Goal: Contribute content: Contribute content

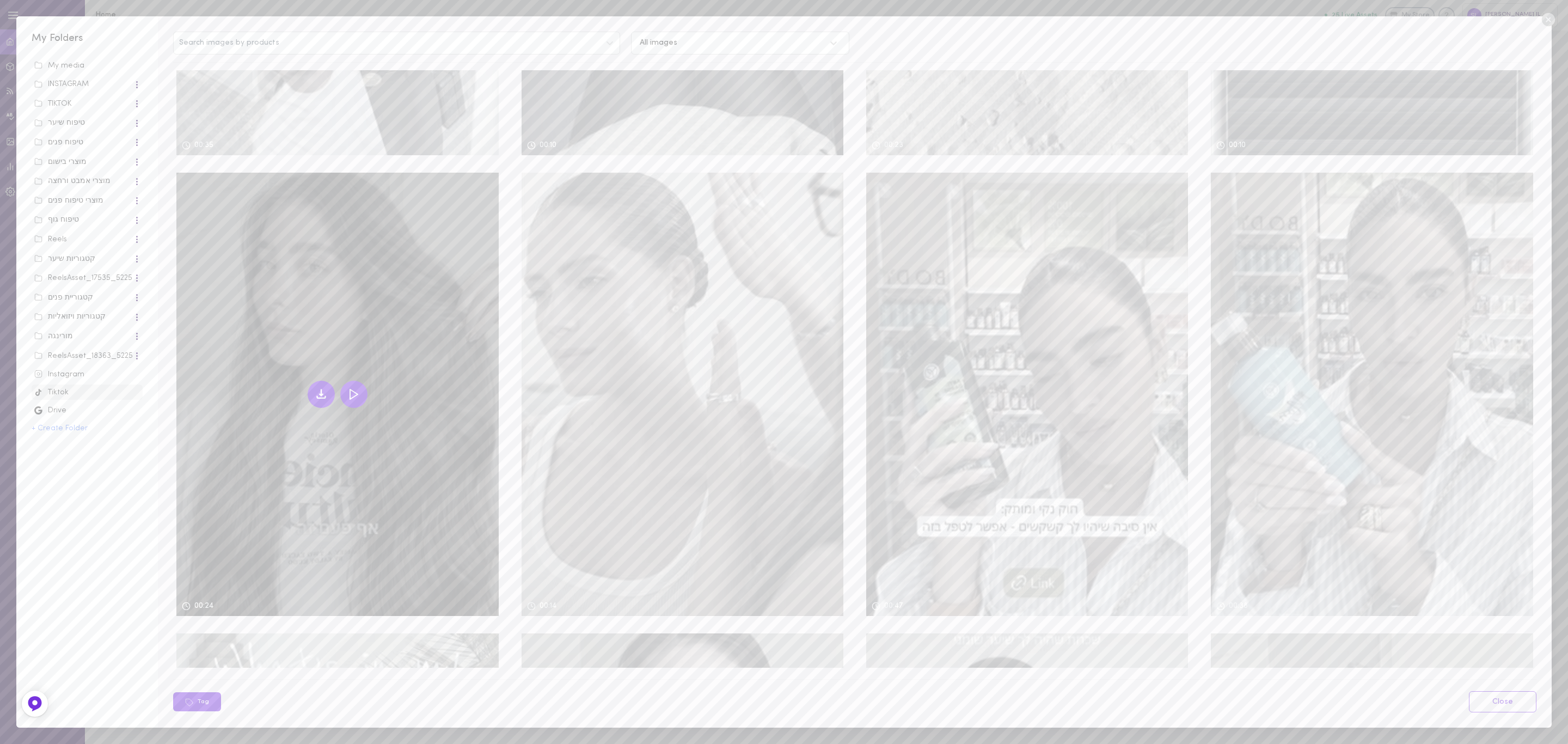
scroll to position [1282, 0]
click at [358, 390] on icon at bounding box center [354, 396] width 13 height 13
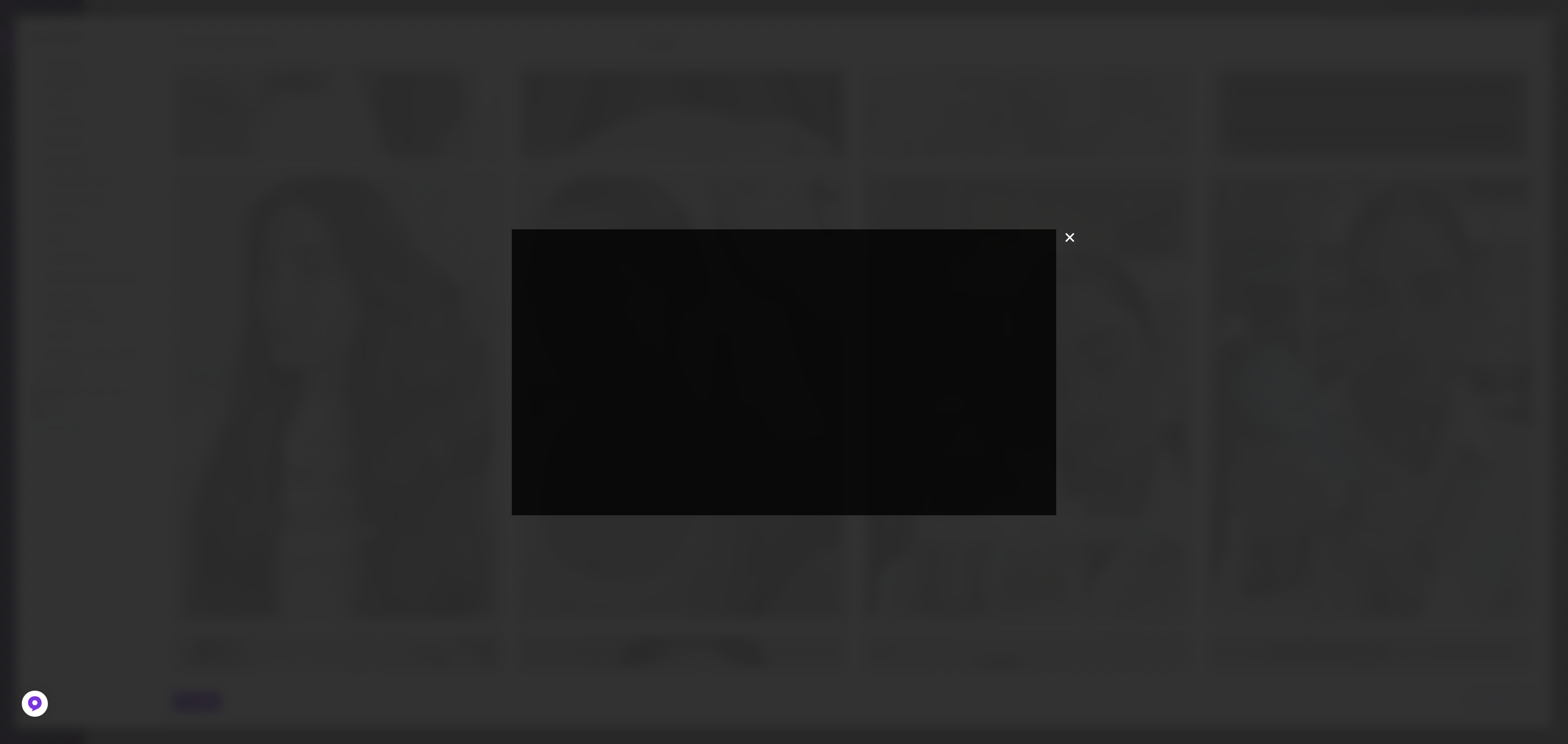
click at [1071, 240] on icon at bounding box center [1069, 237] width 16 height 16
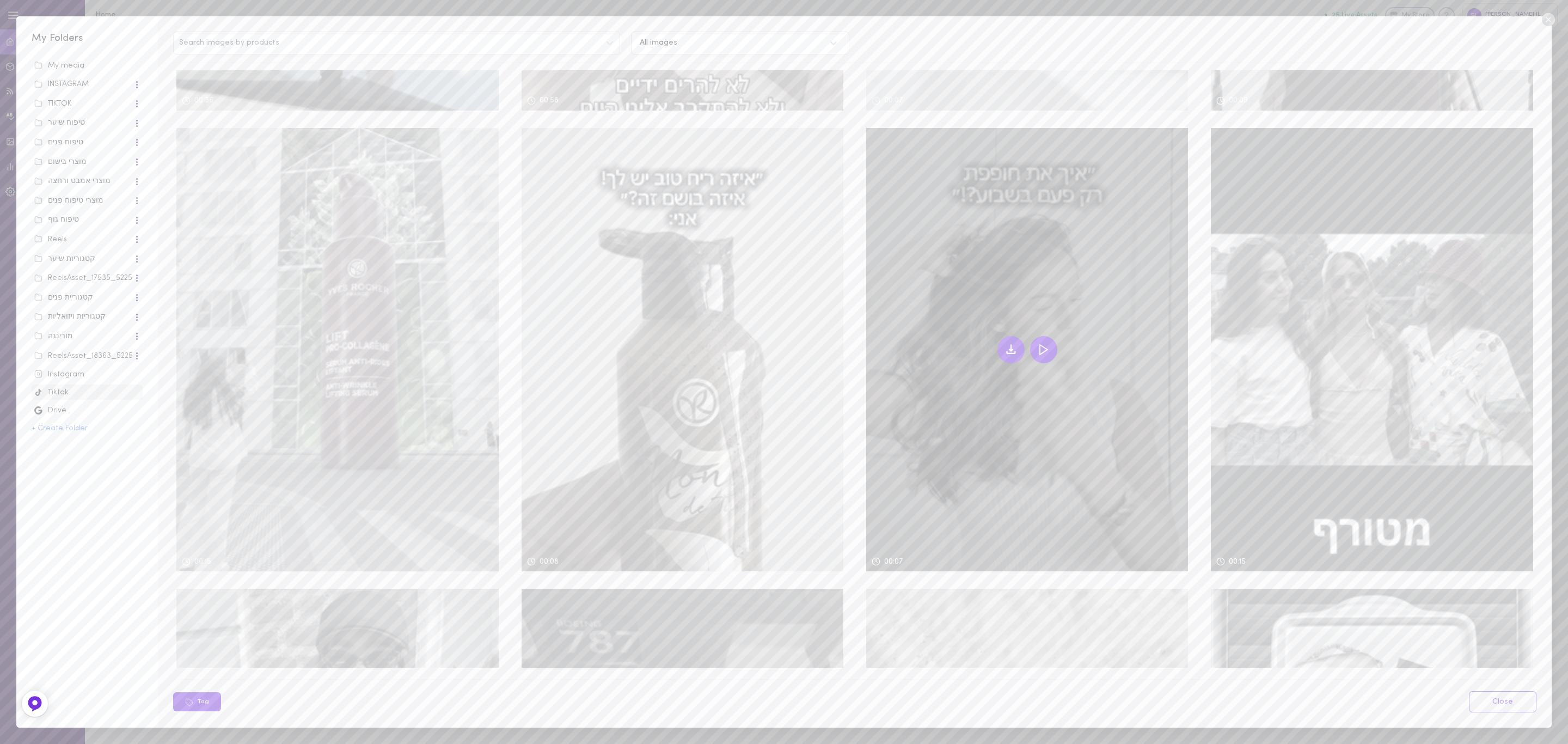
scroll to position [383, 0]
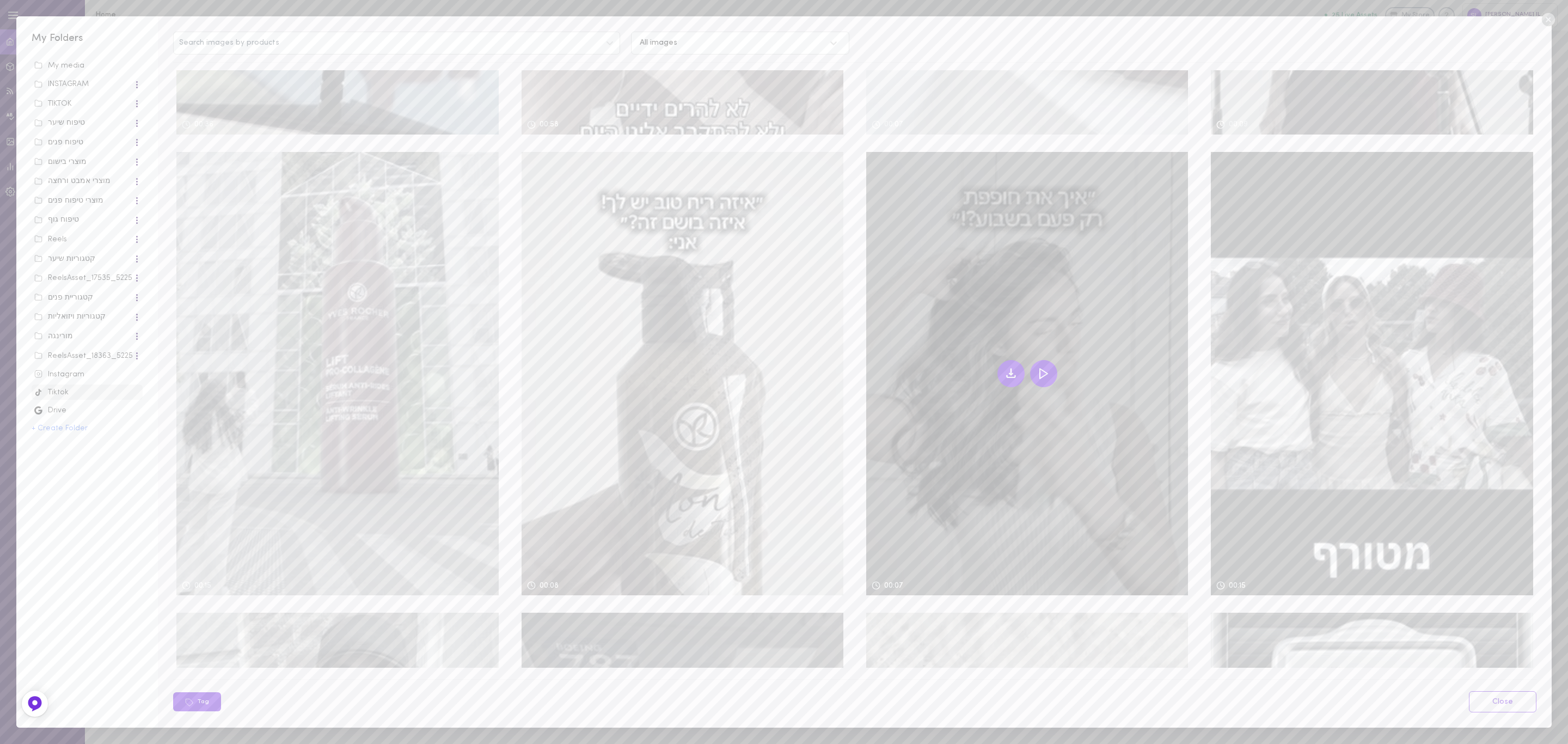
click at [1041, 367] on icon at bounding box center [1043, 373] width 13 height 13
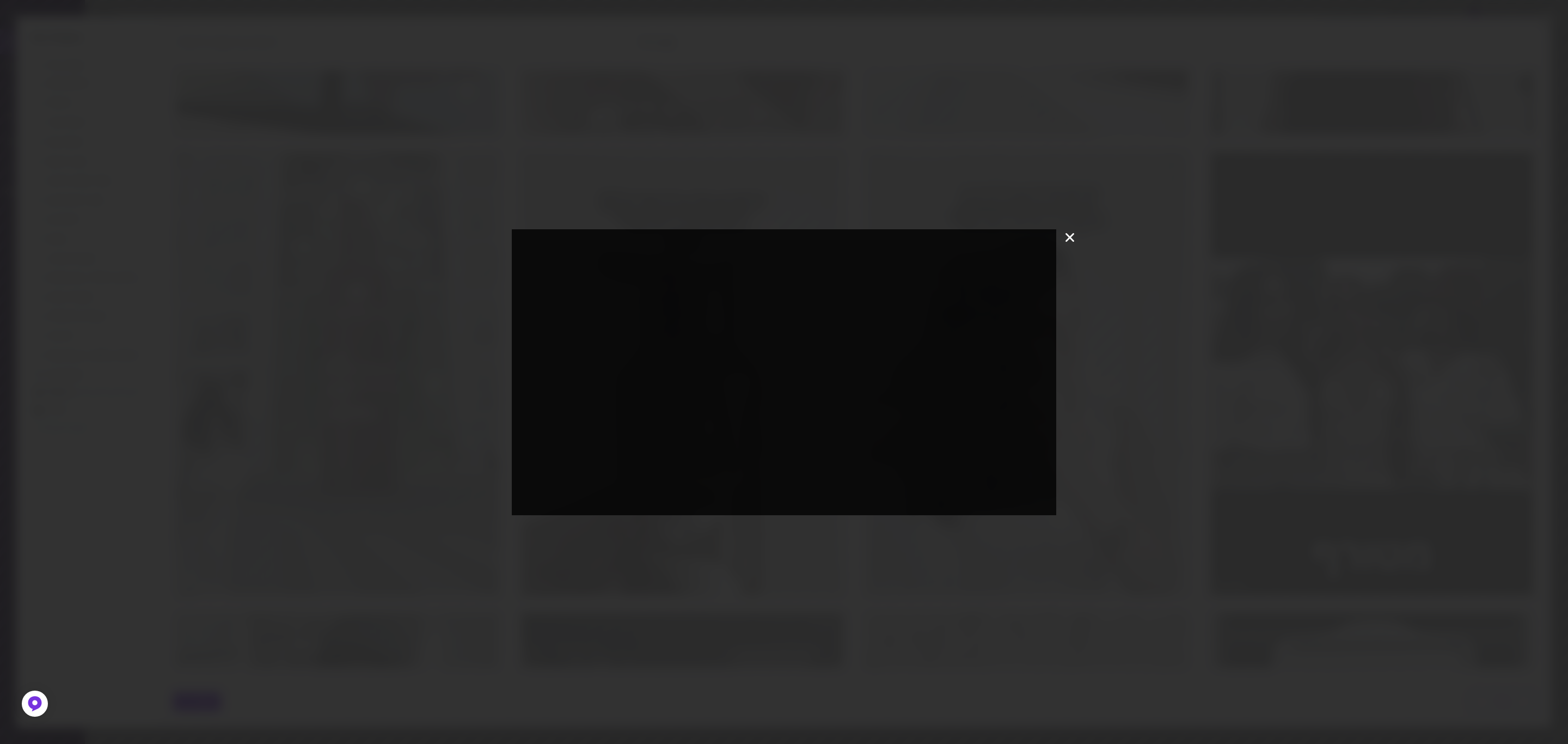
click at [1069, 233] on icon at bounding box center [1069, 237] width 16 height 16
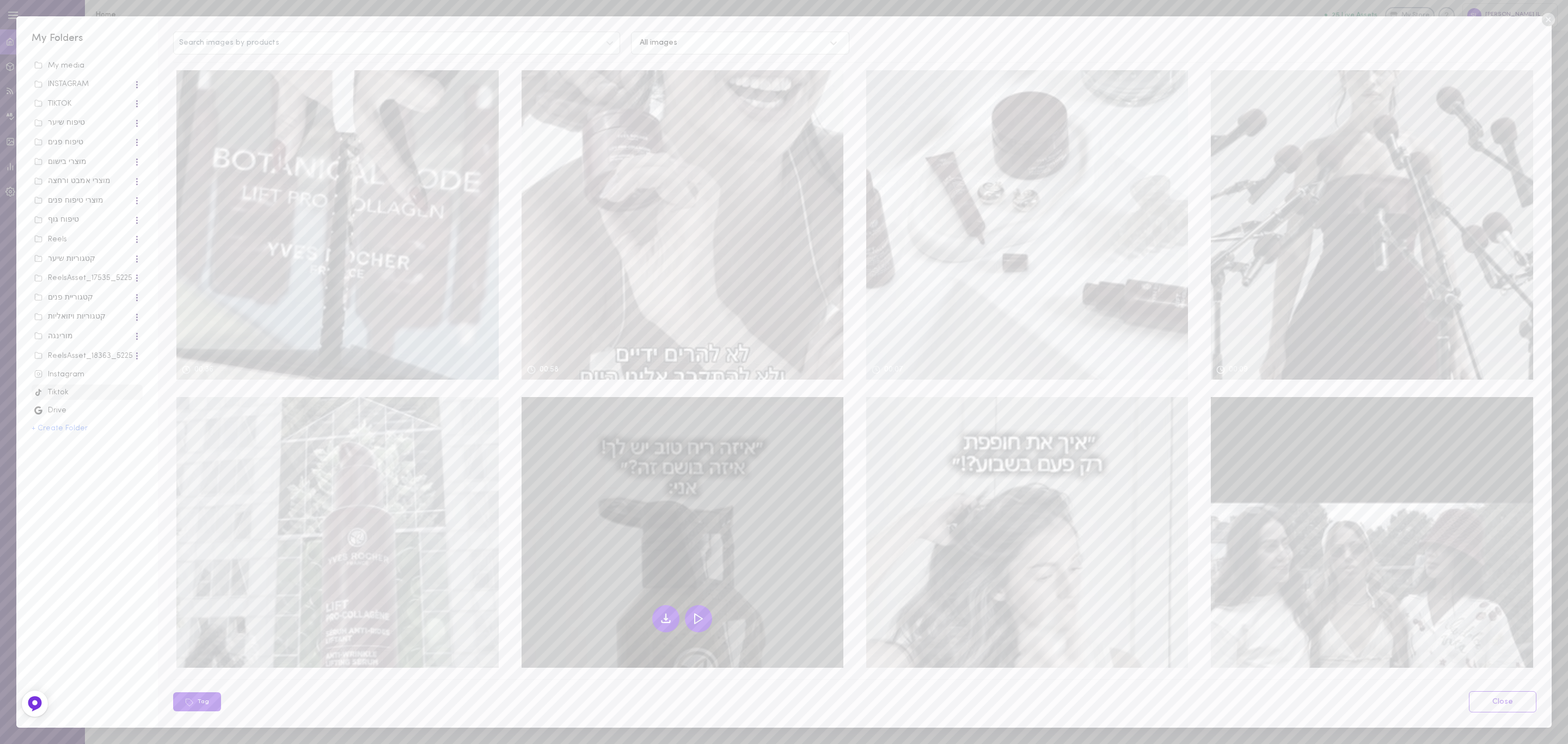
scroll to position [301, 0]
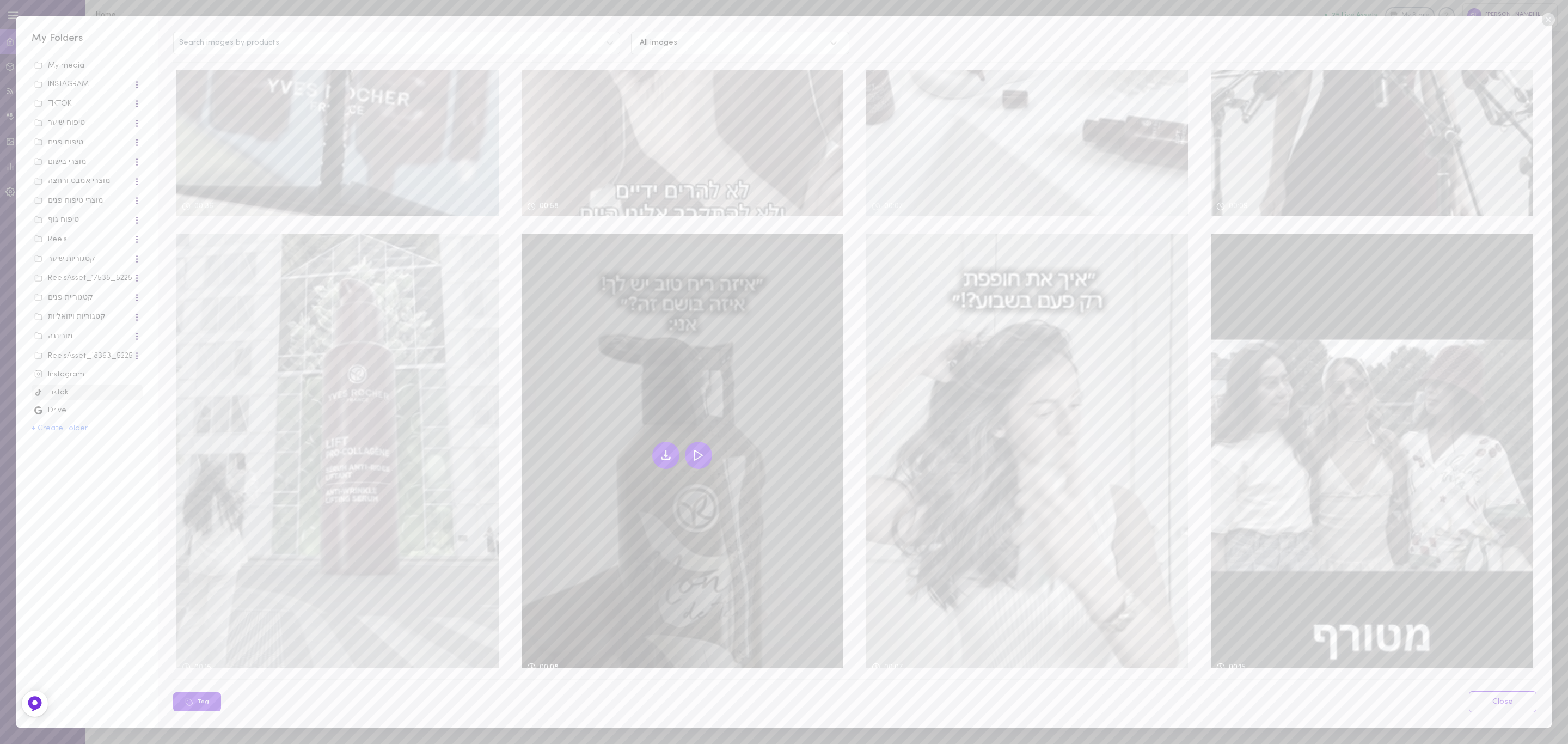
click at [698, 449] on icon at bounding box center [698, 455] width 13 height 13
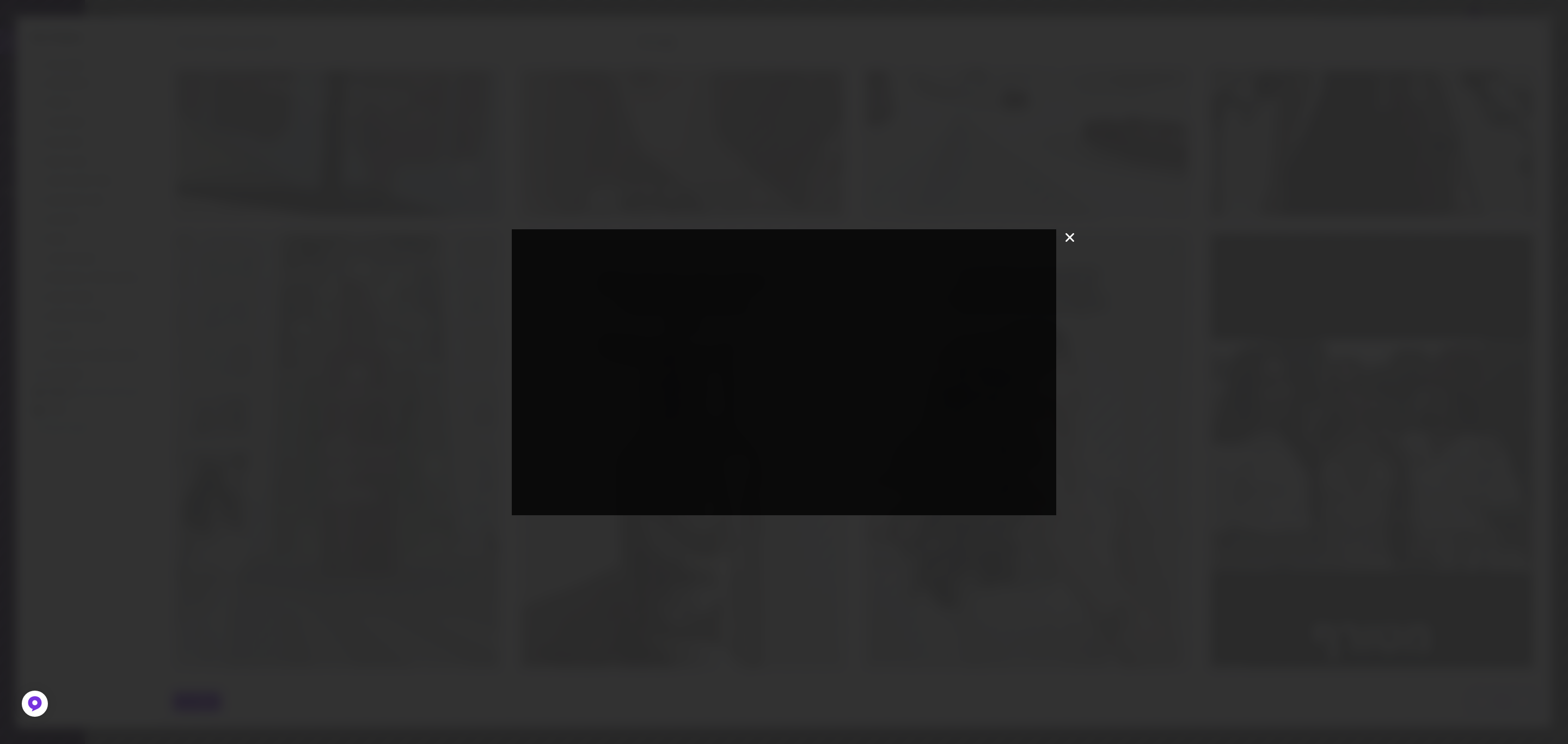
click at [1067, 236] on icon at bounding box center [1069, 237] width 9 height 9
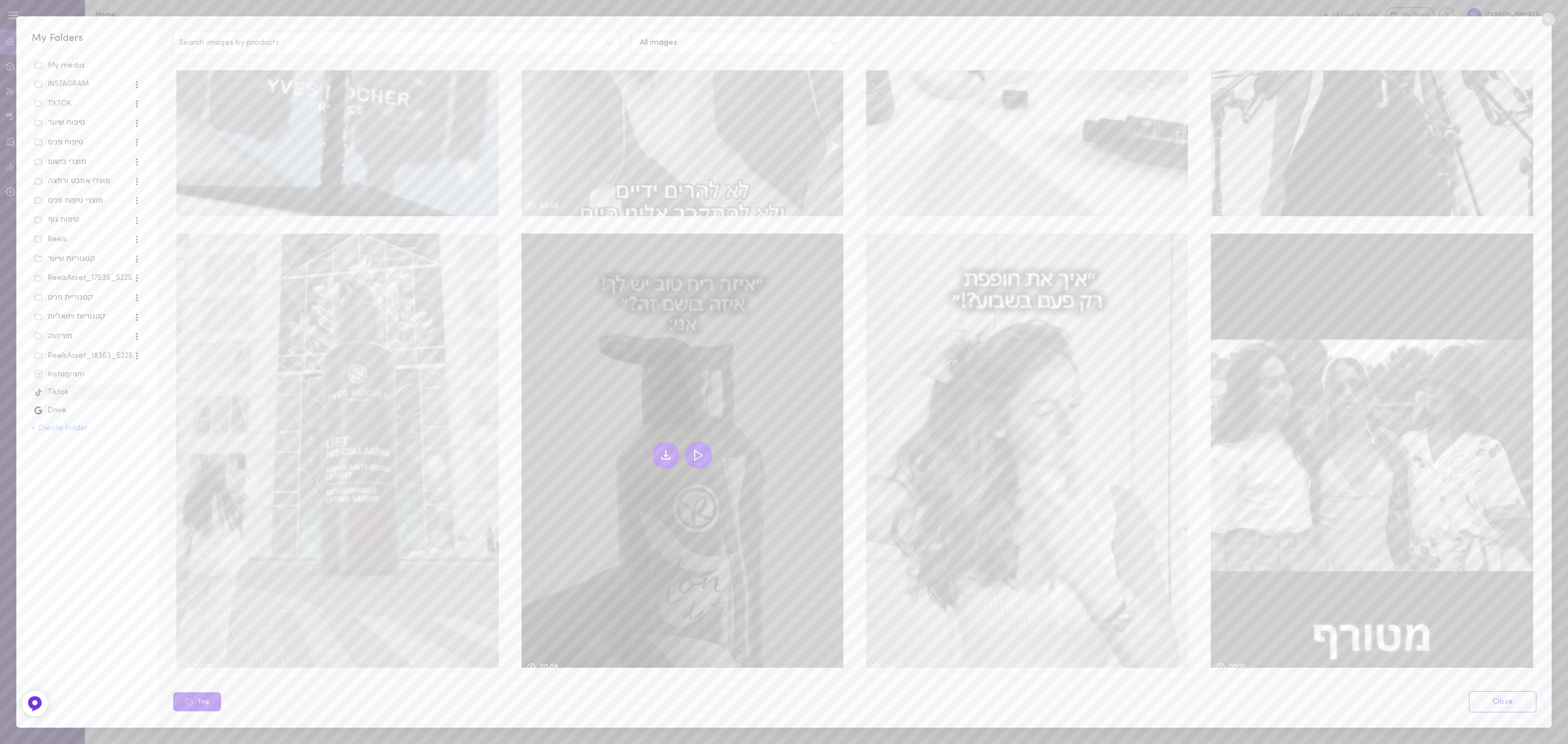
click at [663, 451] on icon at bounding box center [665, 455] width 13 height 13
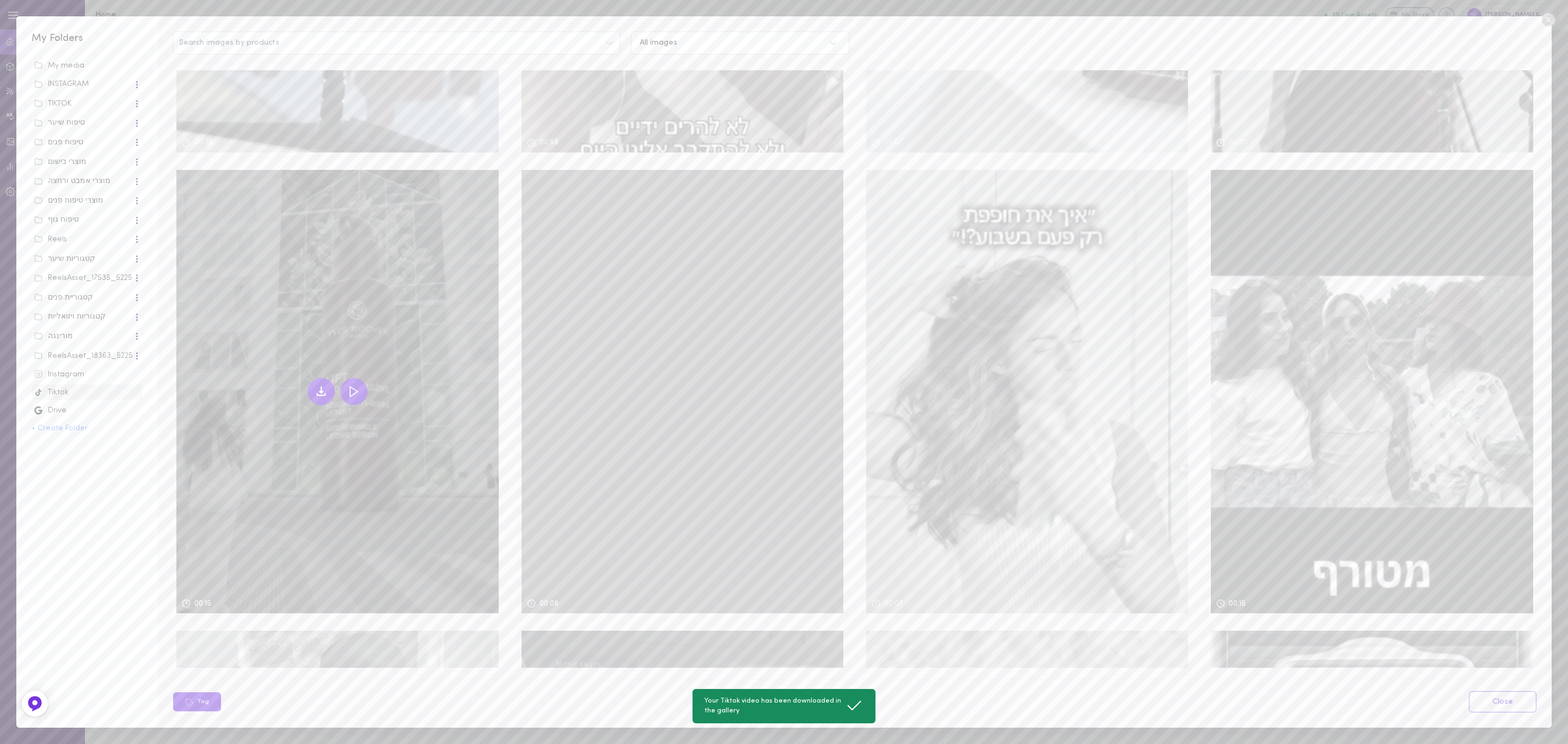
scroll to position [409, 0]
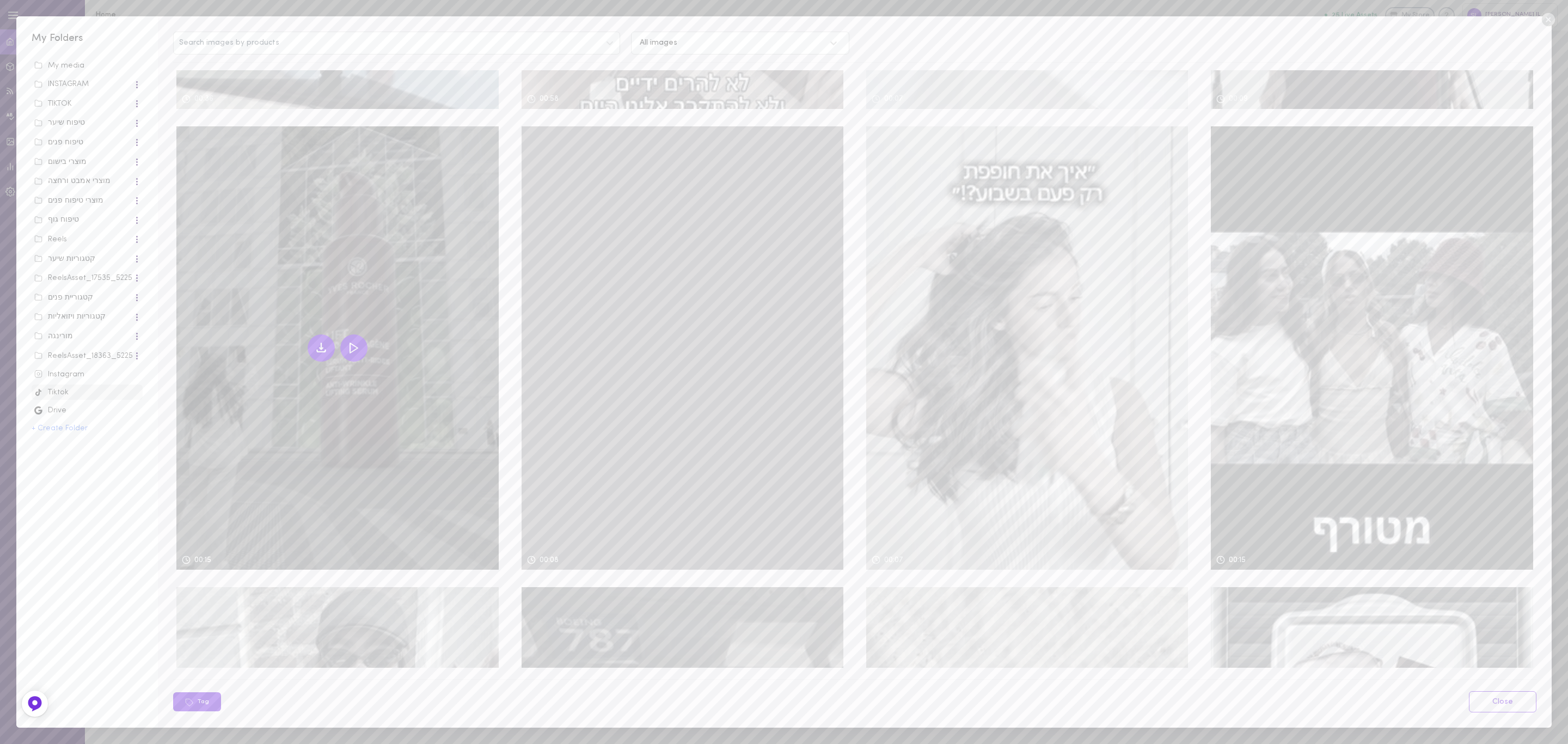
click at [322, 342] on icon at bounding box center [321, 348] width 13 height 13
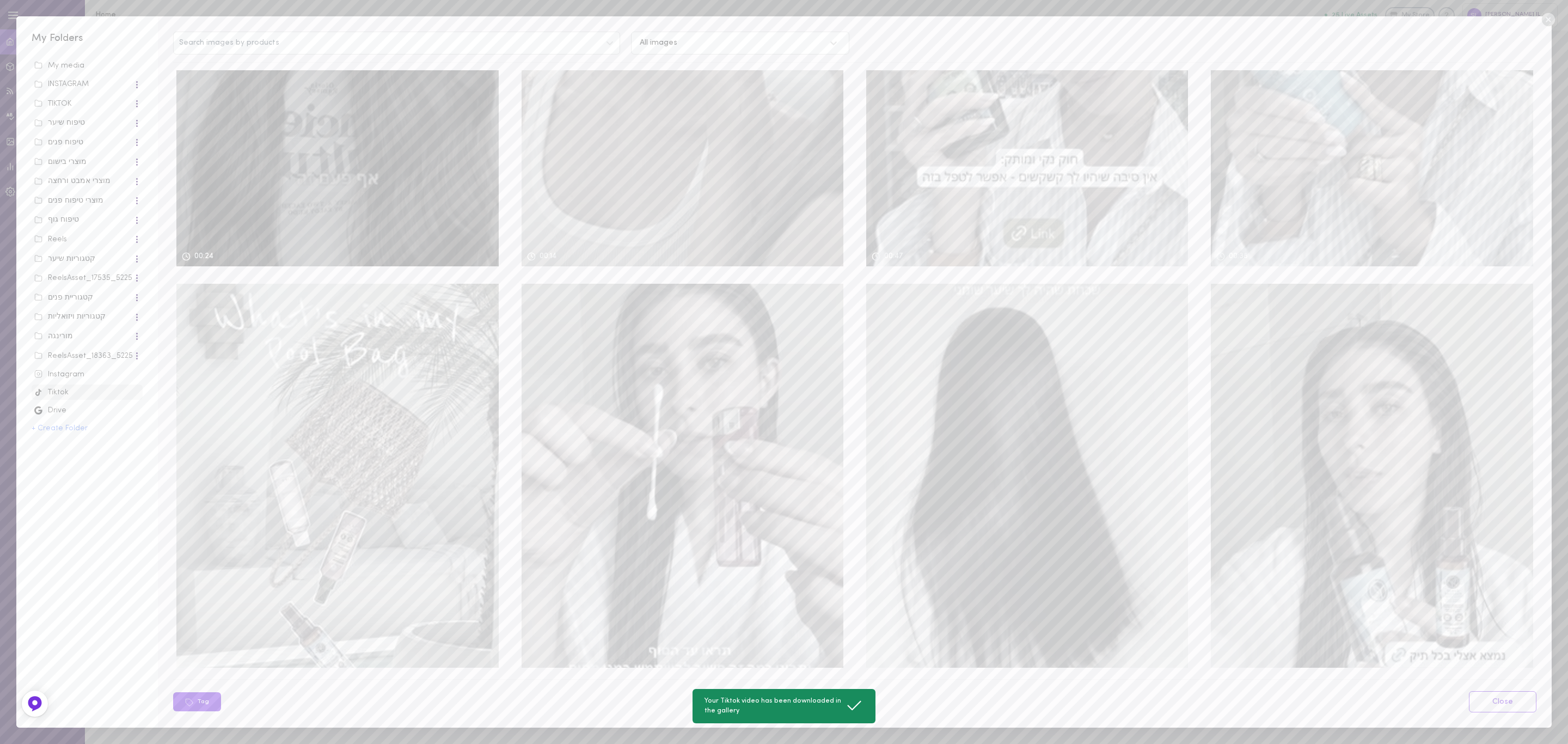
scroll to position [1389, 0]
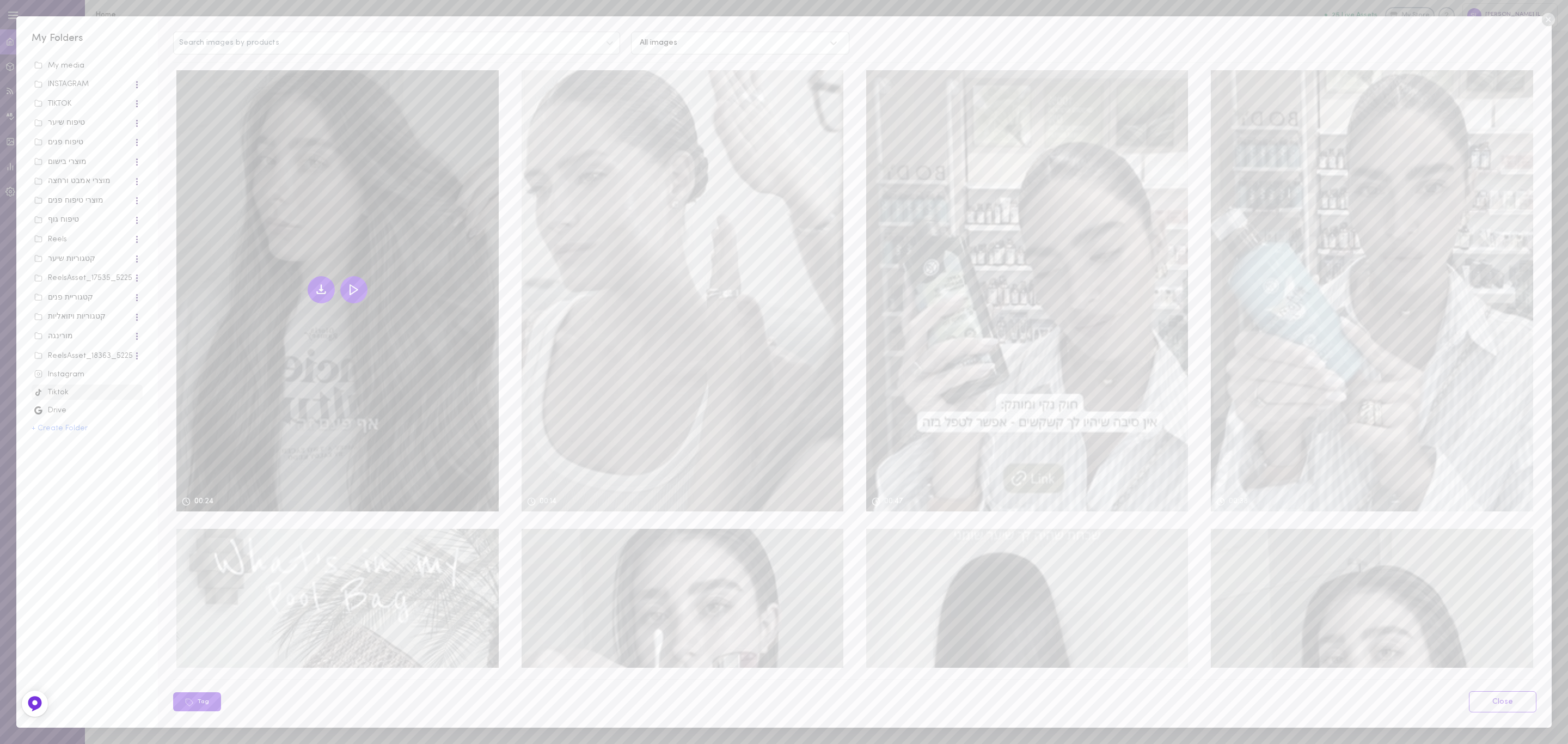
click at [316, 283] on icon at bounding box center [321, 289] width 13 height 13
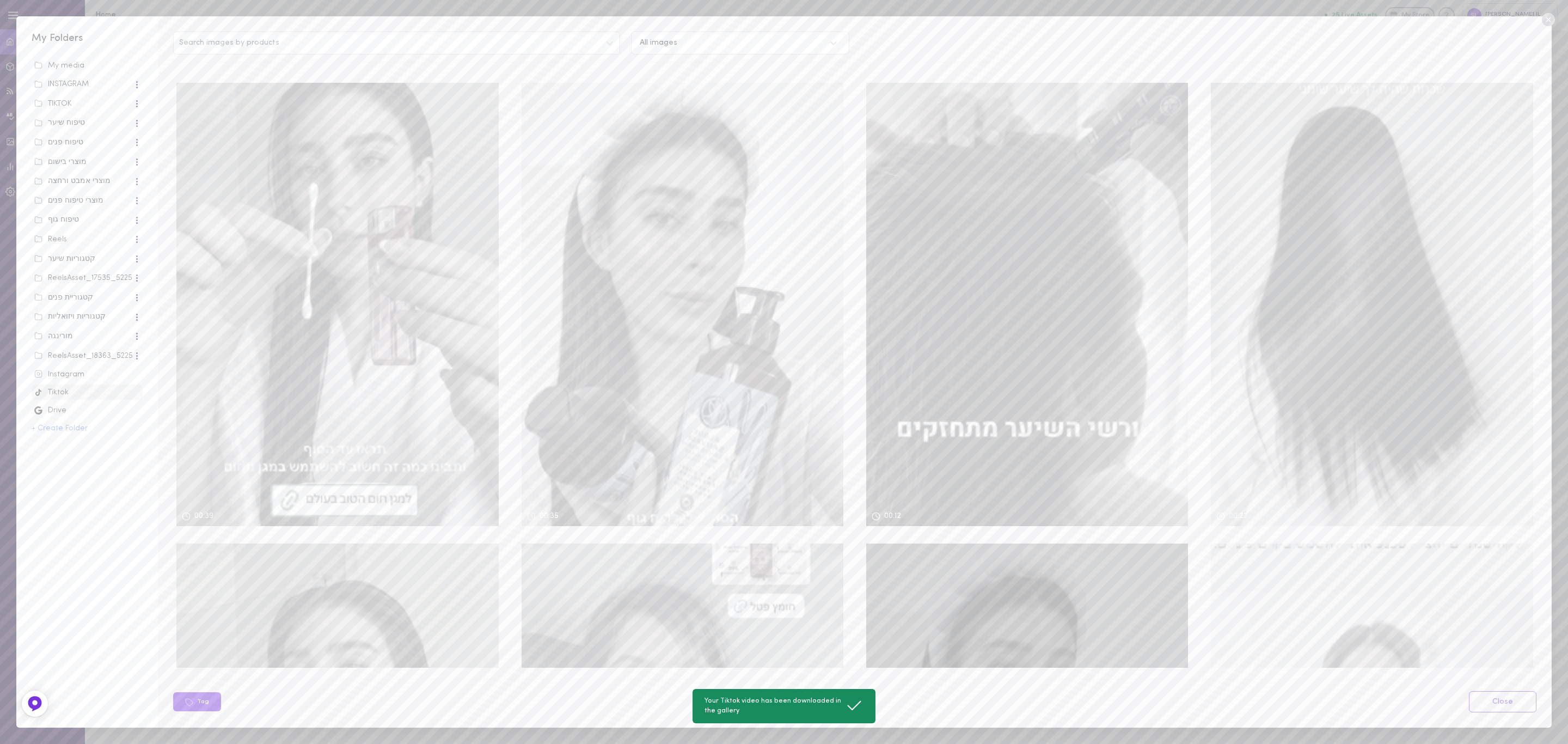
scroll to position [2287, 0]
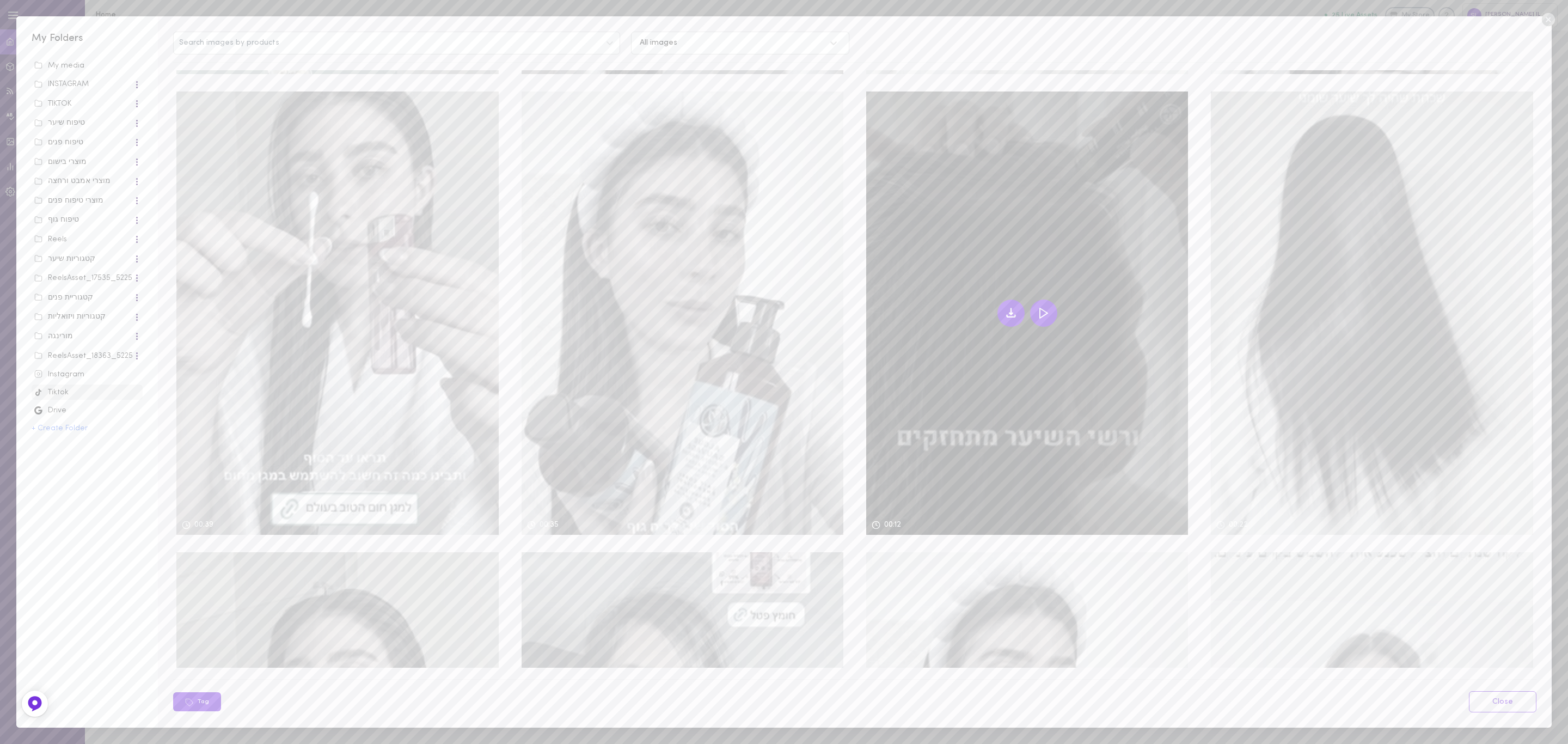
click at [1033, 301] on button at bounding box center [1043, 313] width 27 height 27
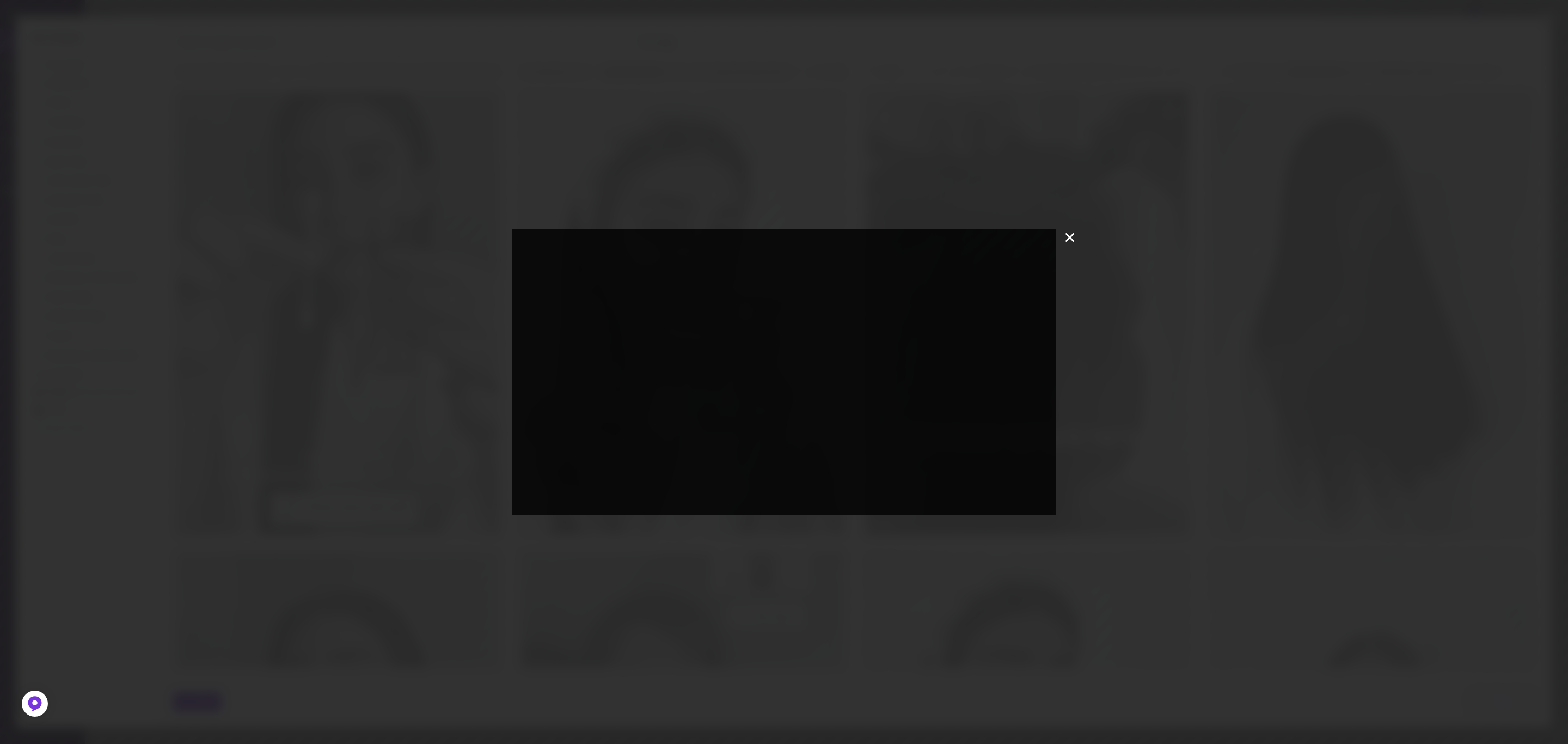
click at [1066, 240] on icon at bounding box center [1069, 237] width 9 height 9
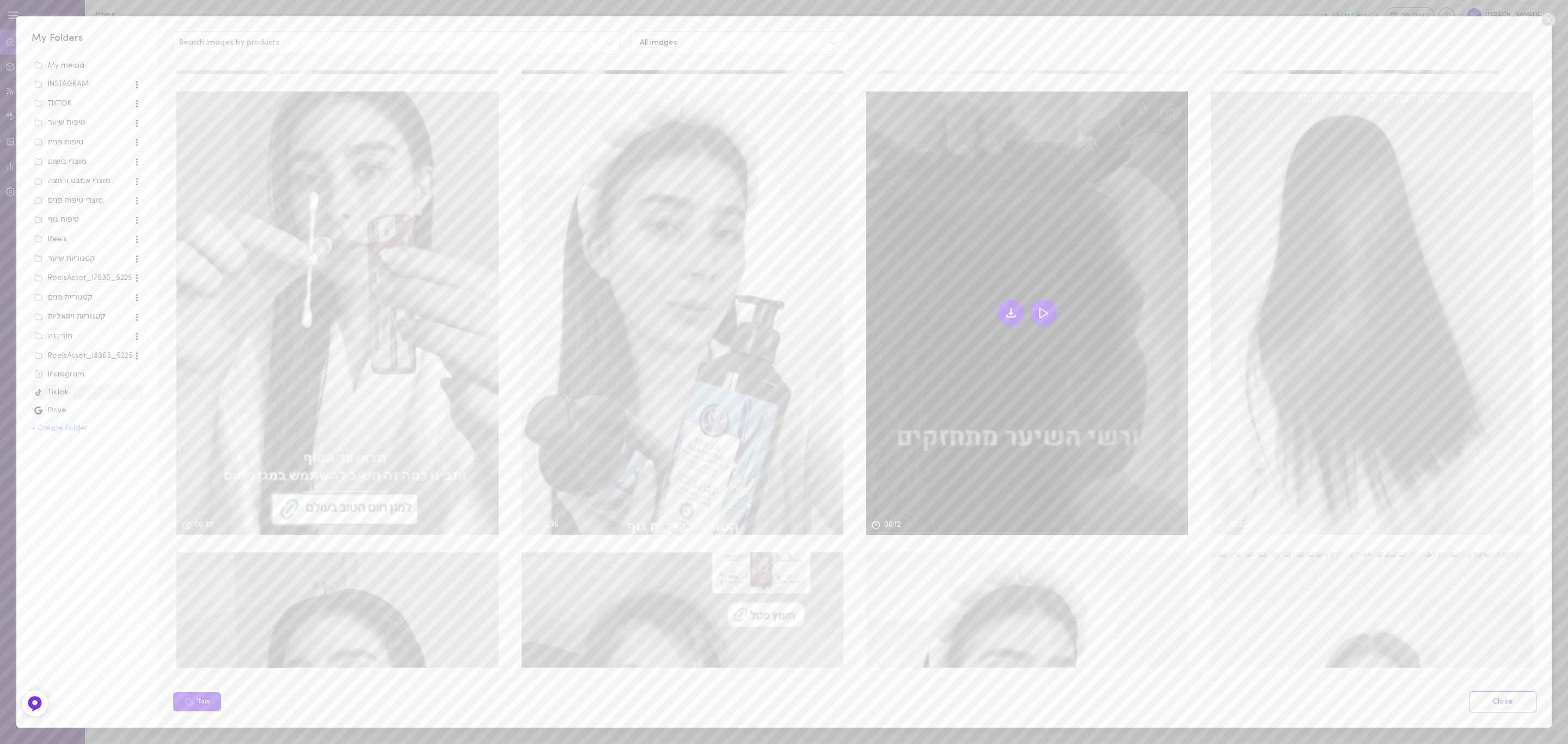
click at [1044, 300] on button at bounding box center [1043, 313] width 27 height 27
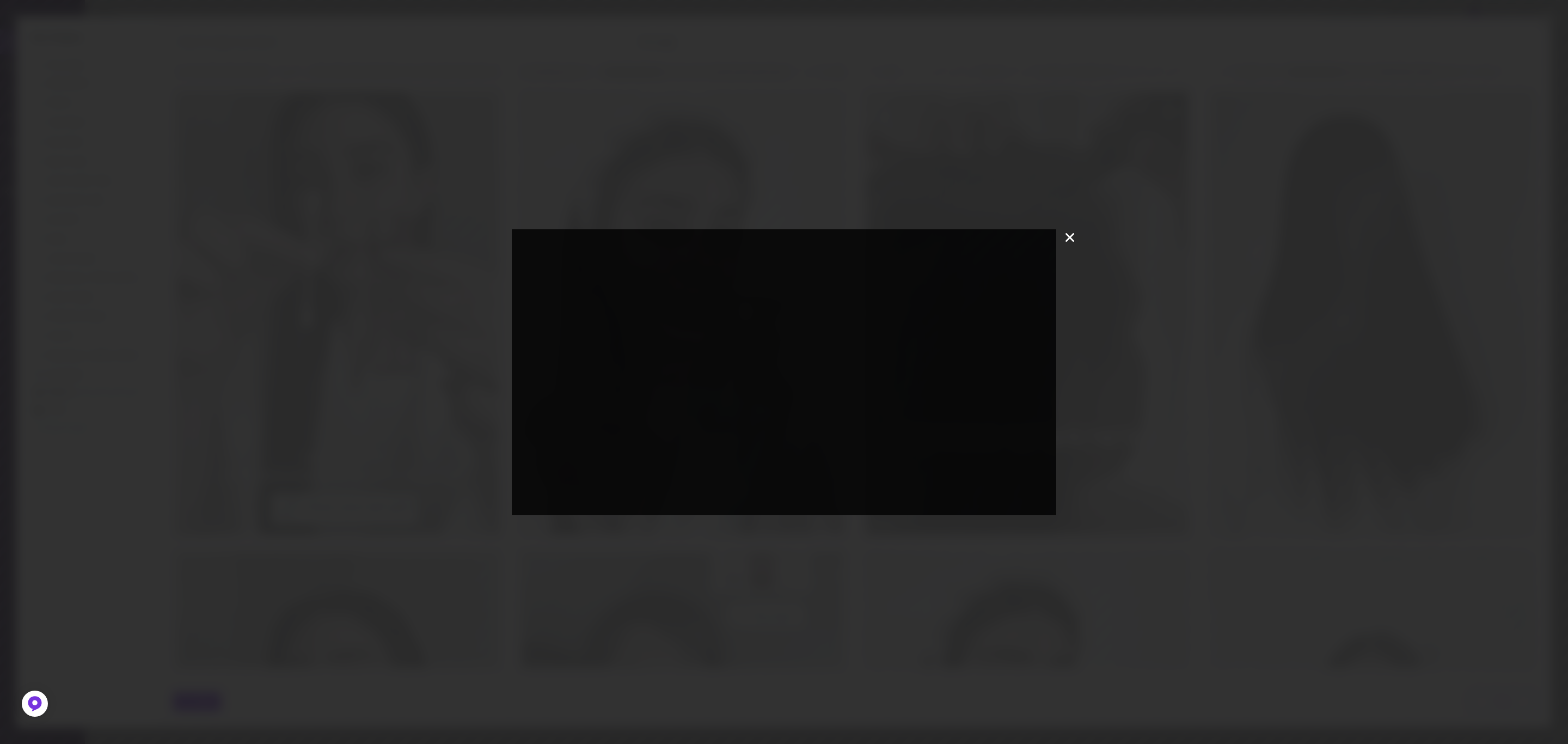
click at [1071, 234] on icon at bounding box center [1069, 237] width 16 height 16
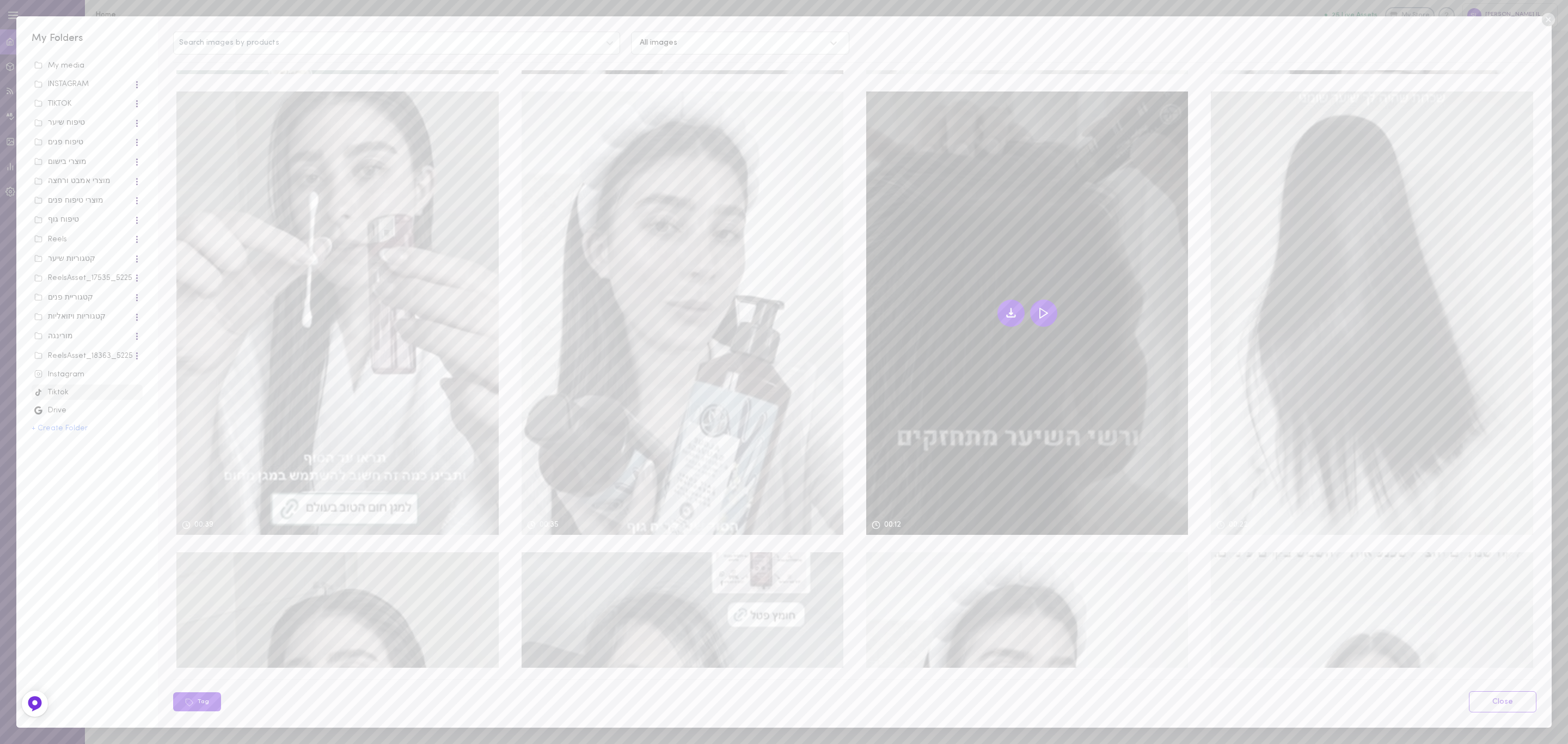
click at [1004, 307] on icon at bounding box center [1010, 313] width 13 height 13
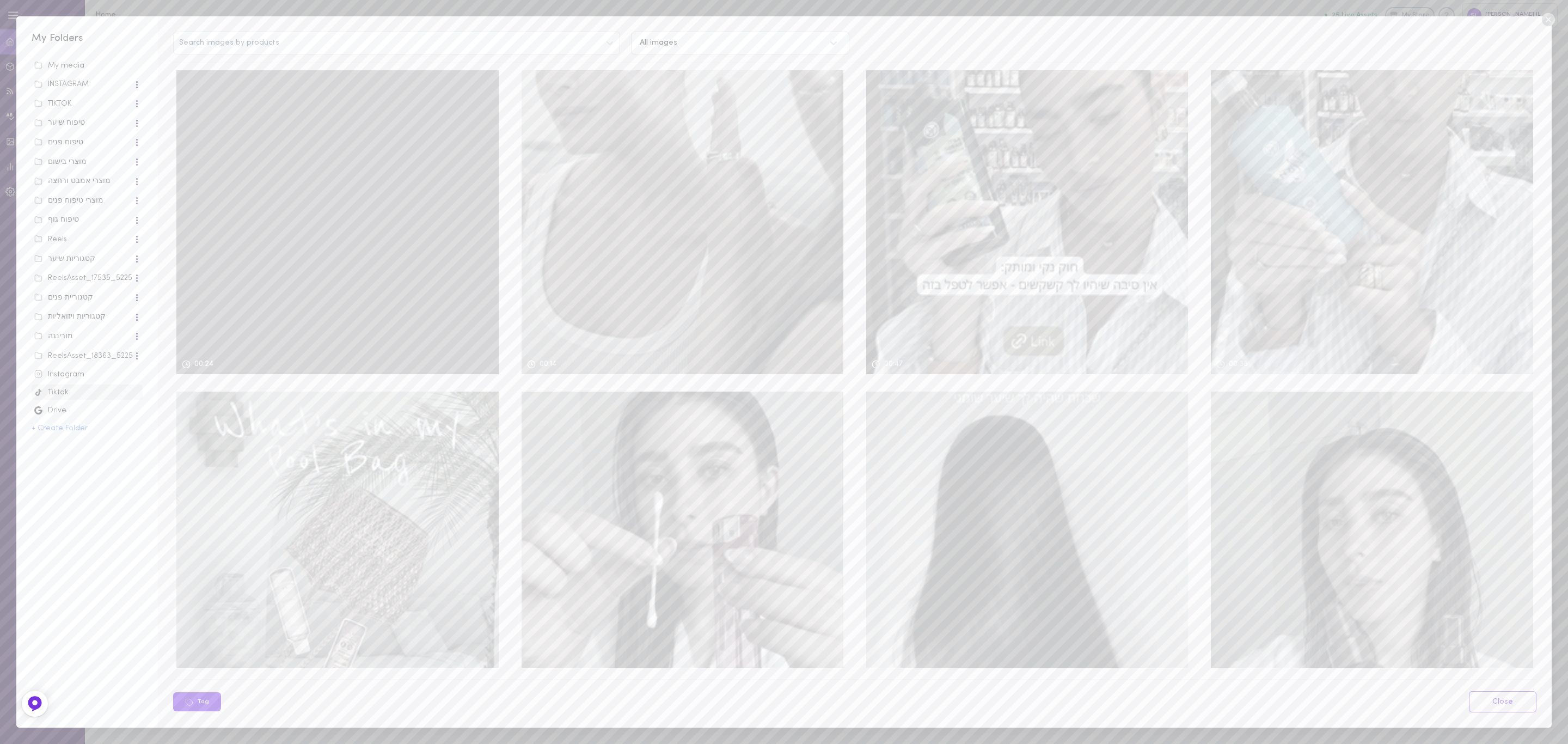
scroll to position [1281, 0]
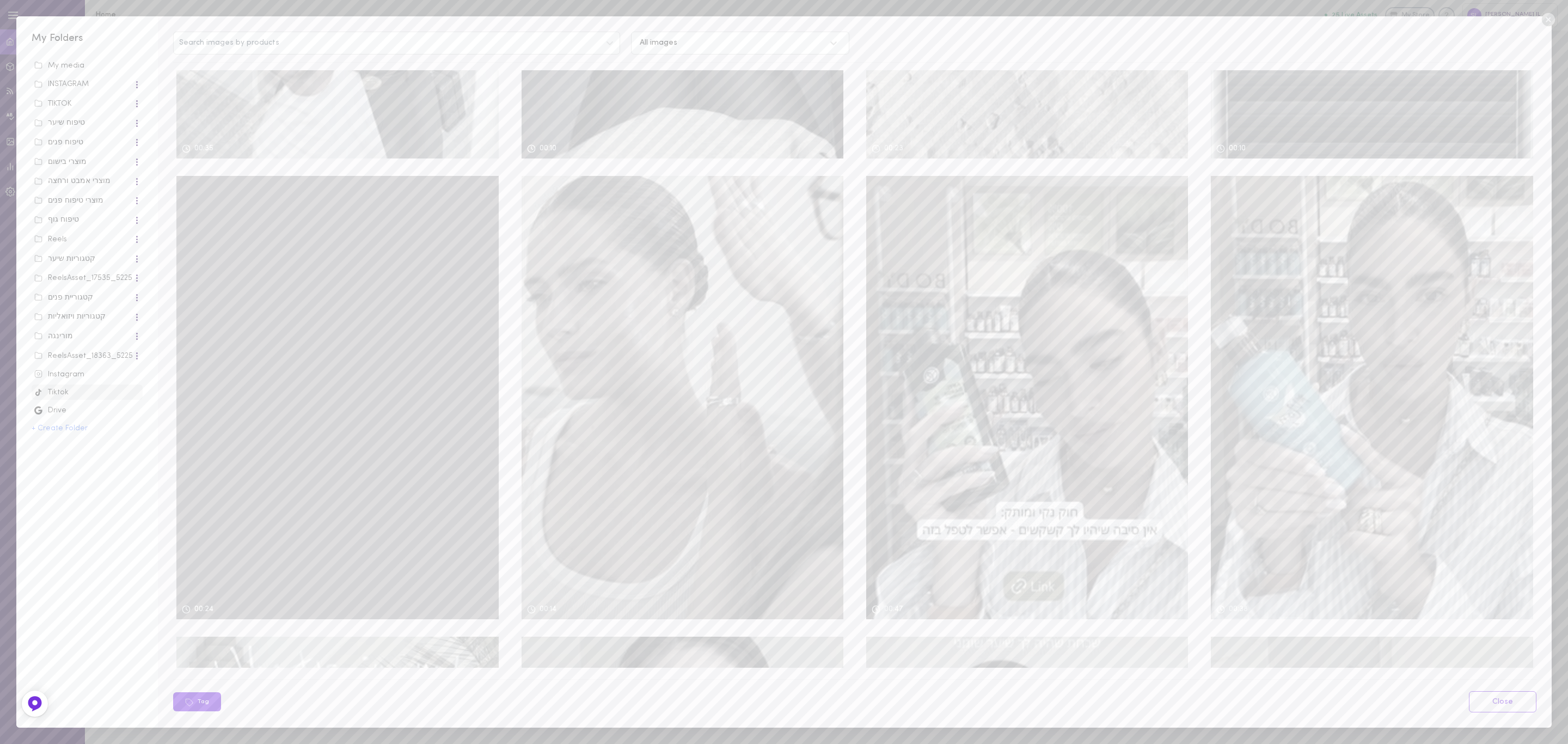
click at [330, 296] on div at bounding box center [337, 398] width 322 height 443
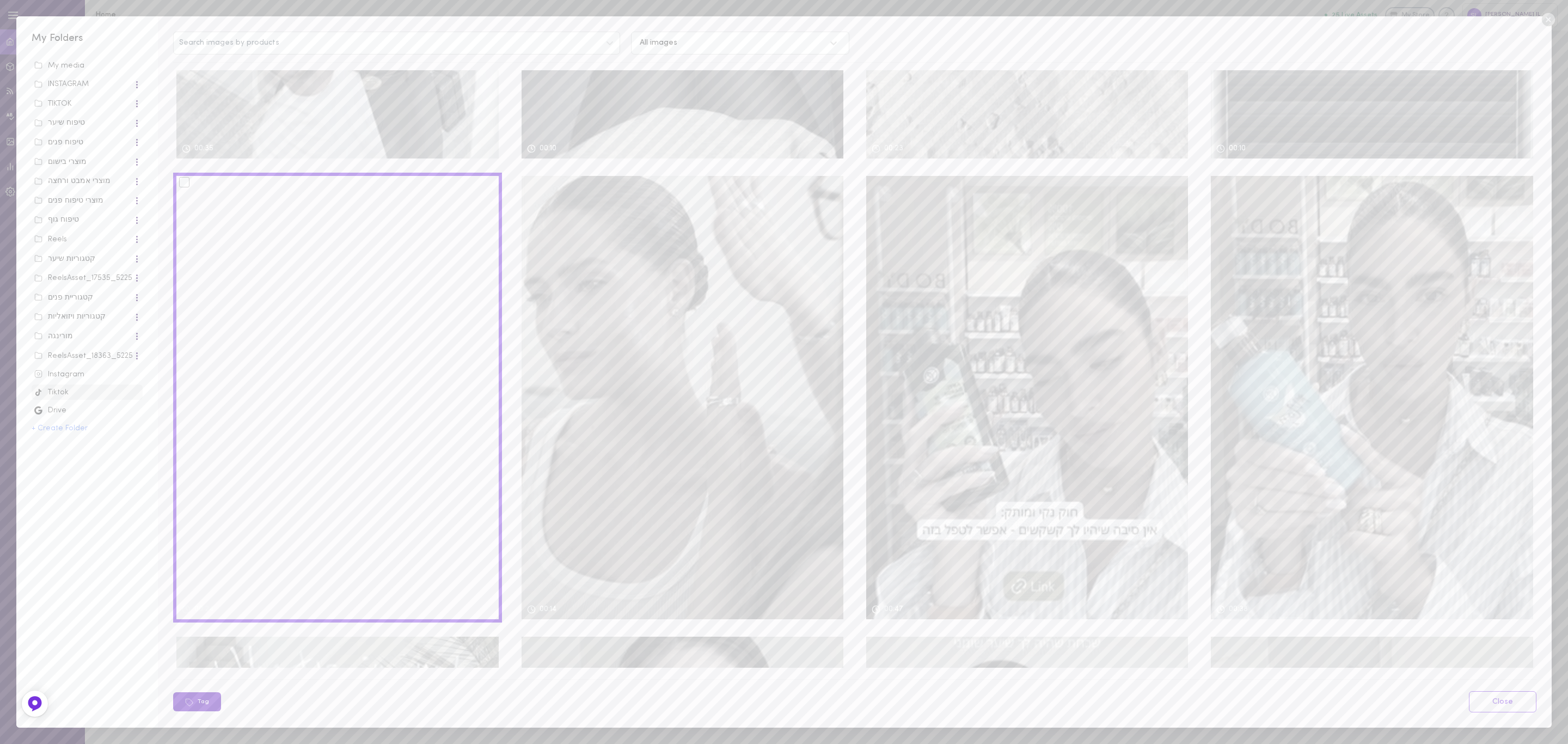
click at [194, 694] on button "Tag" at bounding box center [197, 701] width 48 height 19
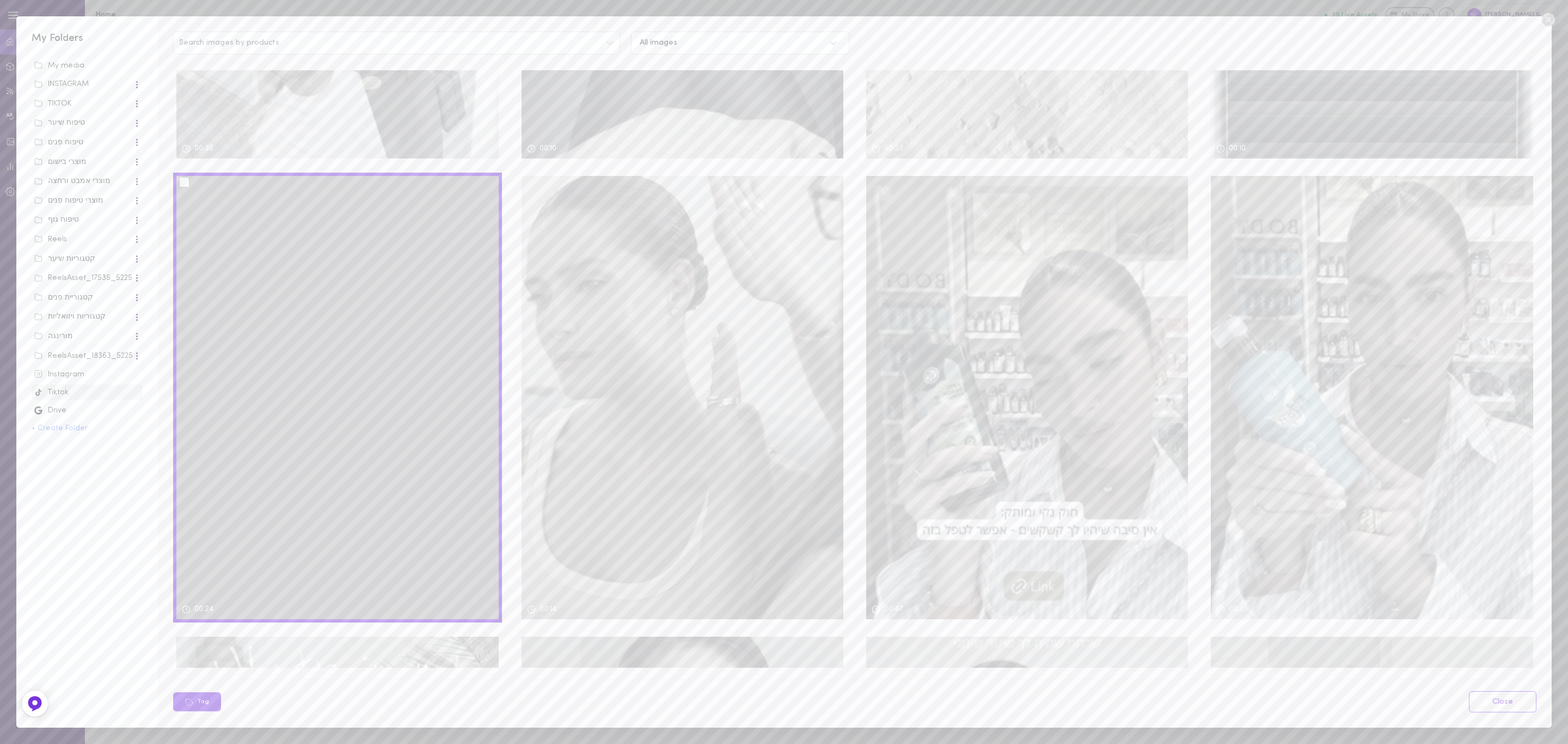
click at [181, 177] on div at bounding box center [184, 182] width 10 height 10
click at [0, 0] on input "checkbox" at bounding box center [0, 0] width 0 height 0
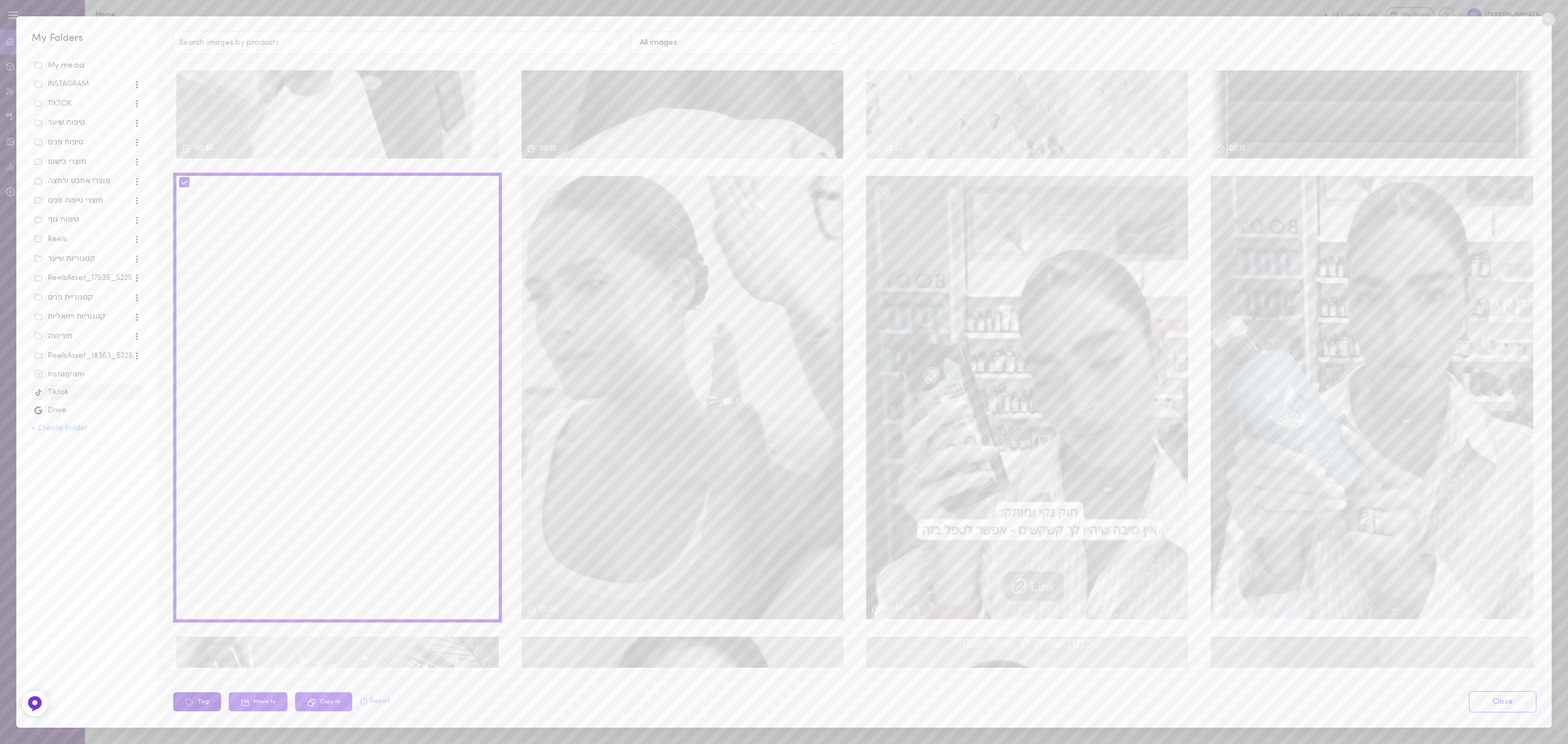
click at [203, 706] on button "Tag" at bounding box center [197, 701] width 48 height 19
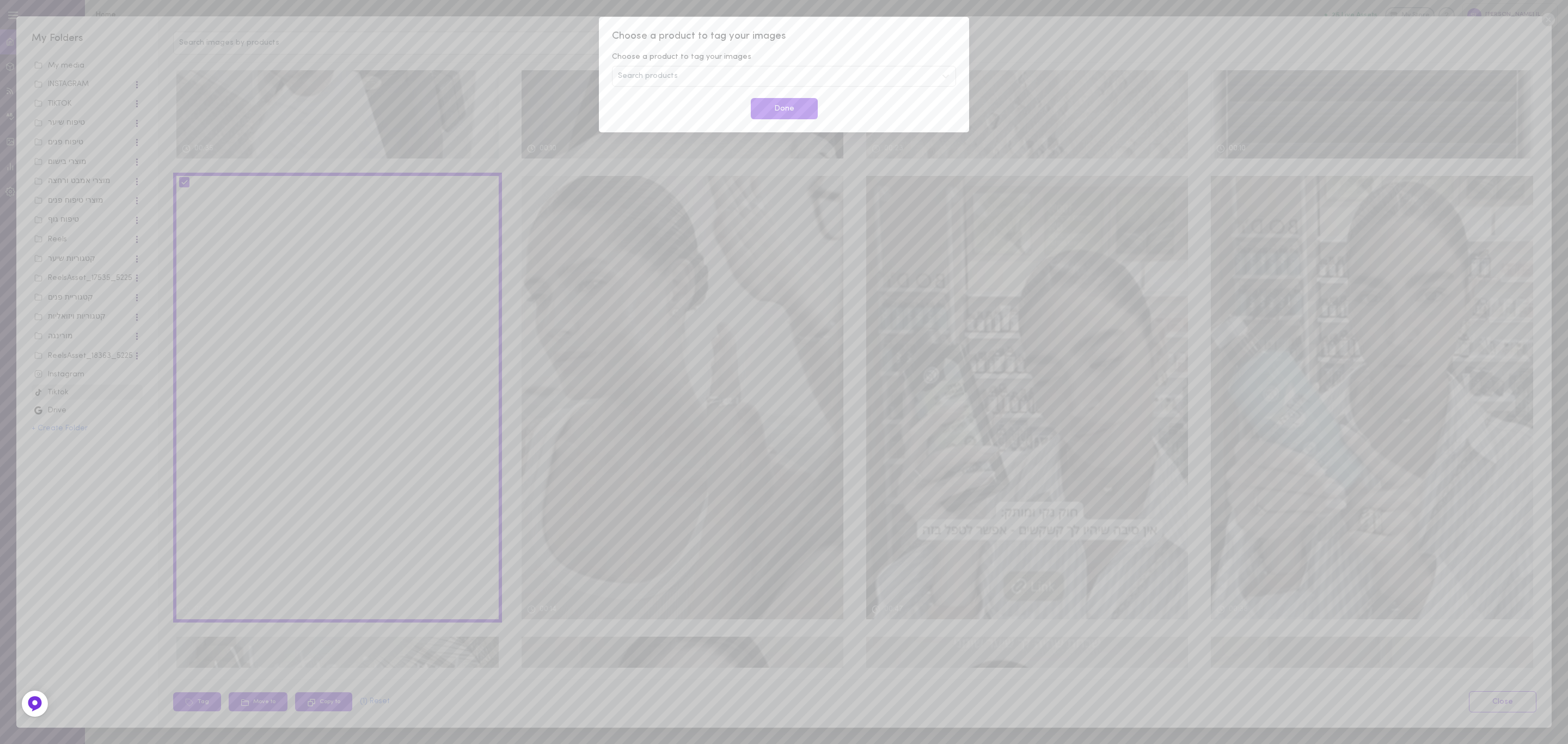
click at [805, 80] on div "Search products" at bounding box center [783, 76] width 344 height 21
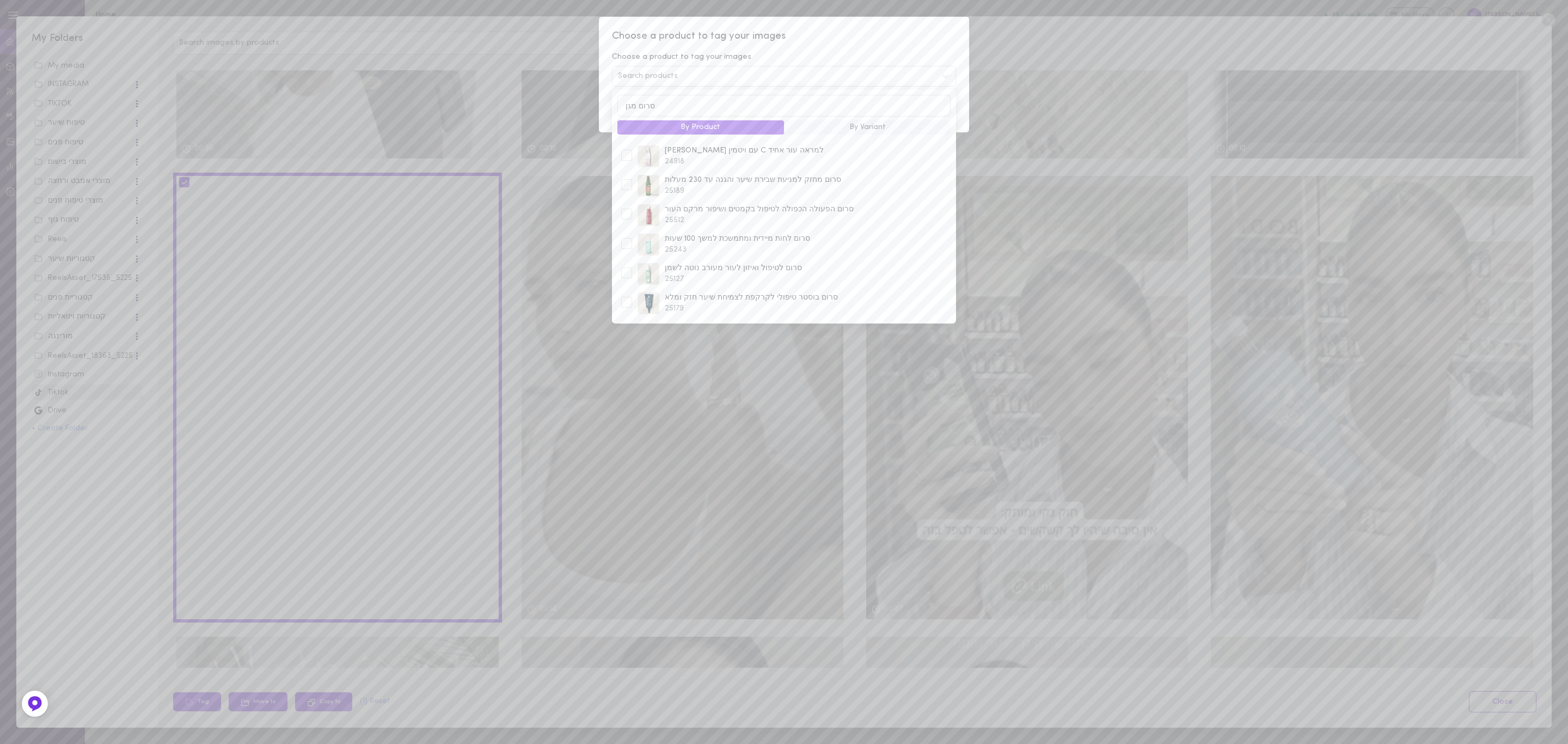
scroll to position [0, 0]
type input "סרום"
click at [750, 306] on span "25189" at bounding box center [810, 306] width 290 height 11
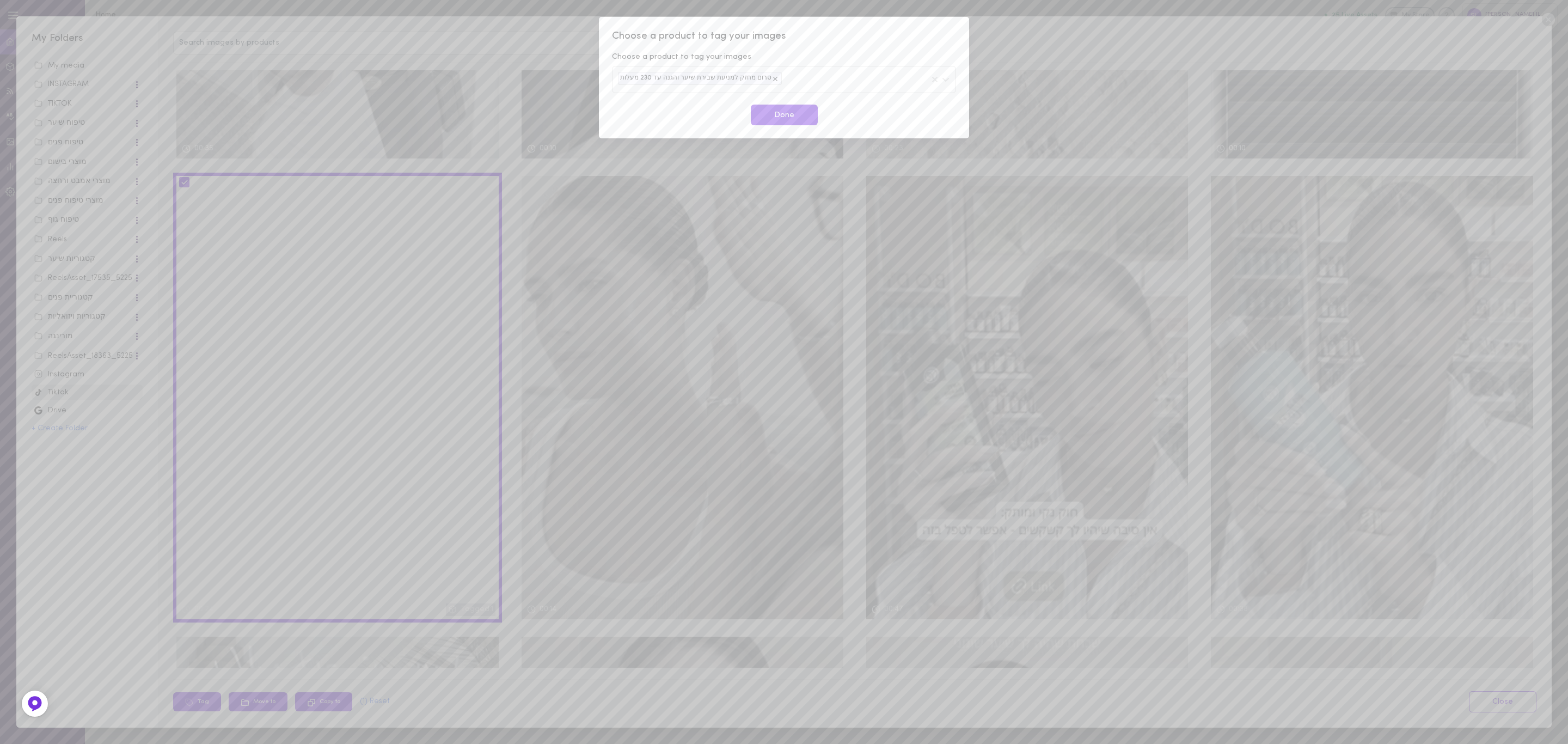
drag, startPoint x: 848, startPoint y: 47, endPoint x: 820, endPoint y: 103, distance: 62.6
click at [848, 49] on div "Choose a product to tag your images Choose a product to tag your images סרום מח…" at bounding box center [784, 77] width 370 height 121
click at [796, 118] on button "Done" at bounding box center [784, 115] width 67 height 21
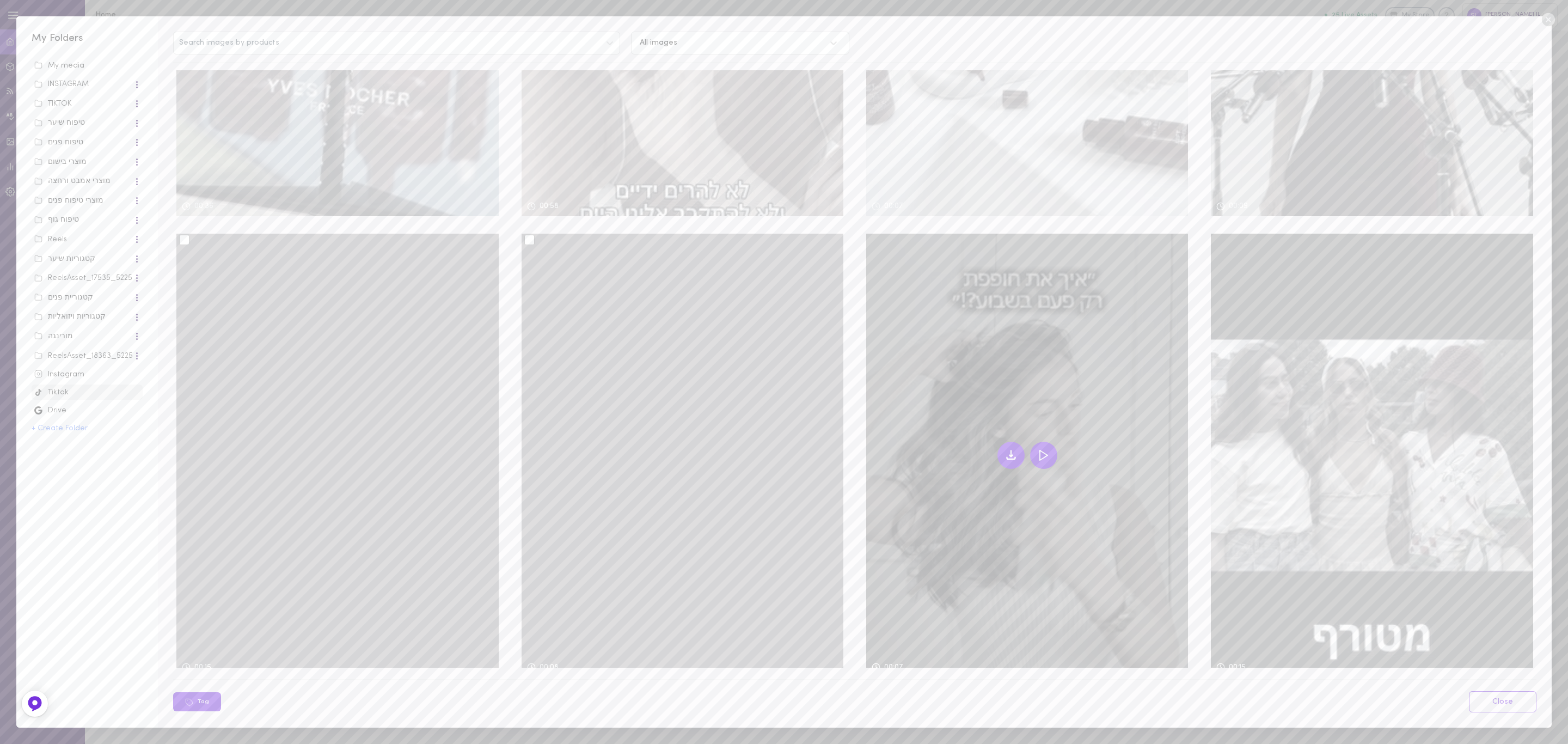
scroll to position [301, 0]
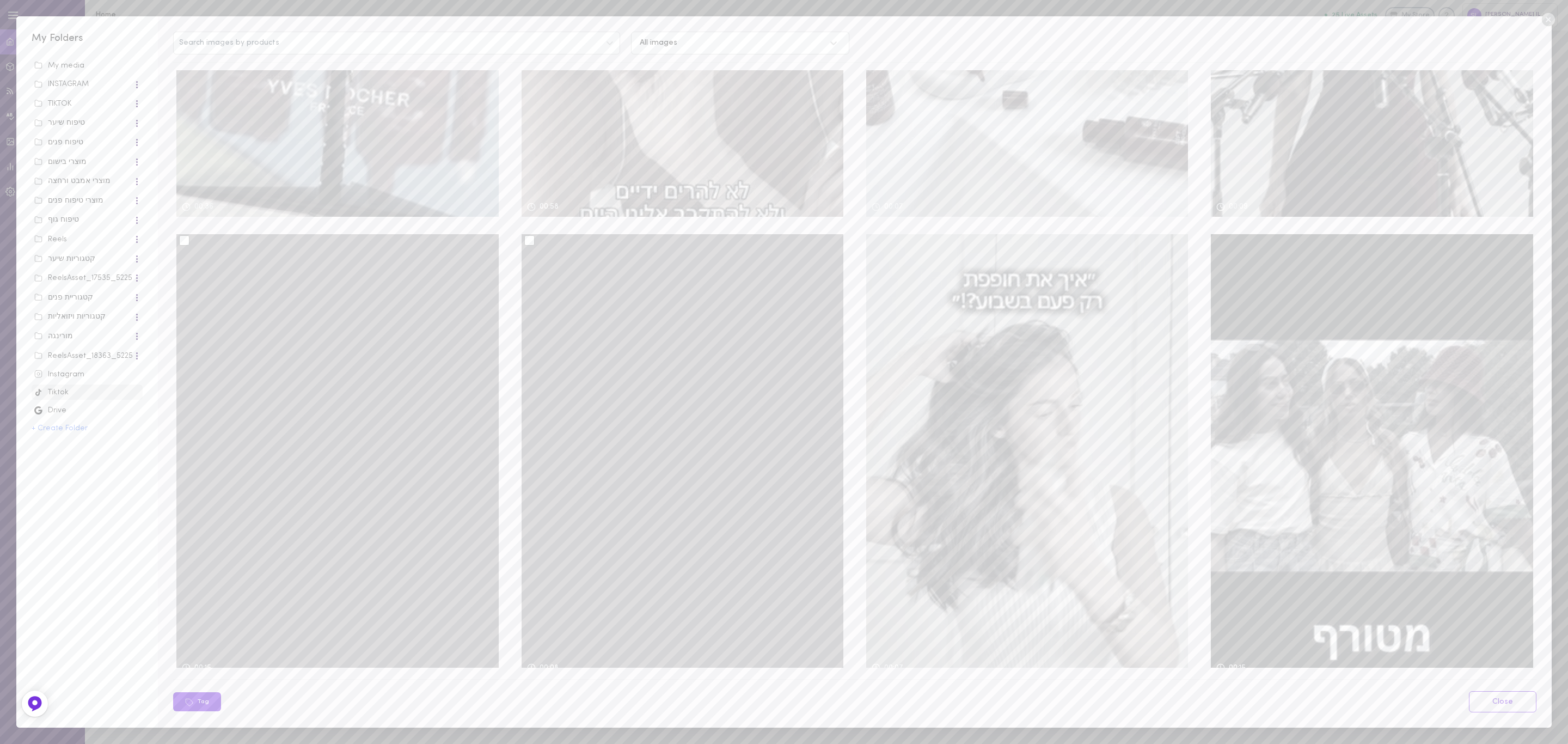
click at [528, 235] on div at bounding box center [529, 240] width 10 height 10
click at [0, 0] on input "checkbox" at bounding box center [0, 0] width 0 height 0
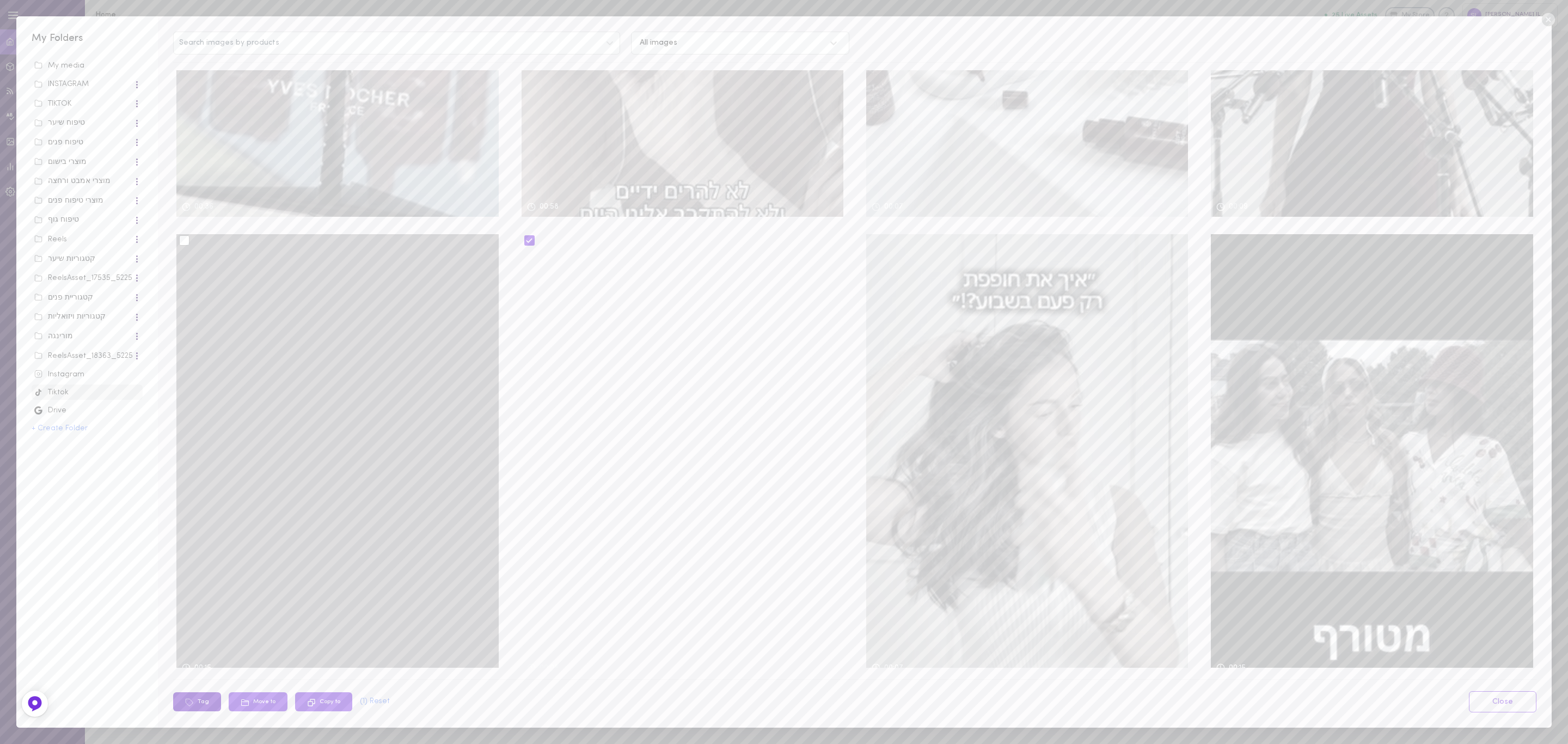
click at [204, 703] on button "Tag" at bounding box center [197, 701] width 48 height 19
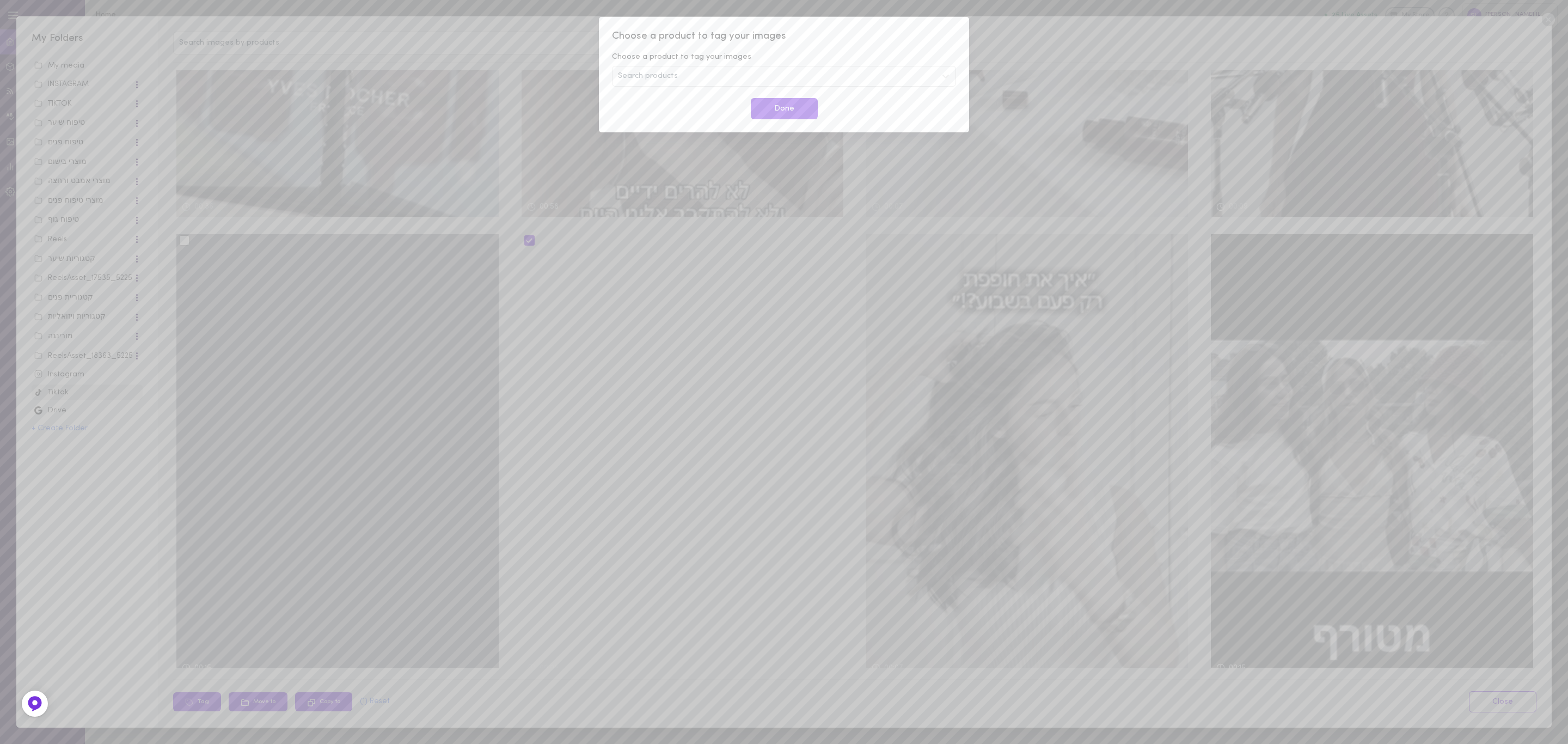
click at [701, 77] on div "Search products" at bounding box center [783, 76] width 344 height 21
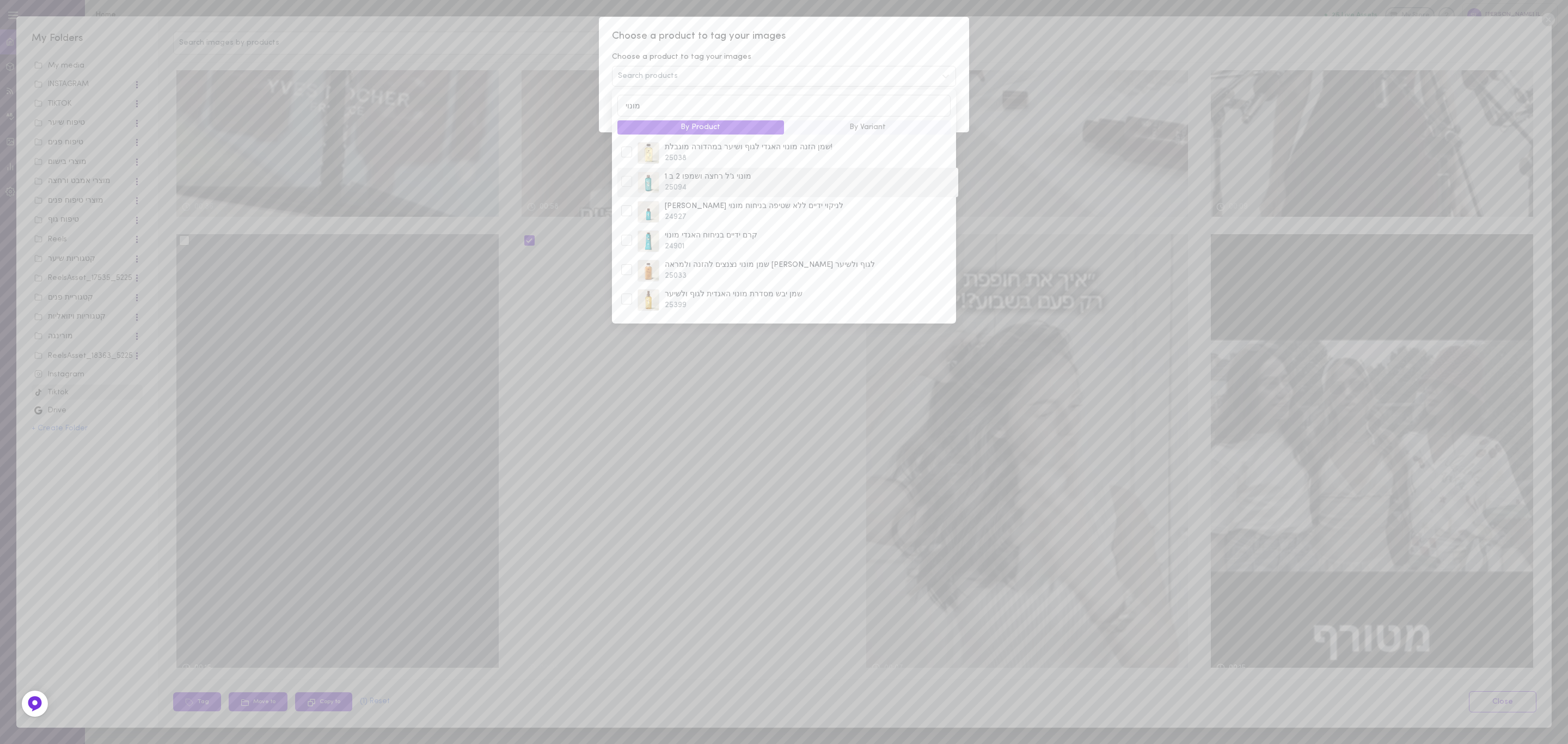
type input "מונוי"
click at [626, 182] on div at bounding box center [627, 181] width 11 height 11
click at [627, 275] on div at bounding box center [627, 270] width 11 height 11
click at [623, 304] on div at bounding box center [627, 305] width 11 height 11
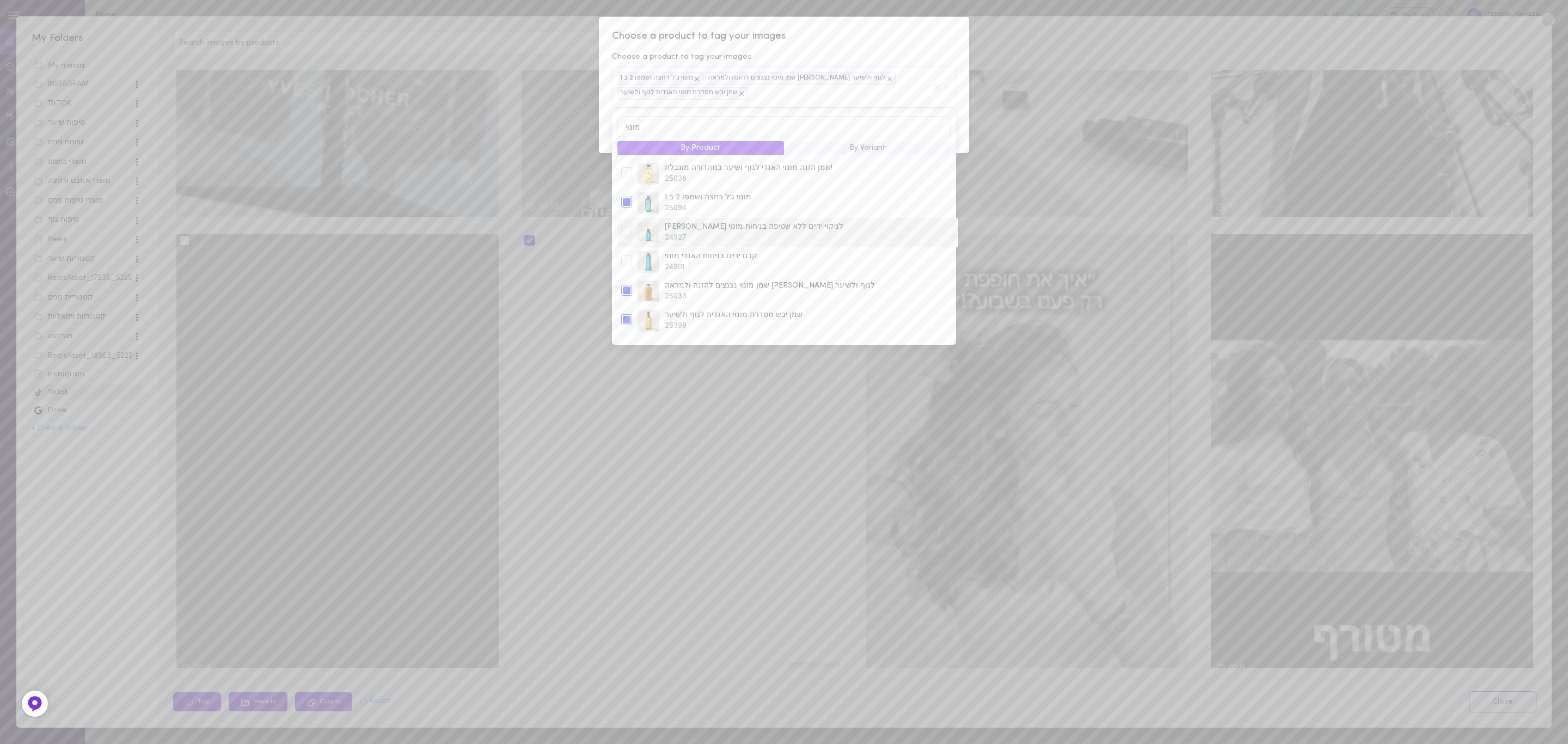
scroll to position [82, 0]
click at [625, 271] on div at bounding box center [627, 267] width 11 height 11
click at [625, 328] on div at bounding box center [627, 326] width 11 height 11
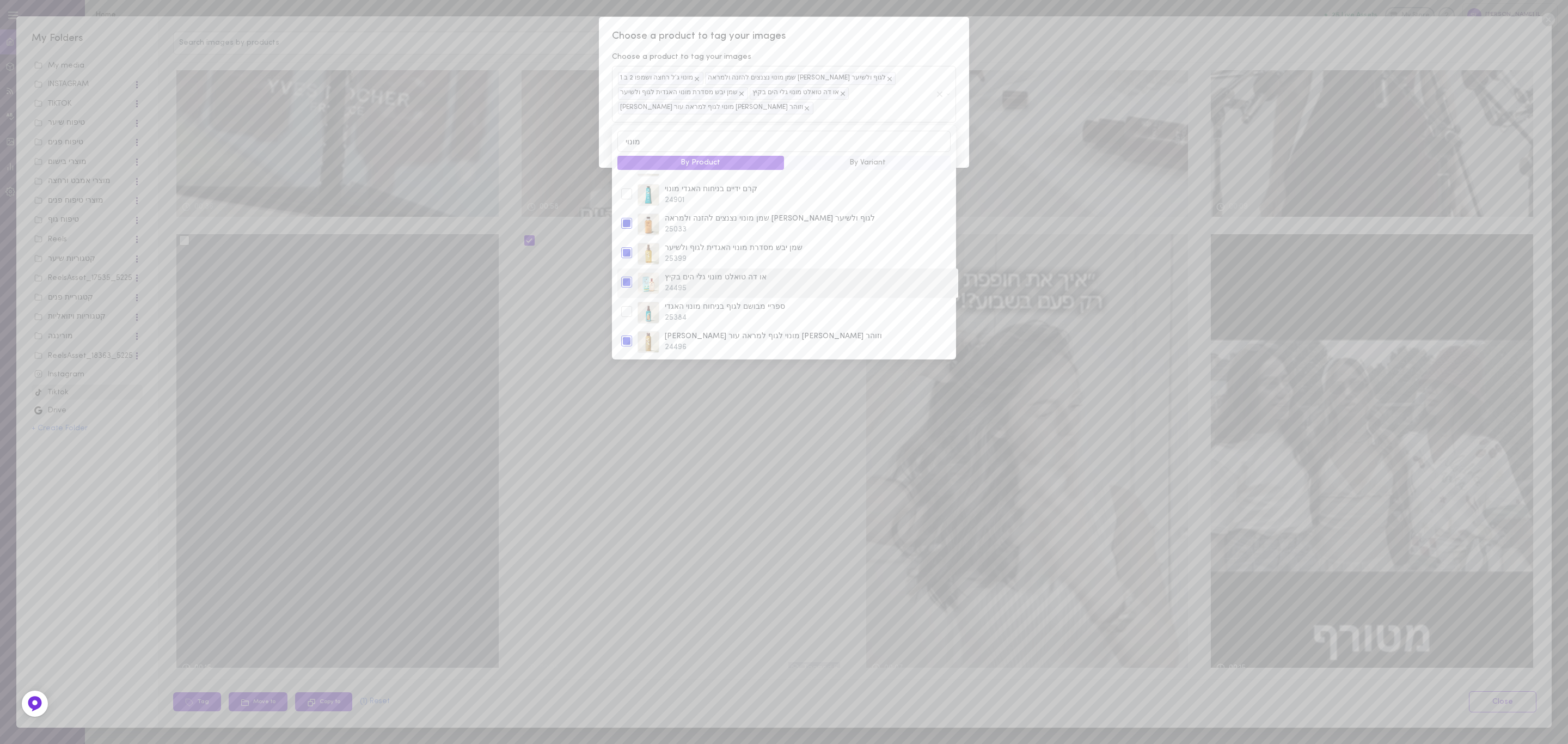
scroll to position [0, 0]
click at [920, 44] on div "Choose a product to tag your images Choose a product to tag your images מונוי ג…" at bounding box center [784, 93] width 370 height 152
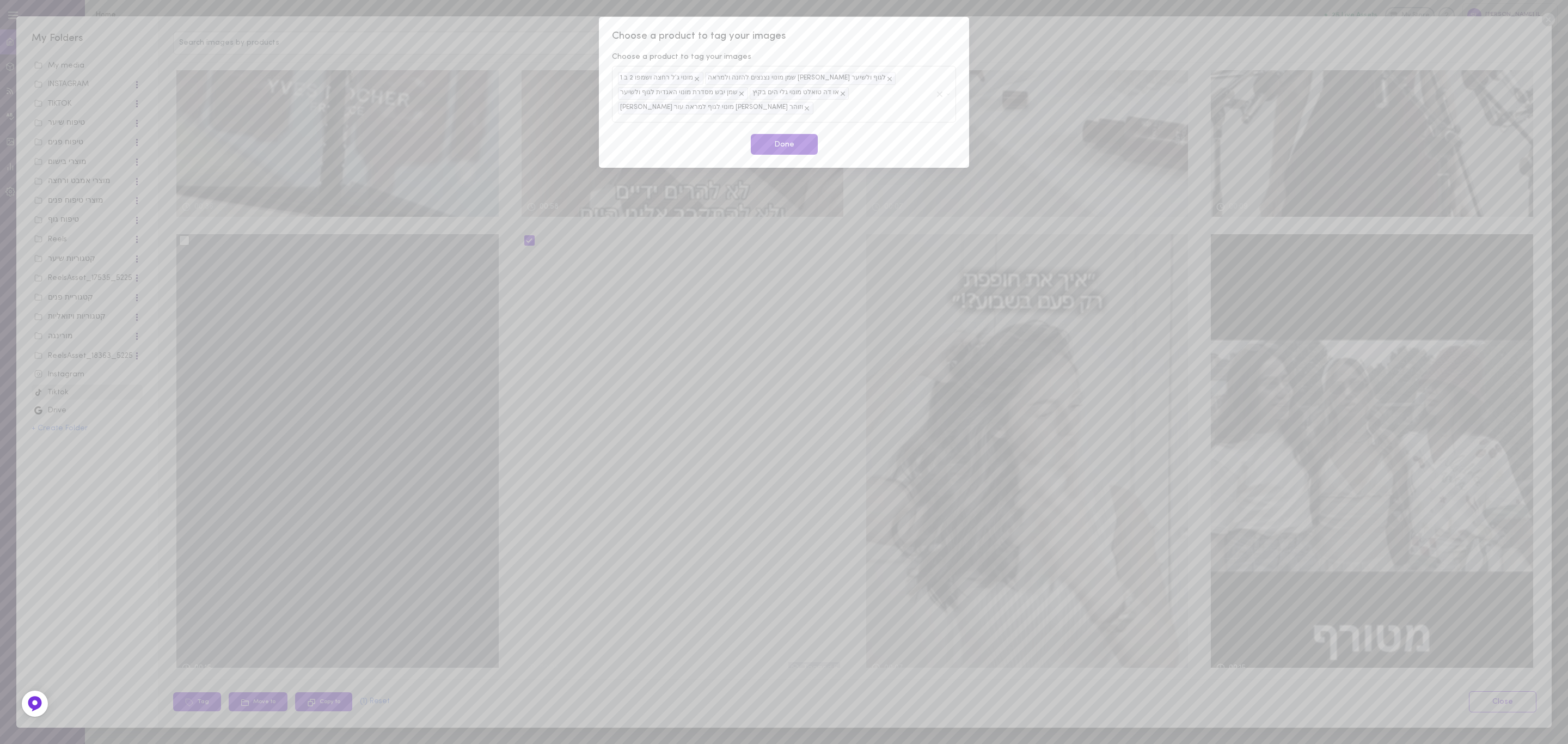
click at [782, 151] on button "Done" at bounding box center [784, 144] width 67 height 21
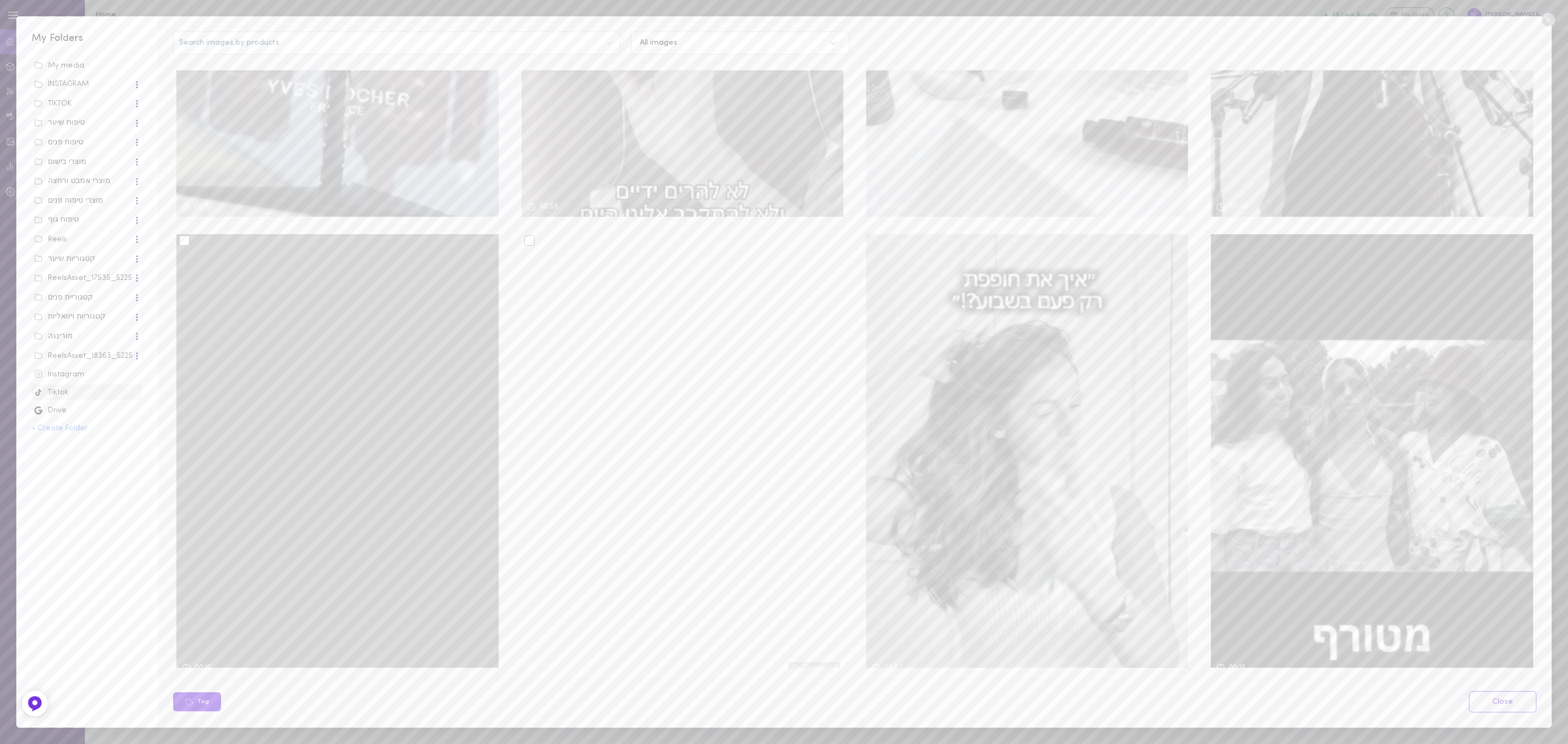
click at [184, 239] on div at bounding box center [184, 240] width 10 height 10
click at [0, 0] on input "checkbox" at bounding box center [0, 0] width 0 height 0
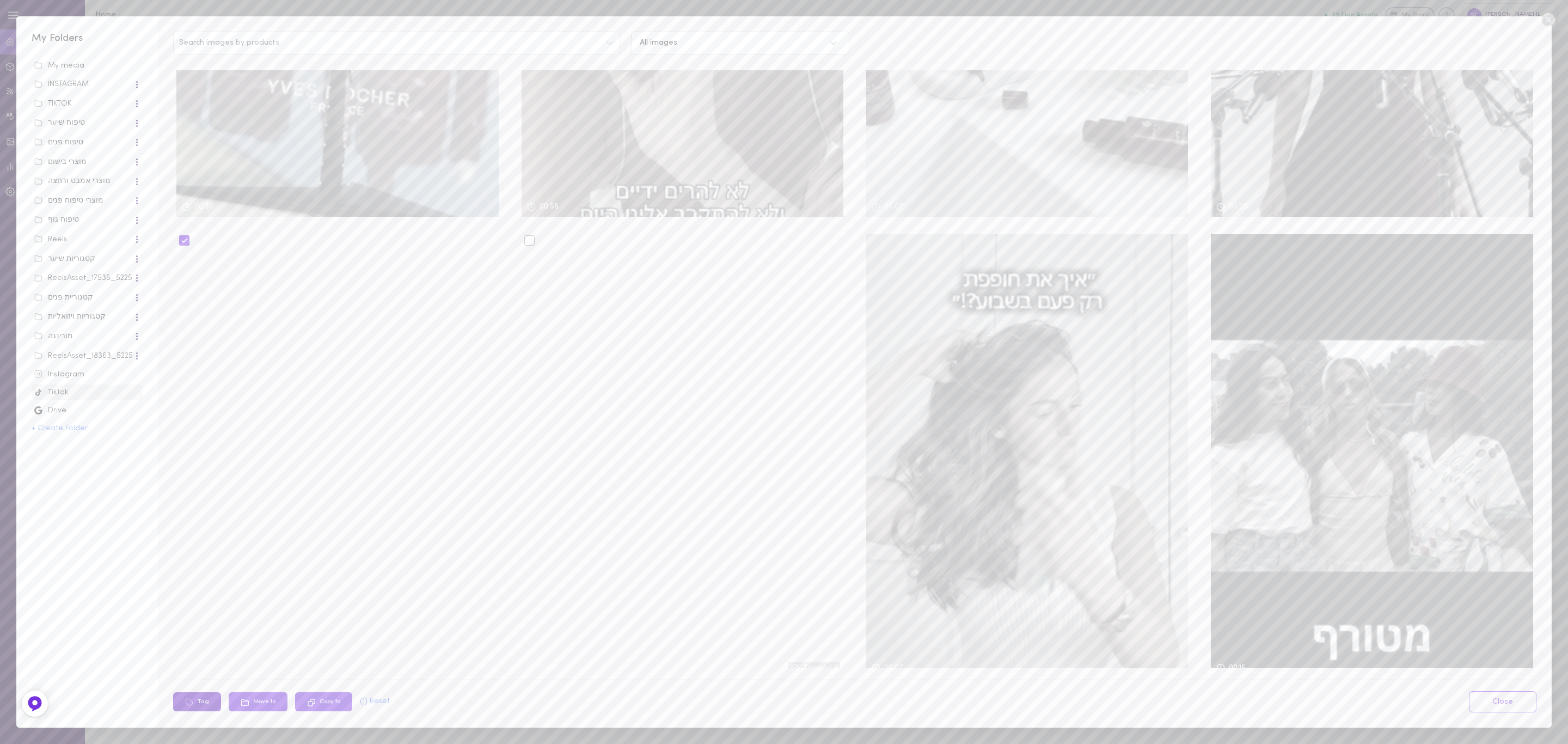
click at [198, 701] on button "Tag" at bounding box center [197, 701] width 48 height 19
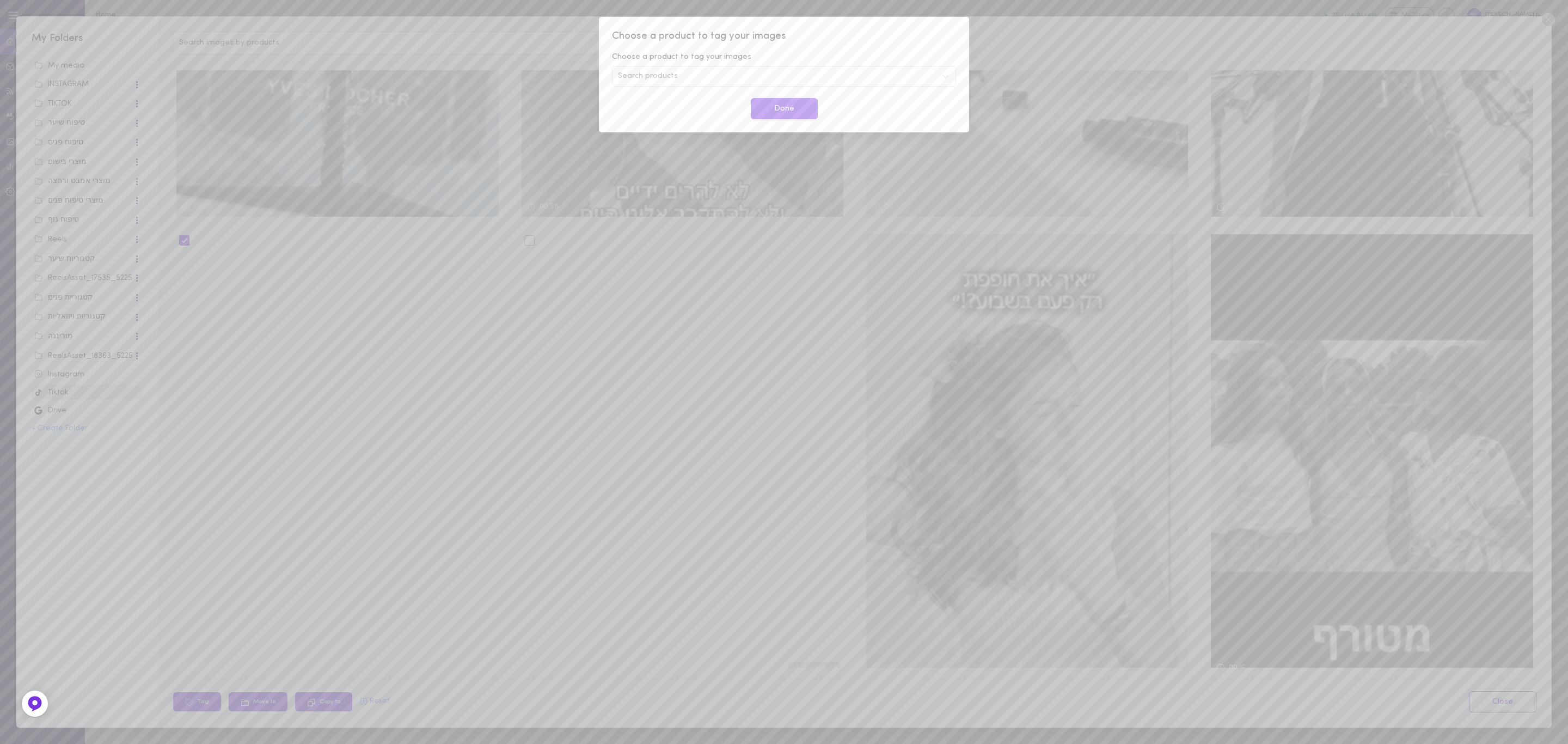
click at [770, 72] on div "Search products" at bounding box center [783, 76] width 344 height 21
type input "ל"
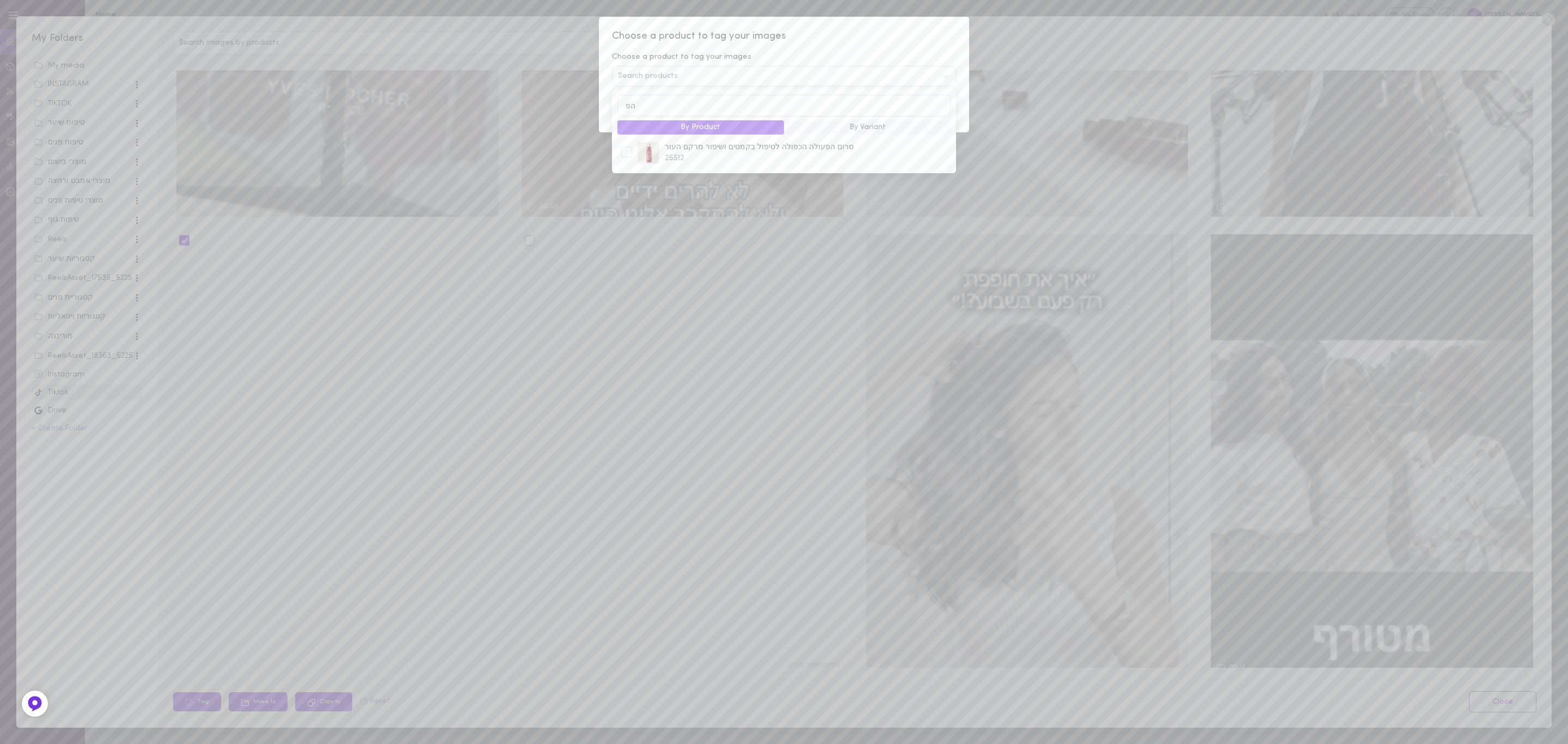
type input "ה"
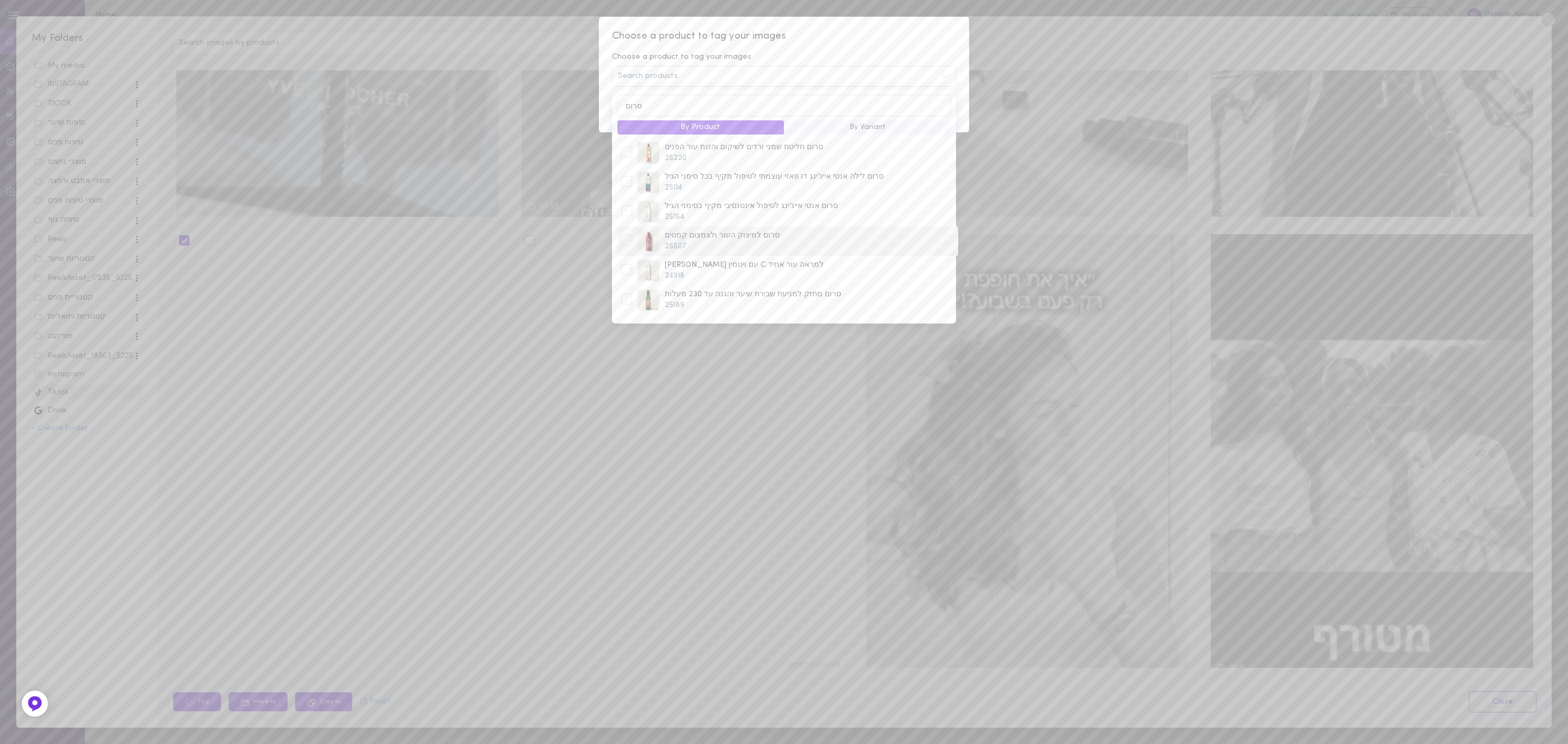
type input "סרום"
click at [751, 241] on span "סרום למיצוק העור ולצמצום קמטים" at bounding box center [810, 236] width 290 height 11
click at [624, 244] on div at bounding box center [627, 240] width 11 height 11
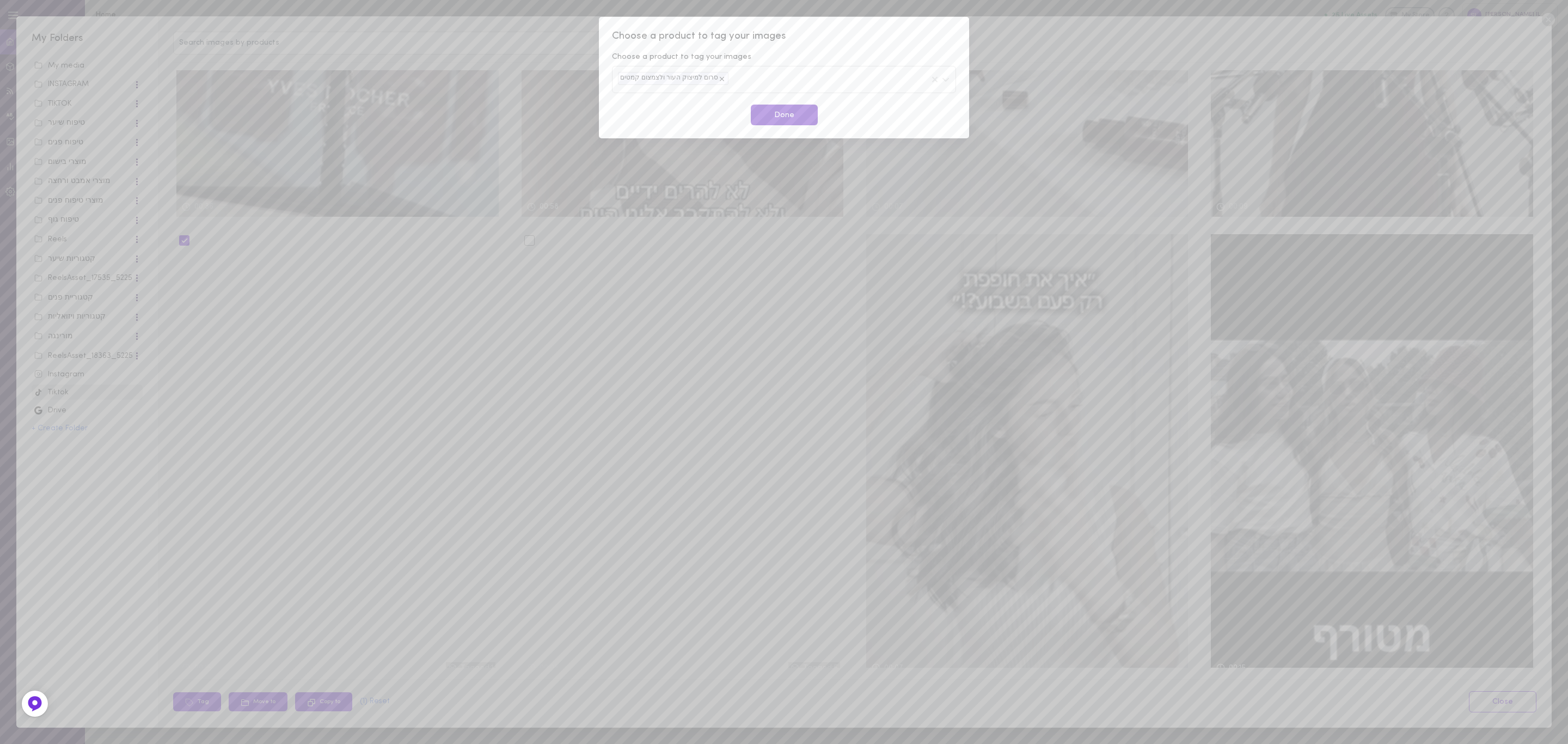
drag, startPoint x: 797, startPoint y: 51, endPoint x: 784, endPoint y: 108, distance: 58.5
click at [797, 51] on div "Choose a product to tag your images Choose a product to tag your images סרום למ…" at bounding box center [784, 77] width 370 height 121
click at [784, 121] on button "Done" at bounding box center [784, 115] width 67 height 21
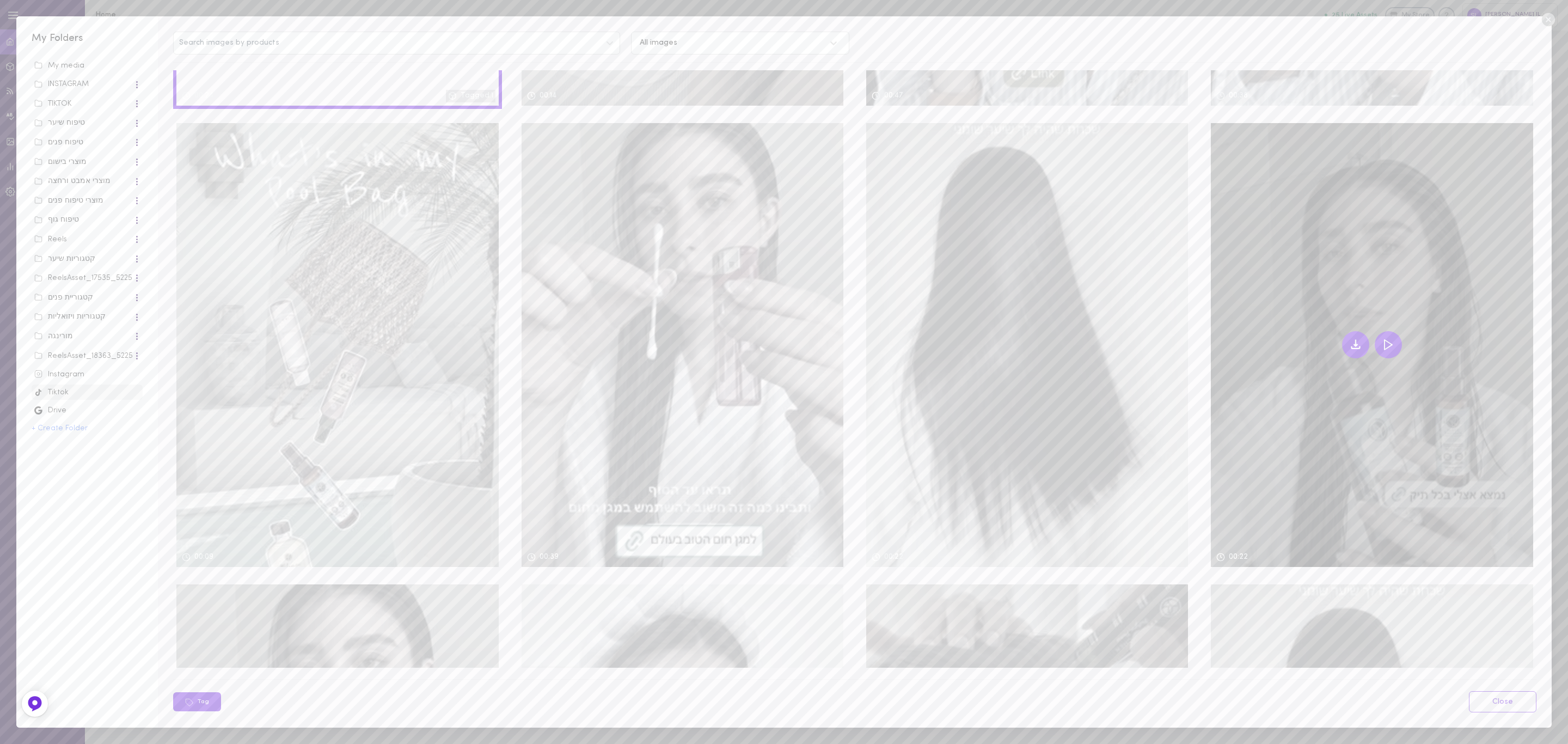
scroll to position [2042, 0]
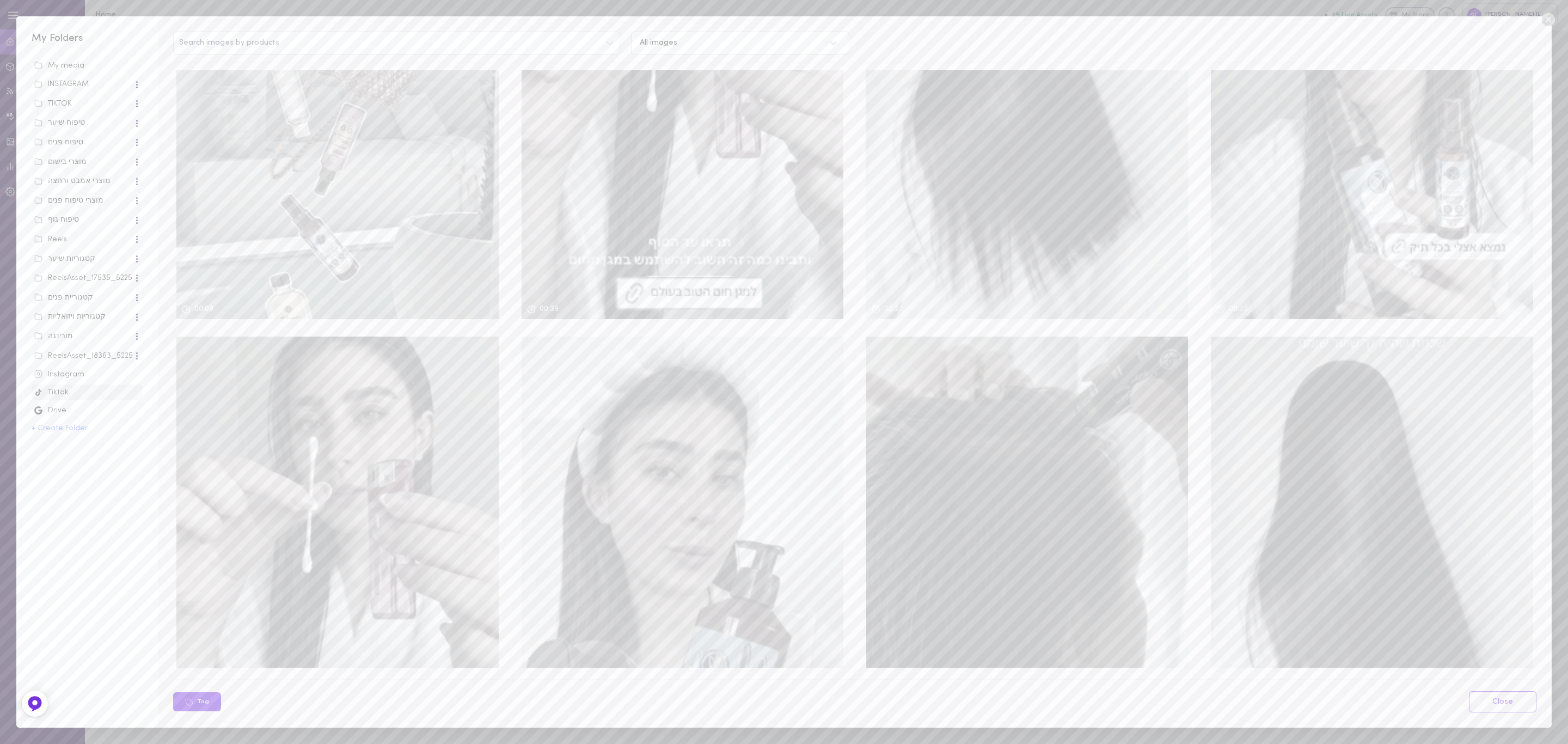
click at [1547, 20] on icon at bounding box center [1547, 19] width 13 height 13
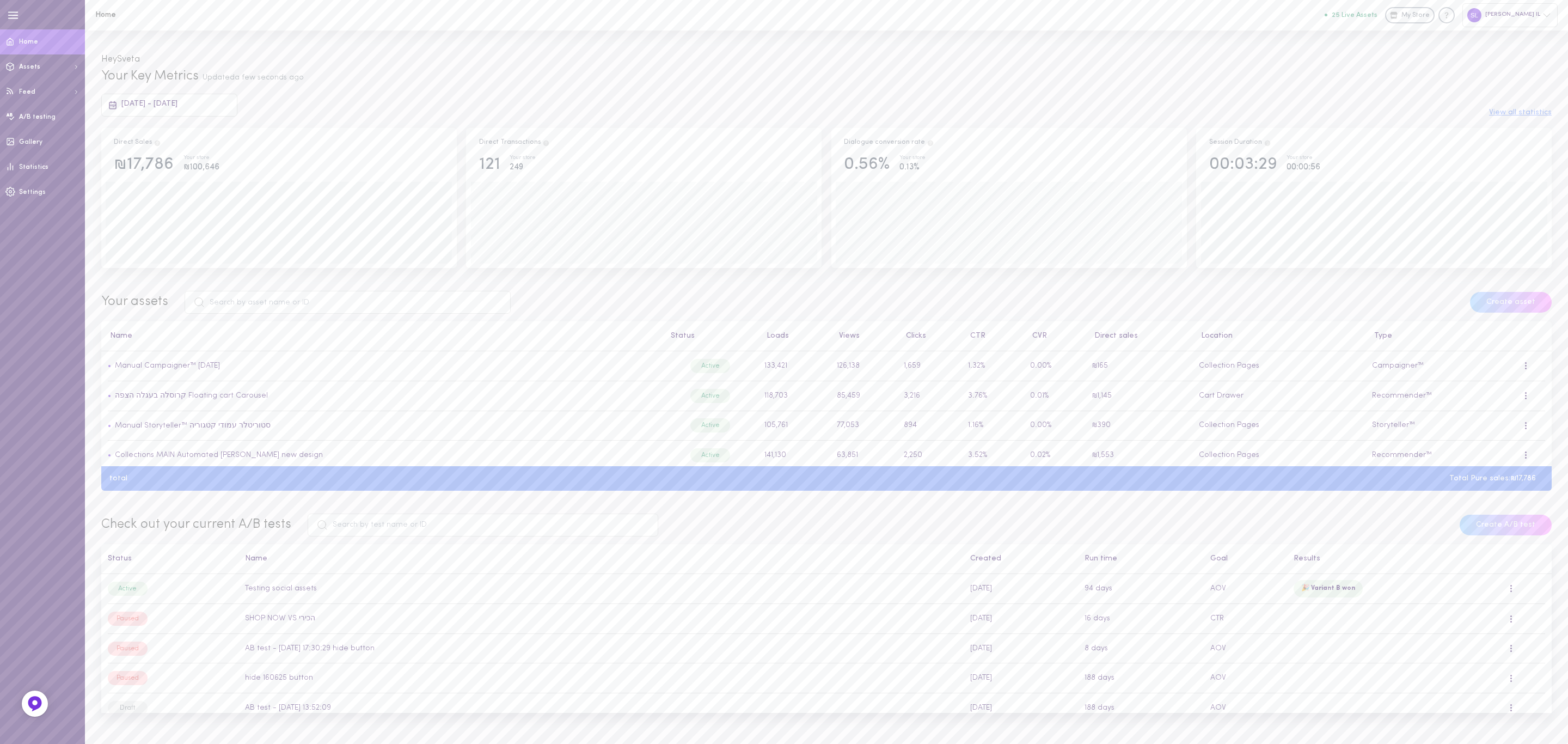
click at [1358, 12] on link "25 Live Assets" at bounding box center [1354, 15] width 60 height 8
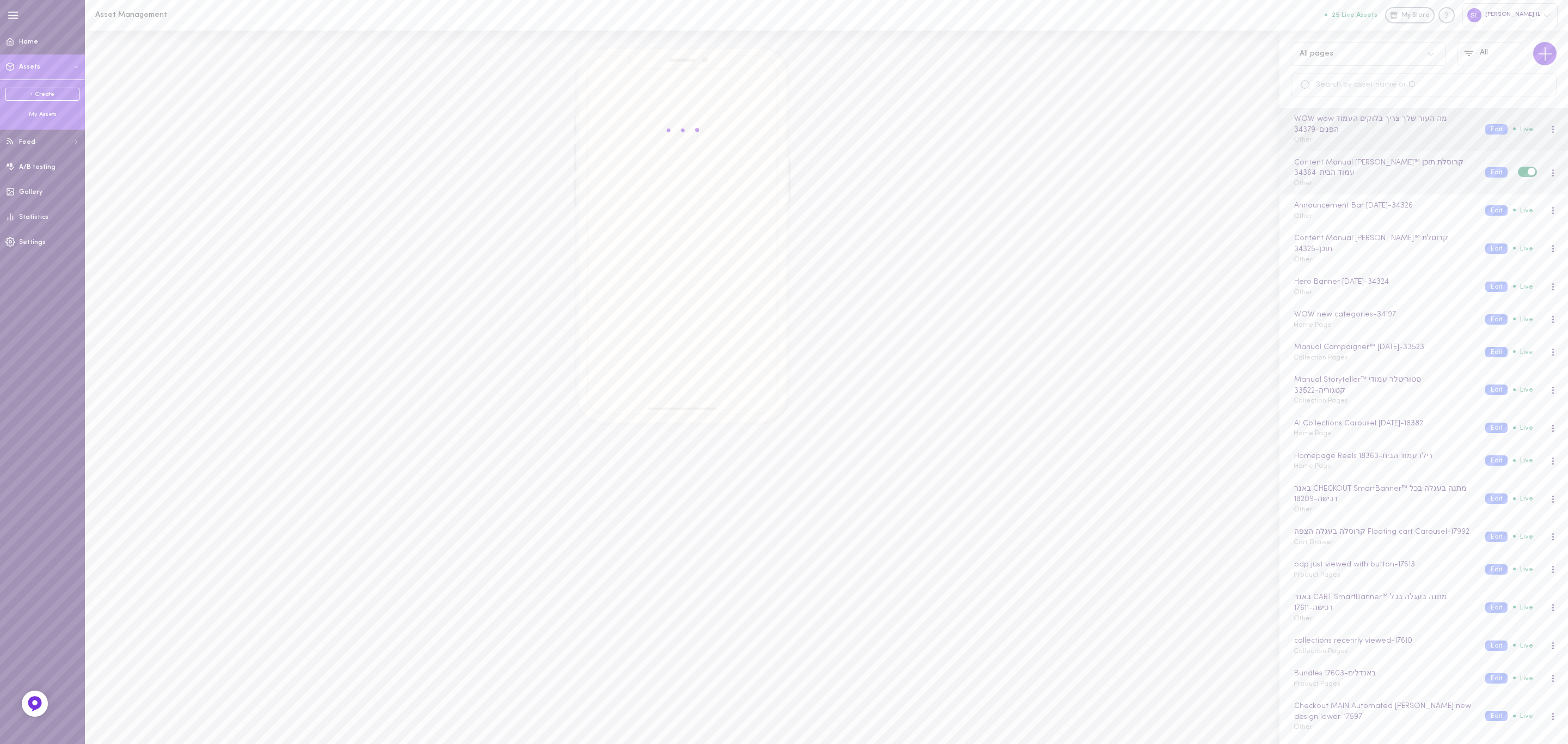
click at [1396, 190] on div "Content Manual [PERSON_NAME]™ קרוסלת תוכן עמוד הבית - 34364 Other Edit Live" at bounding box center [1424, 173] width 289 height 44
click at [1493, 170] on button "Edit" at bounding box center [1496, 172] width 23 height 10
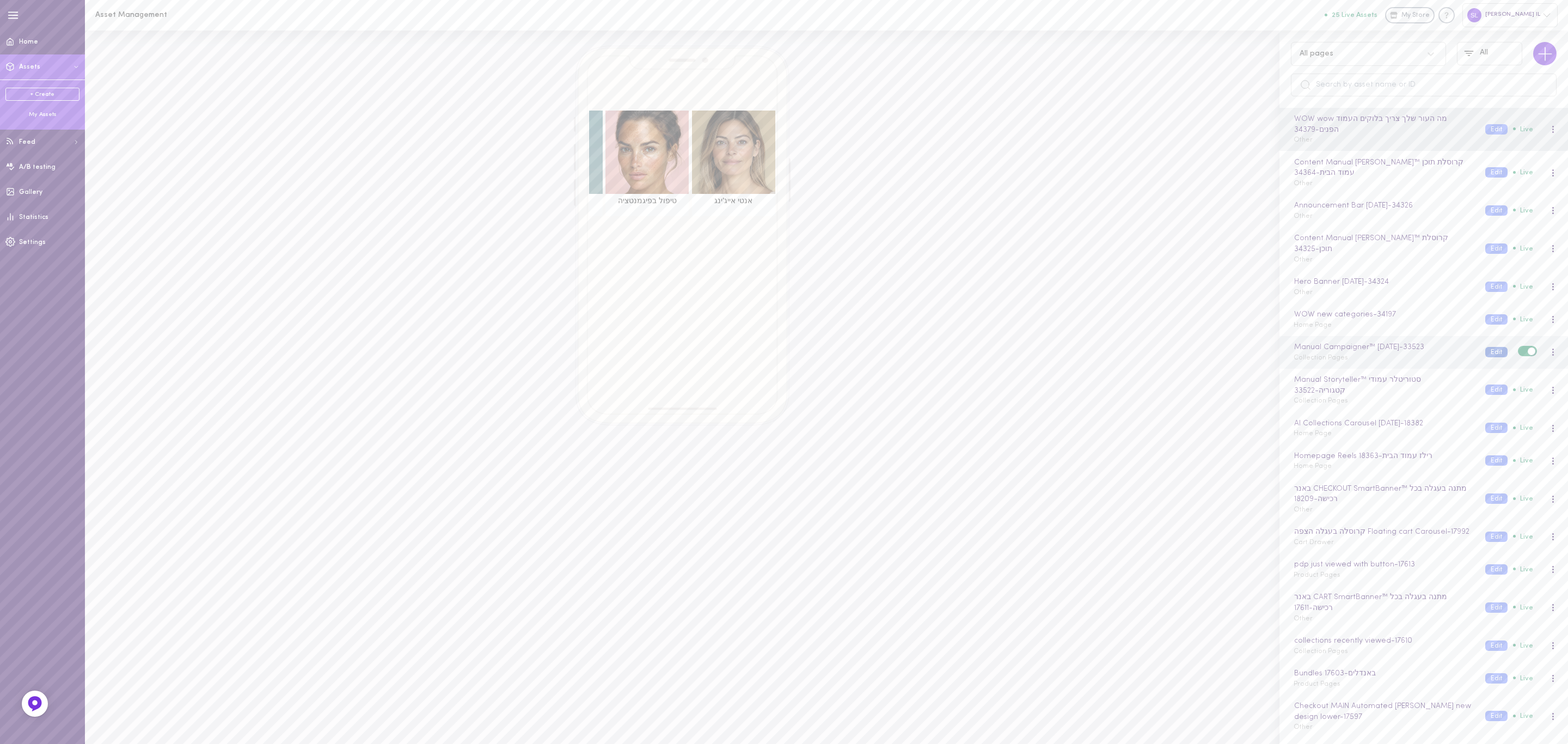
click at [1488, 356] on button "Edit" at bounding box center [1496, 352] width 23 height 10
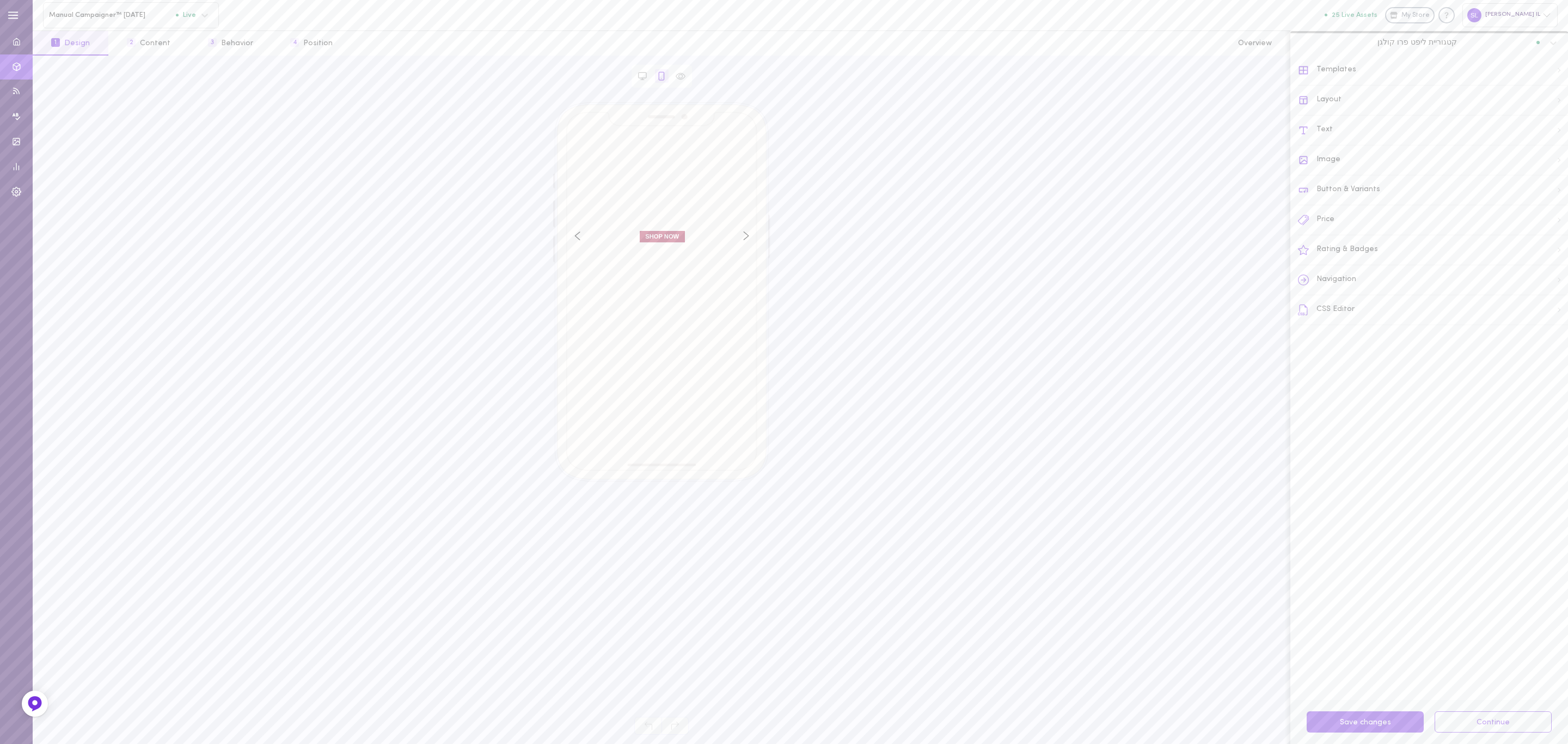
click at [157, 44] on button "2 Content" at bounding box center [149, 43] width 80 height 24
click at [1435, 43] on span "קטגוריית ליפט פרו קולגן" at bounding box center [1417, 43] width 80 height 10
click at [1399, 206] on div "All Visitors" at bounding box center [1429, 209] width 265 height 8
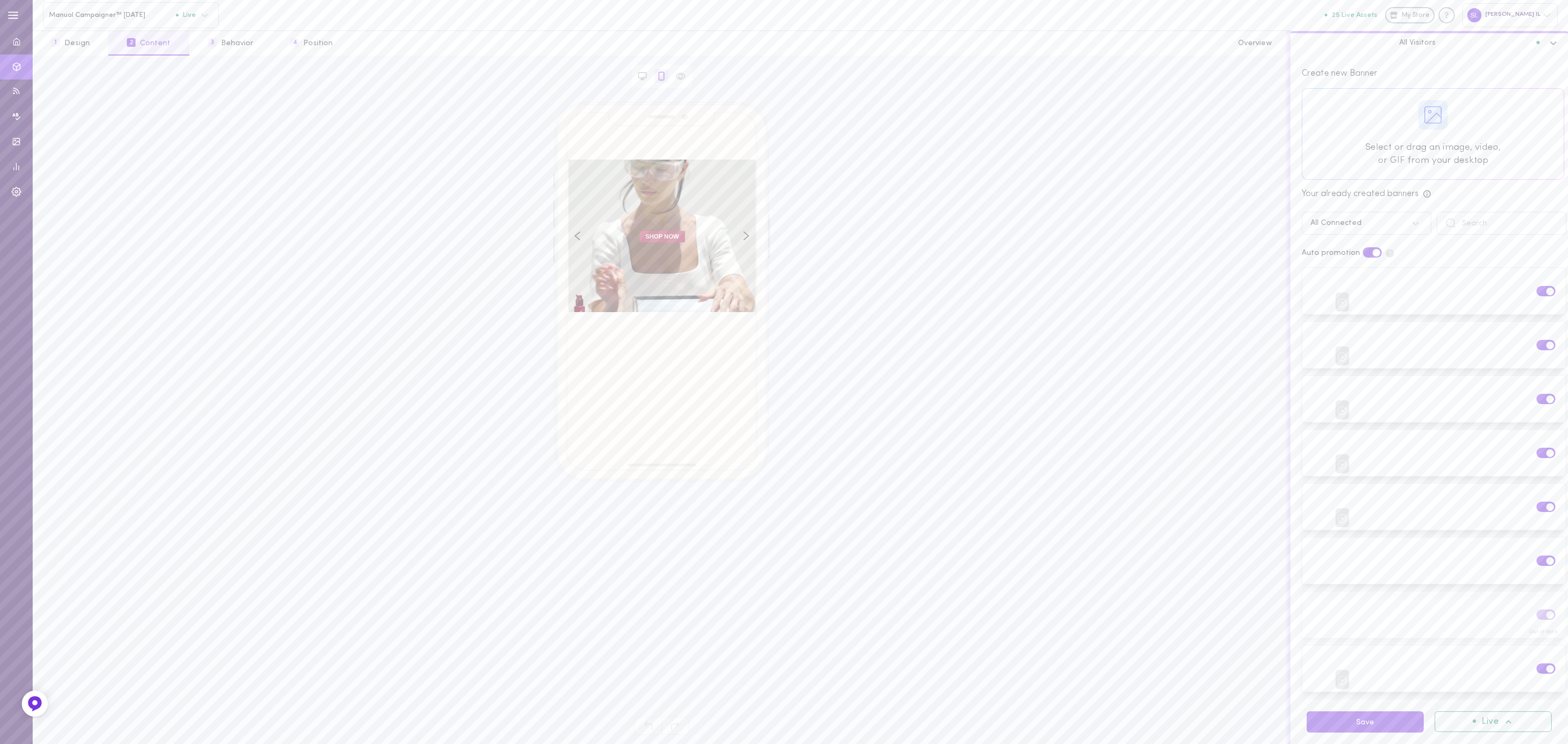
click at [1438, 156] on div at bounding box center [1433, 134] width 261 height 90
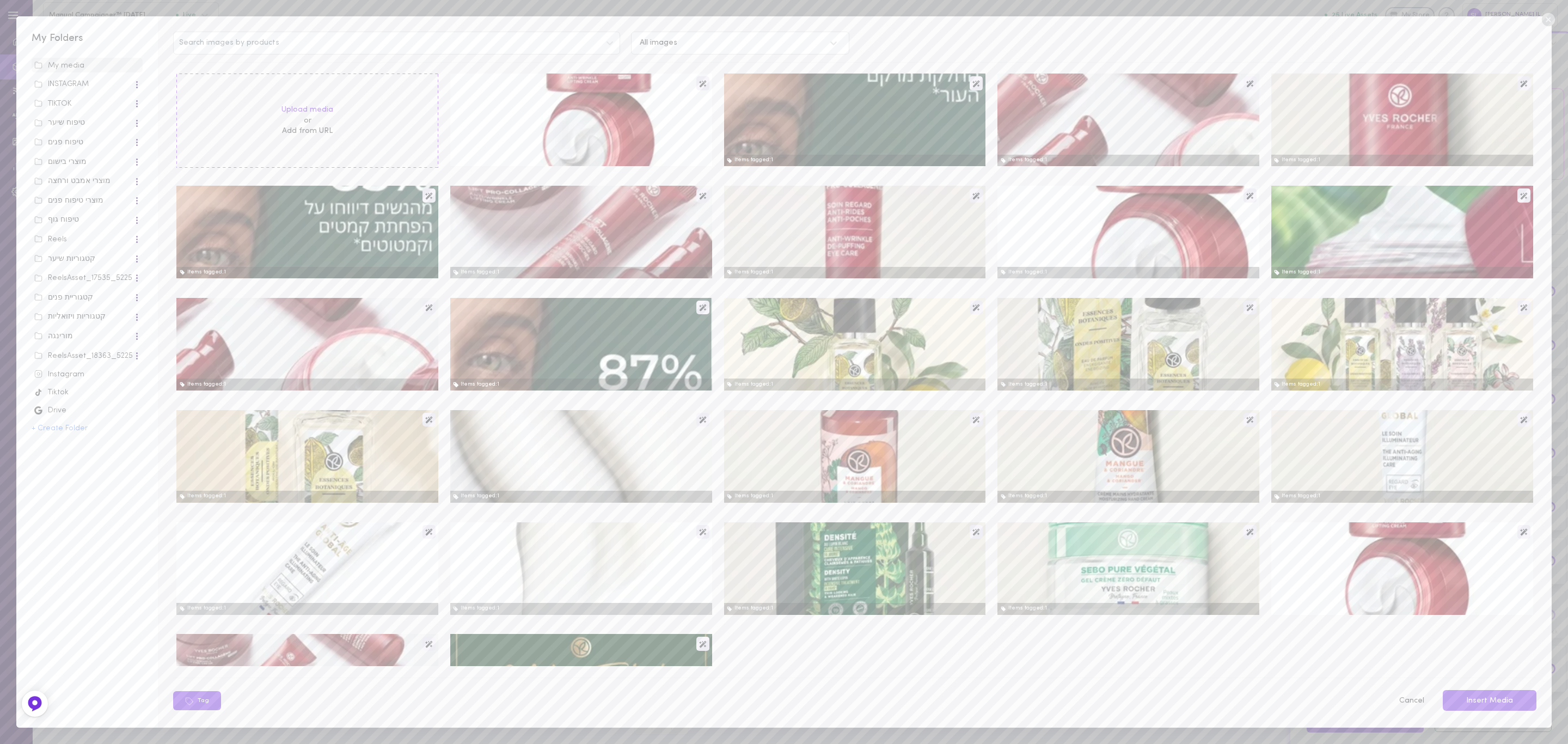
click at [92, 392] on div "Tiktok" at bounding box center [87, 393] width 106 height 11
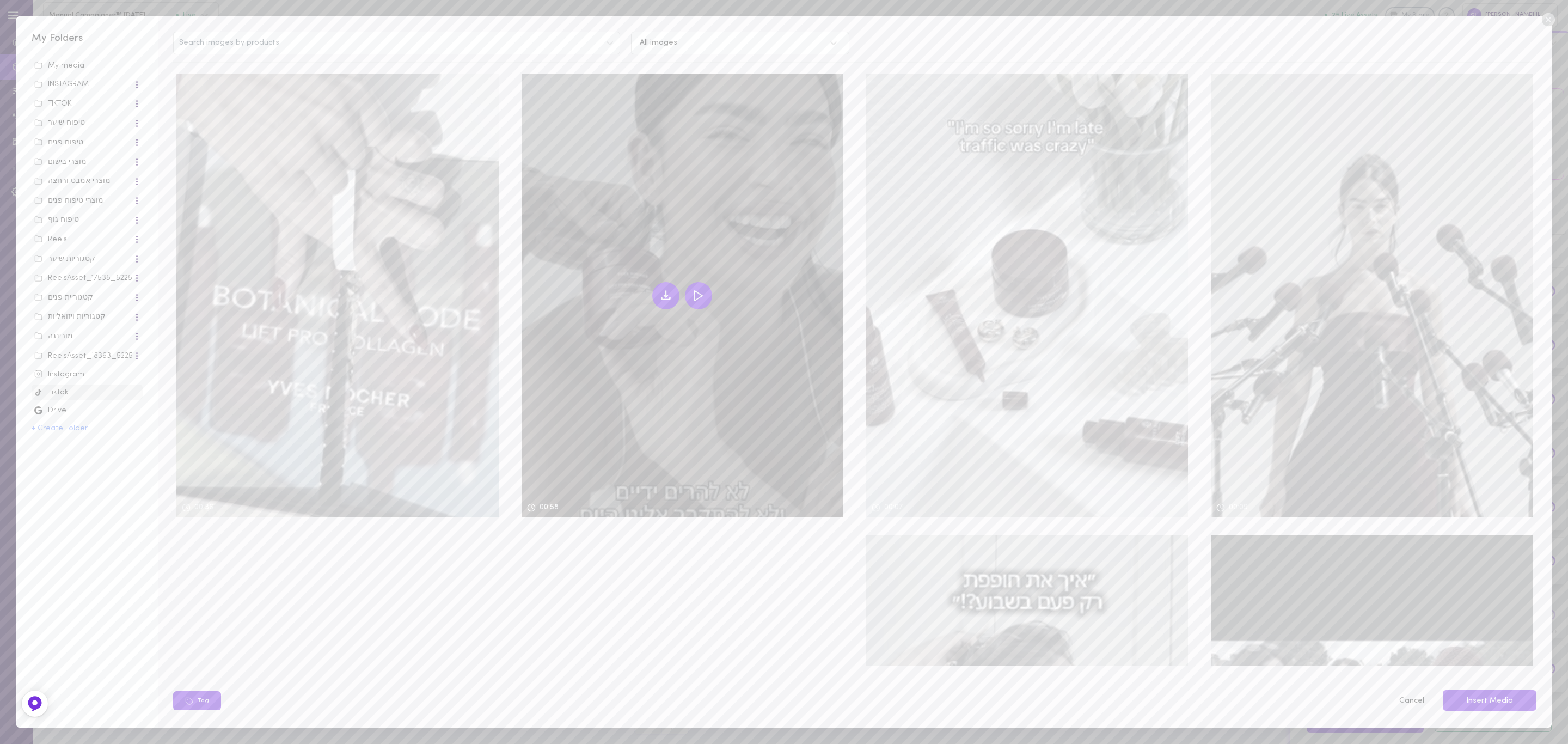
scroll to position [245, 0]
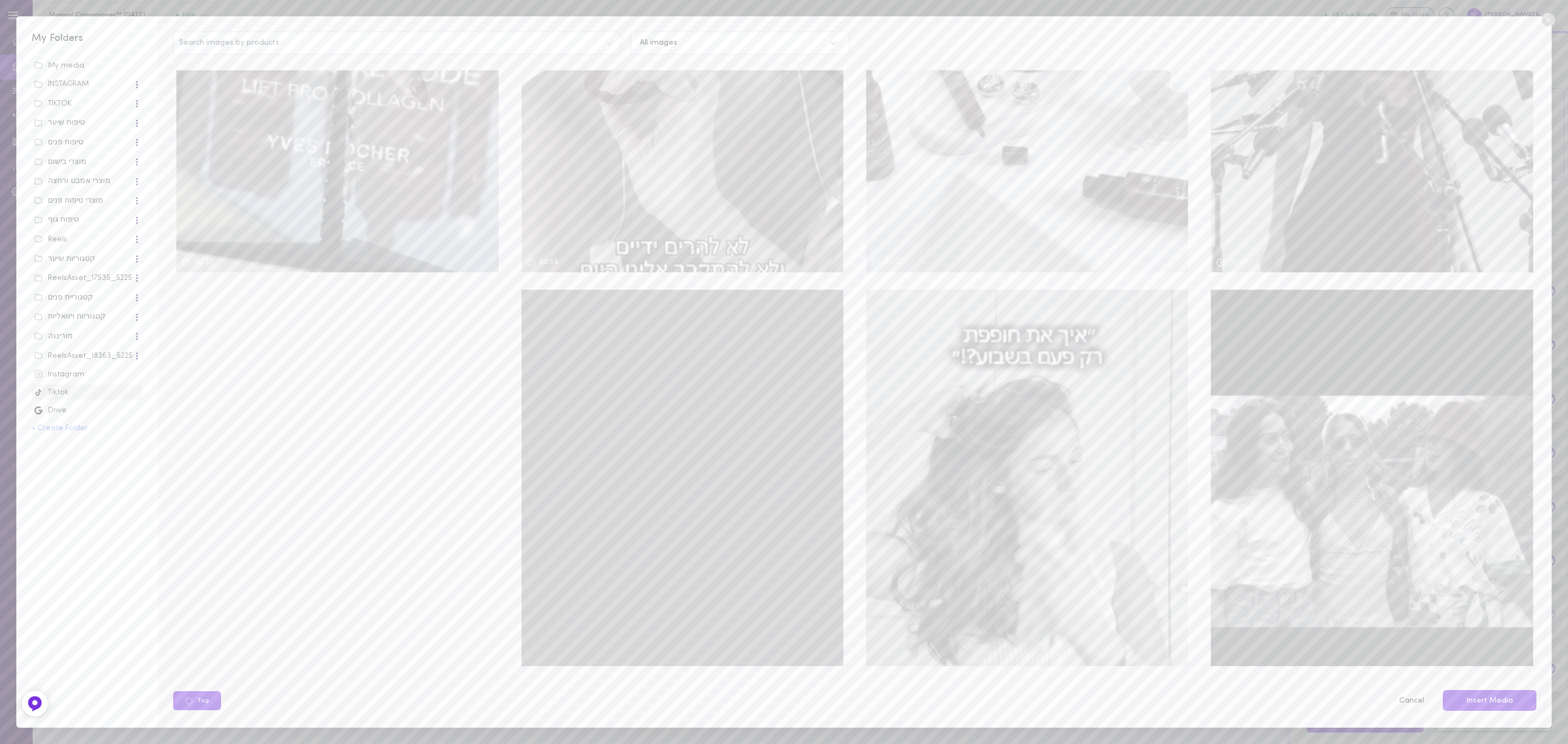
click at [797, 345] on div at bounding box center [682, 511] width 322 height 443
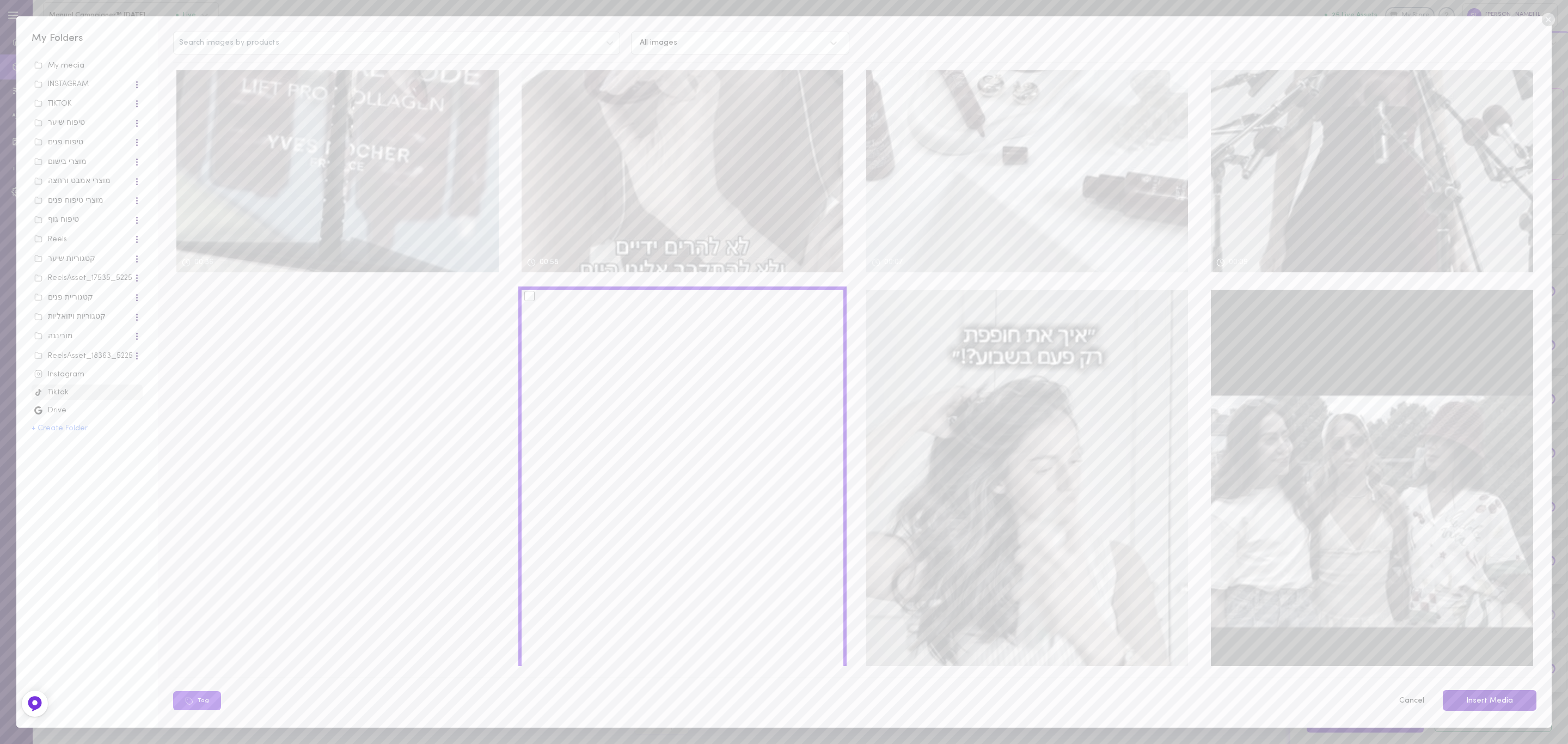
click at [1508, 703] on button "Insert Media" at bounding box center [1489, 700] width 94 height 21
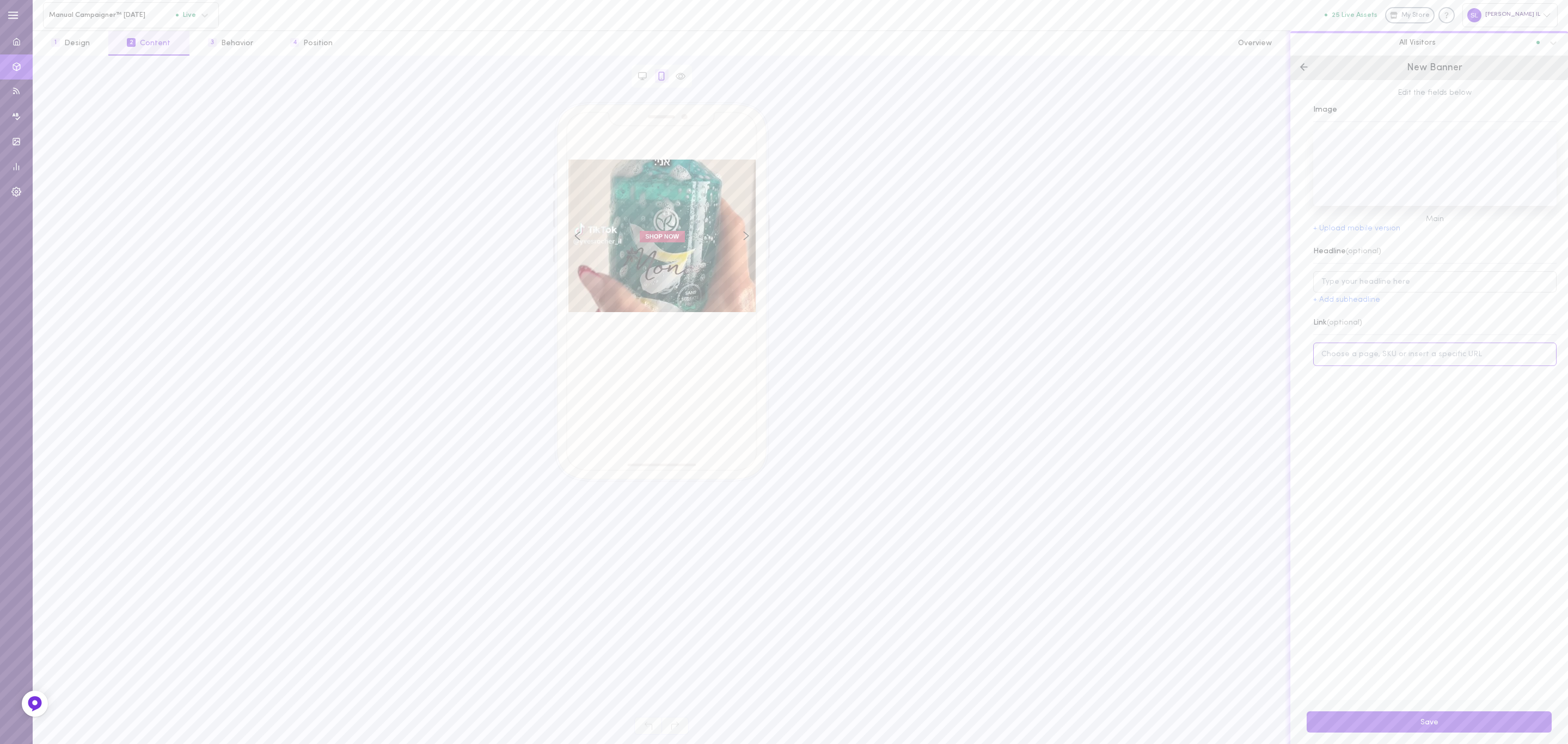
click at [1382, 357] on input at bounding box center [1435, 354] width 243 height 23
paste input "[URL][DOMAIN_NAME]"
type input "[URL][DOMAIN_NAME]"
click at [1463, 720] on button "Save" at bounding box center [1429, 721] width 245 height 21
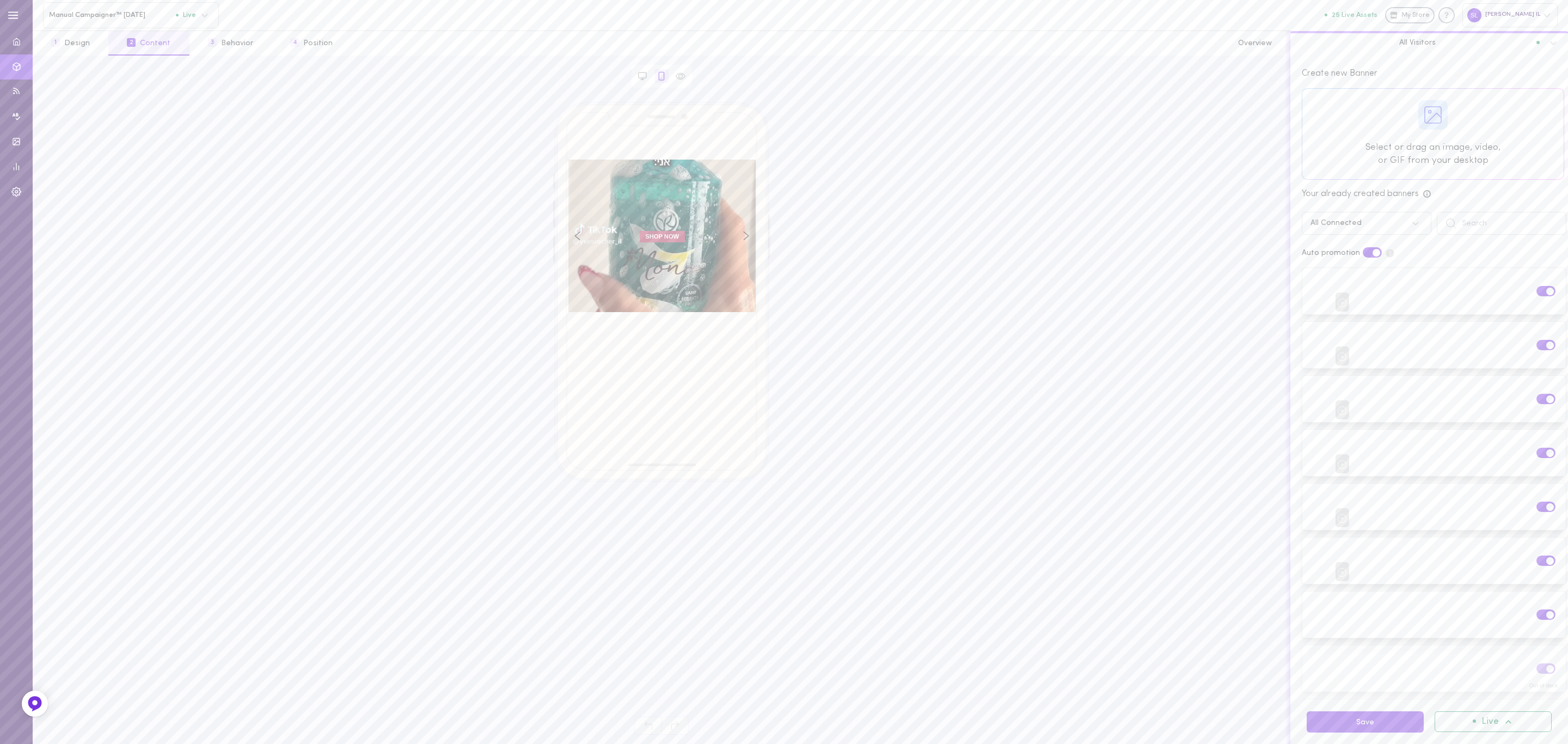
click at [1424, 43] on span "All Visitors" at bounding box center [1418, 43] width 37 height 10
click at [1364, 118] on div at bounding box center [1433, 134] width 261 height 90
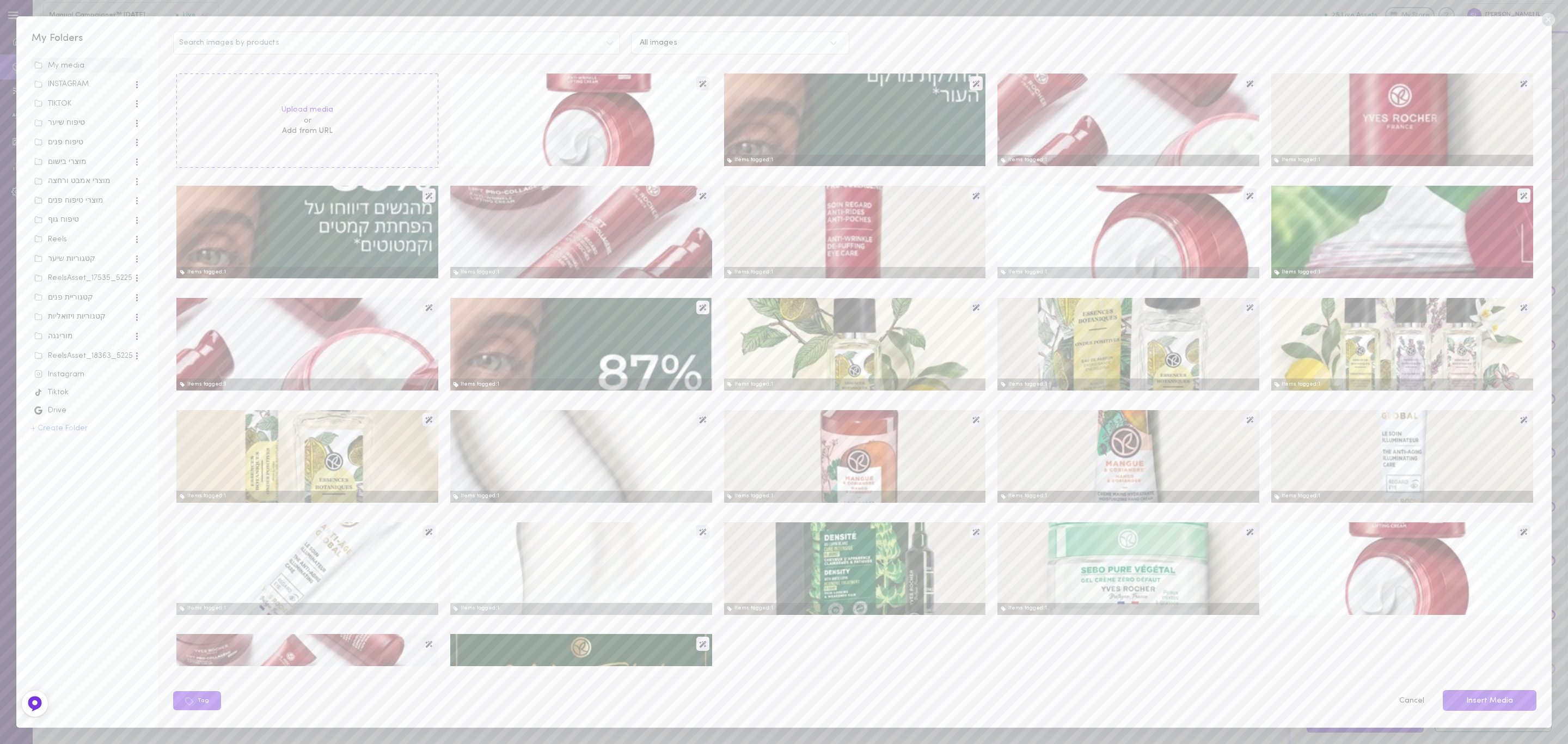
click at [80, 390] on div "Tiktok" at bounding box center [87, 393] width 106 height 11
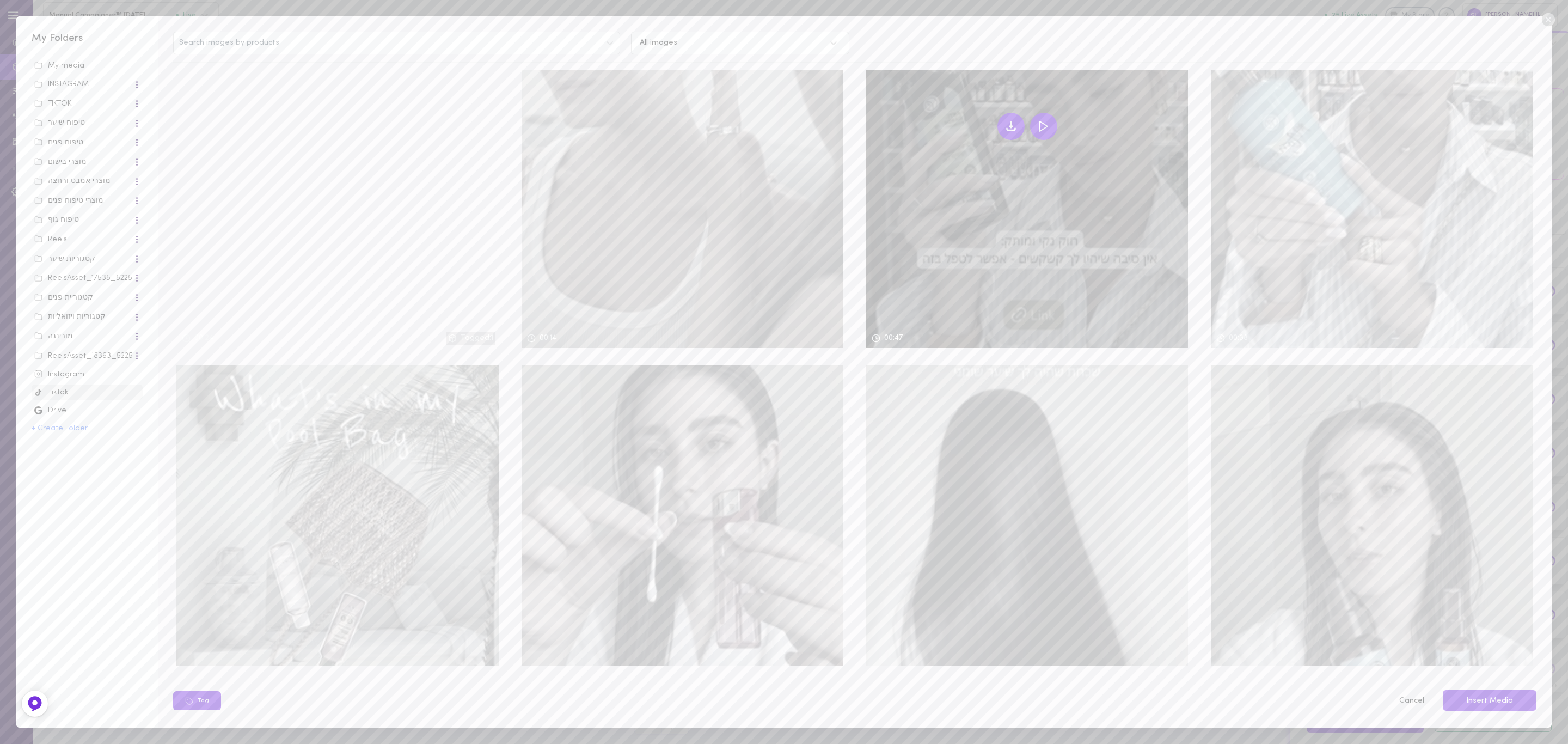
scroll to position [1691, 0]
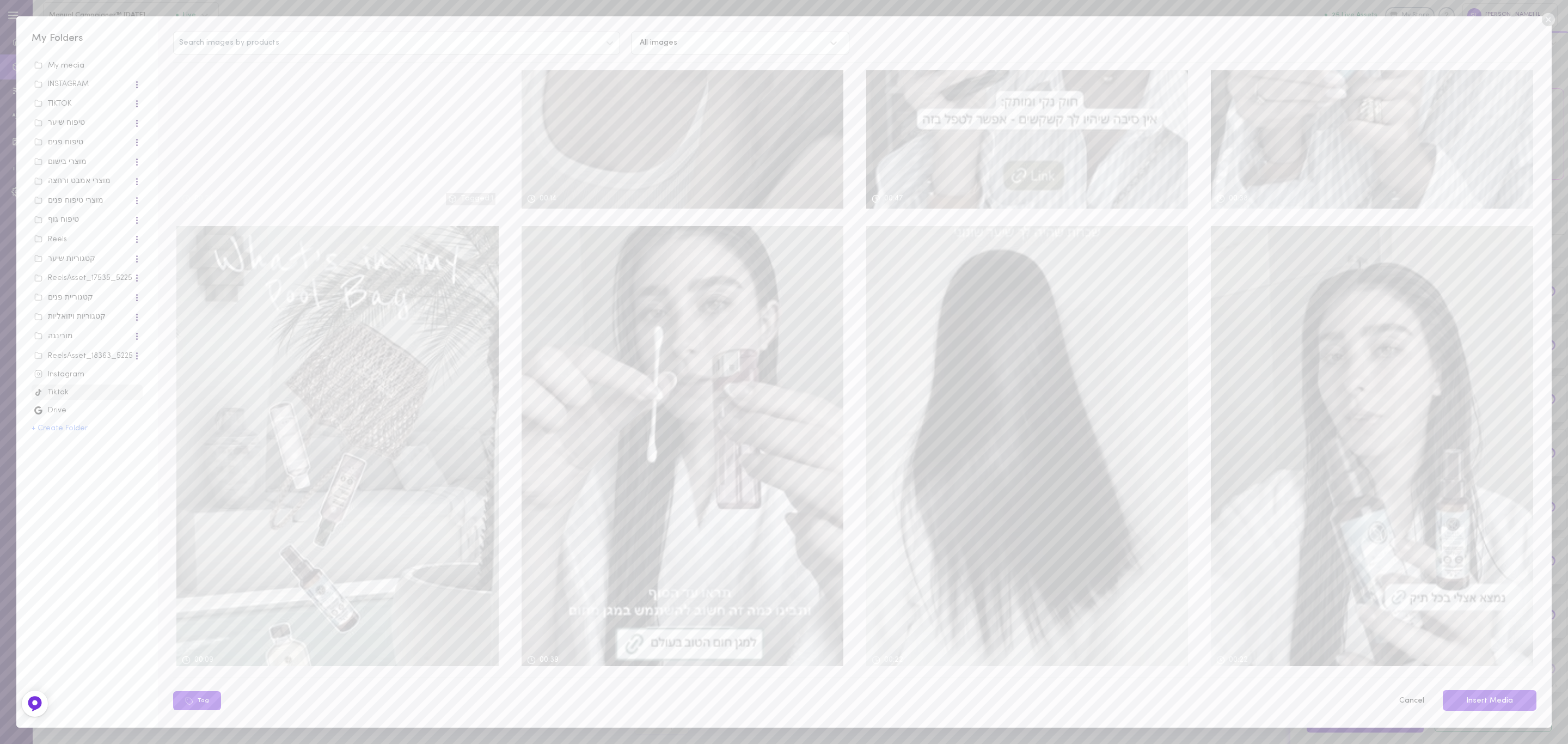
drag, startPoint x: 54, startPoint y: 374, endPoint x: 120, endPoint y: 378, distance: 66.1
click at [55, 374] on div "Instagram" at bounding box center [87, 374] width 106 height 11
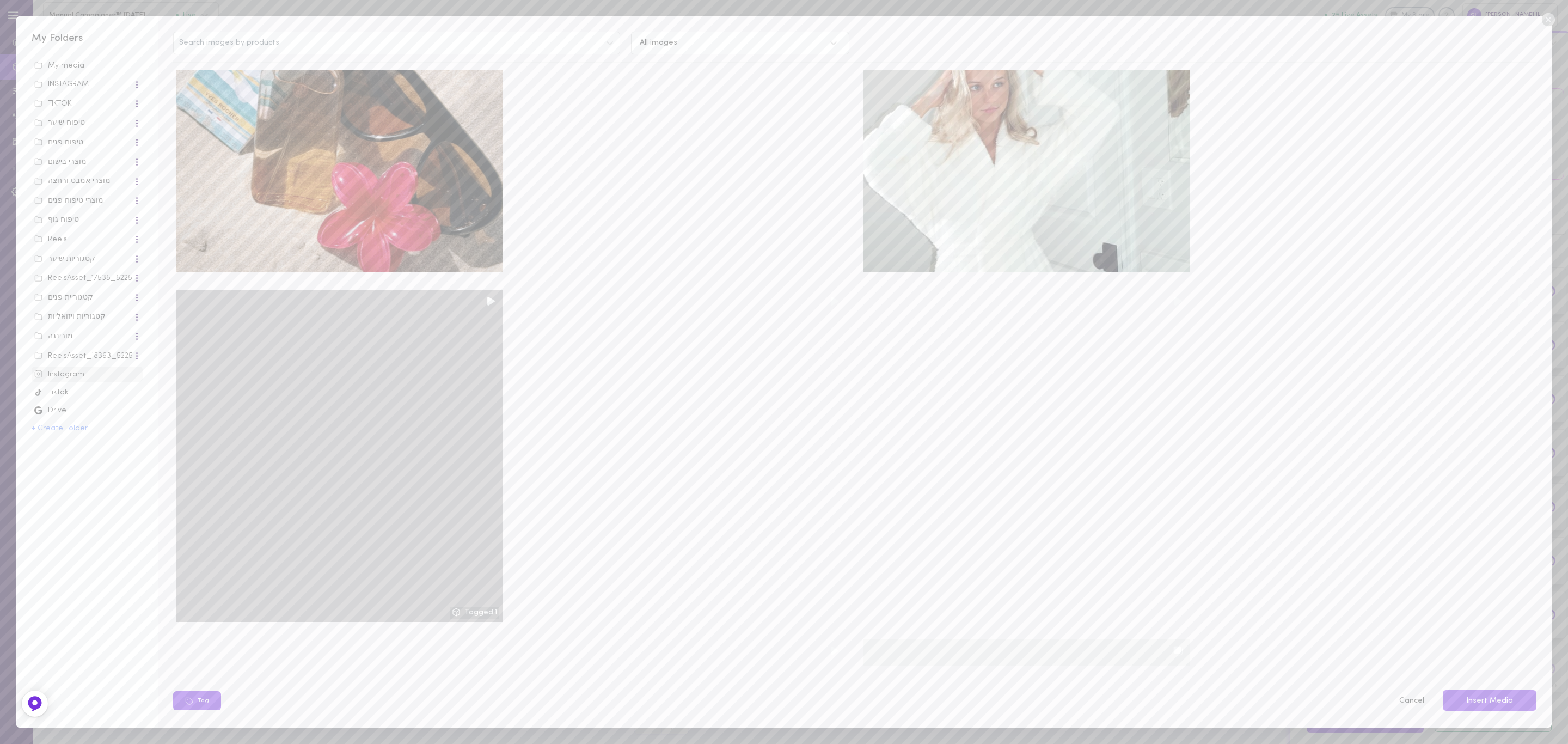
scroll to position [2959, 0]
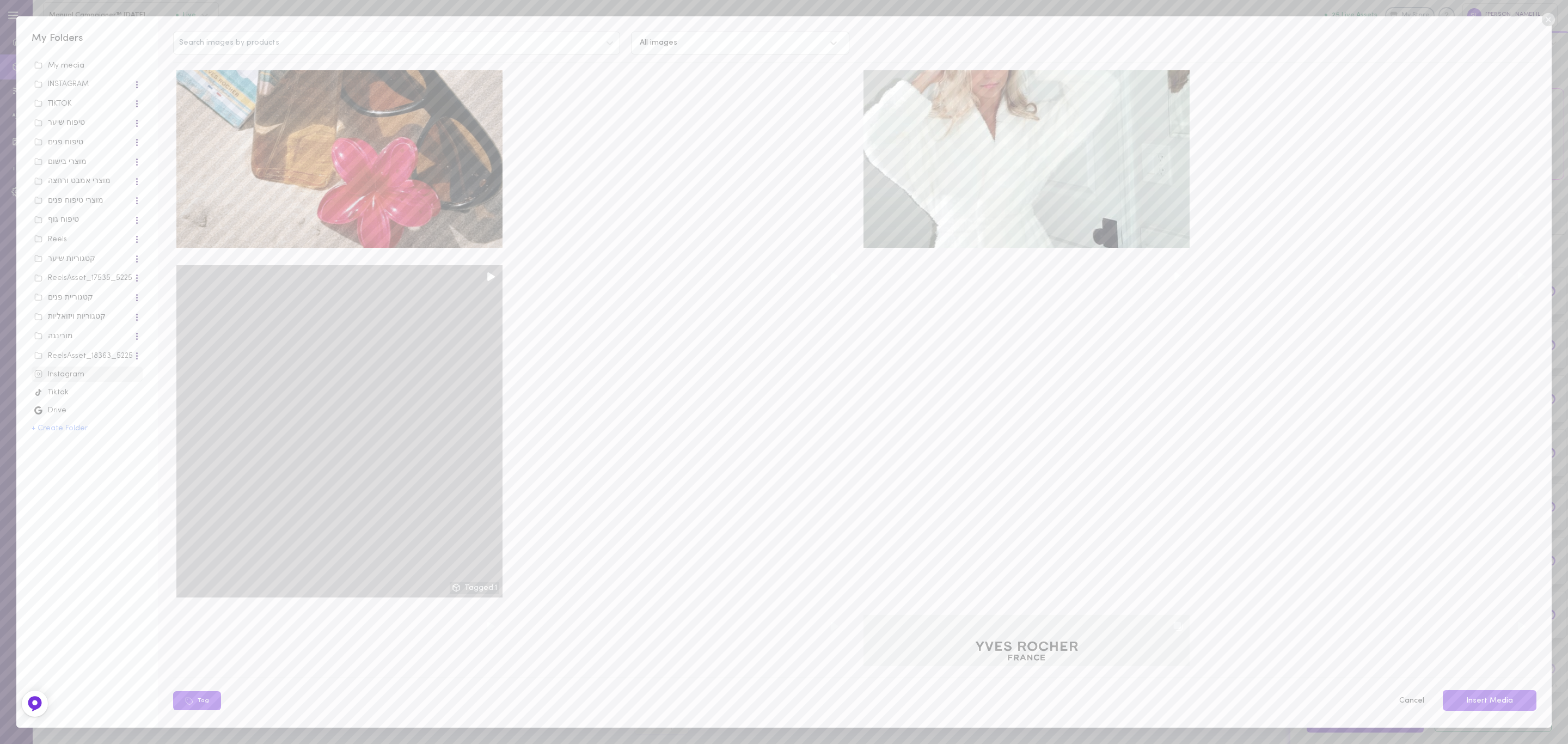
click at [451, 295] on div at bounding box center [340, 432] width 326 height 333
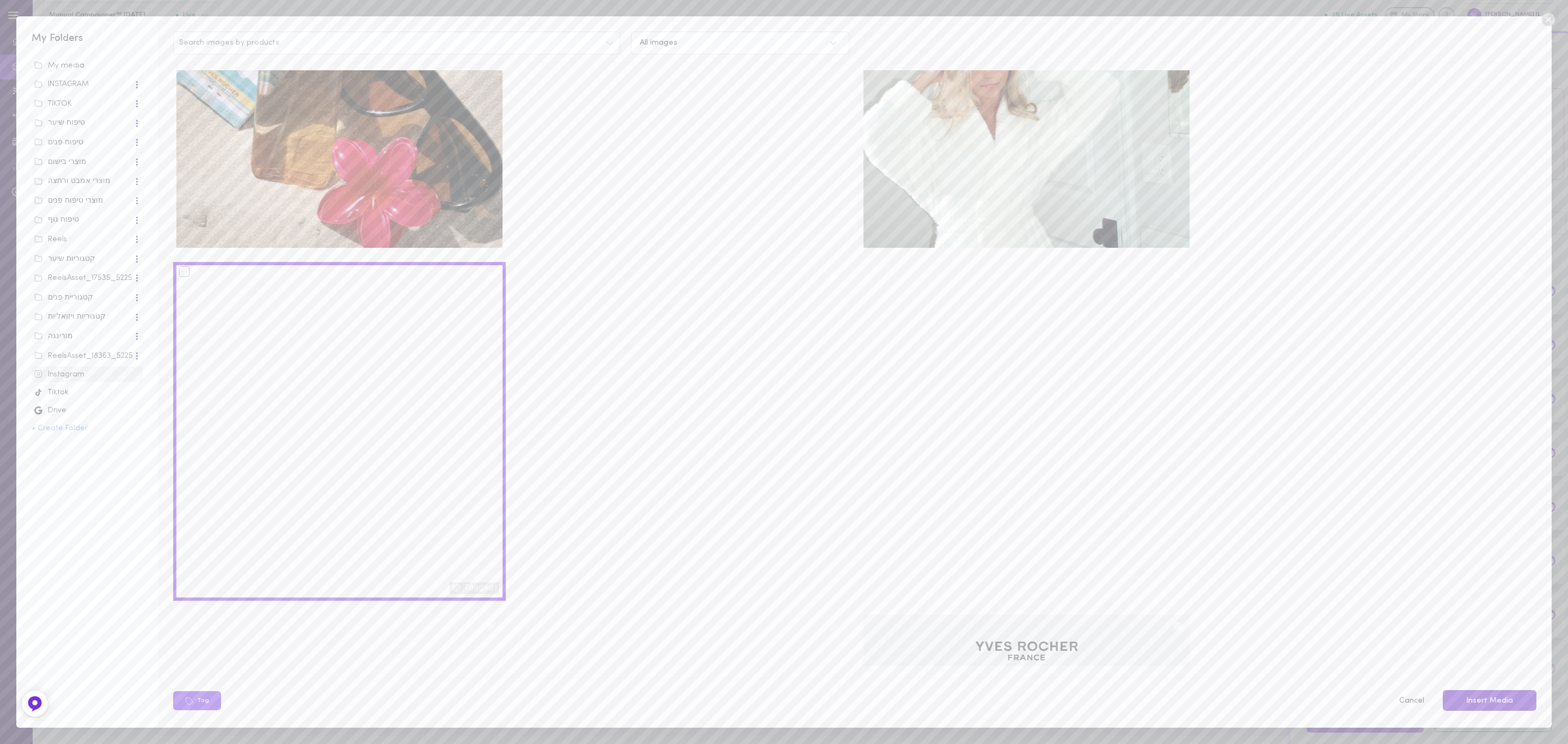
click at [1477, 696] on button "Insert Media" at bounding box center [1489, 700] width 94 height 21
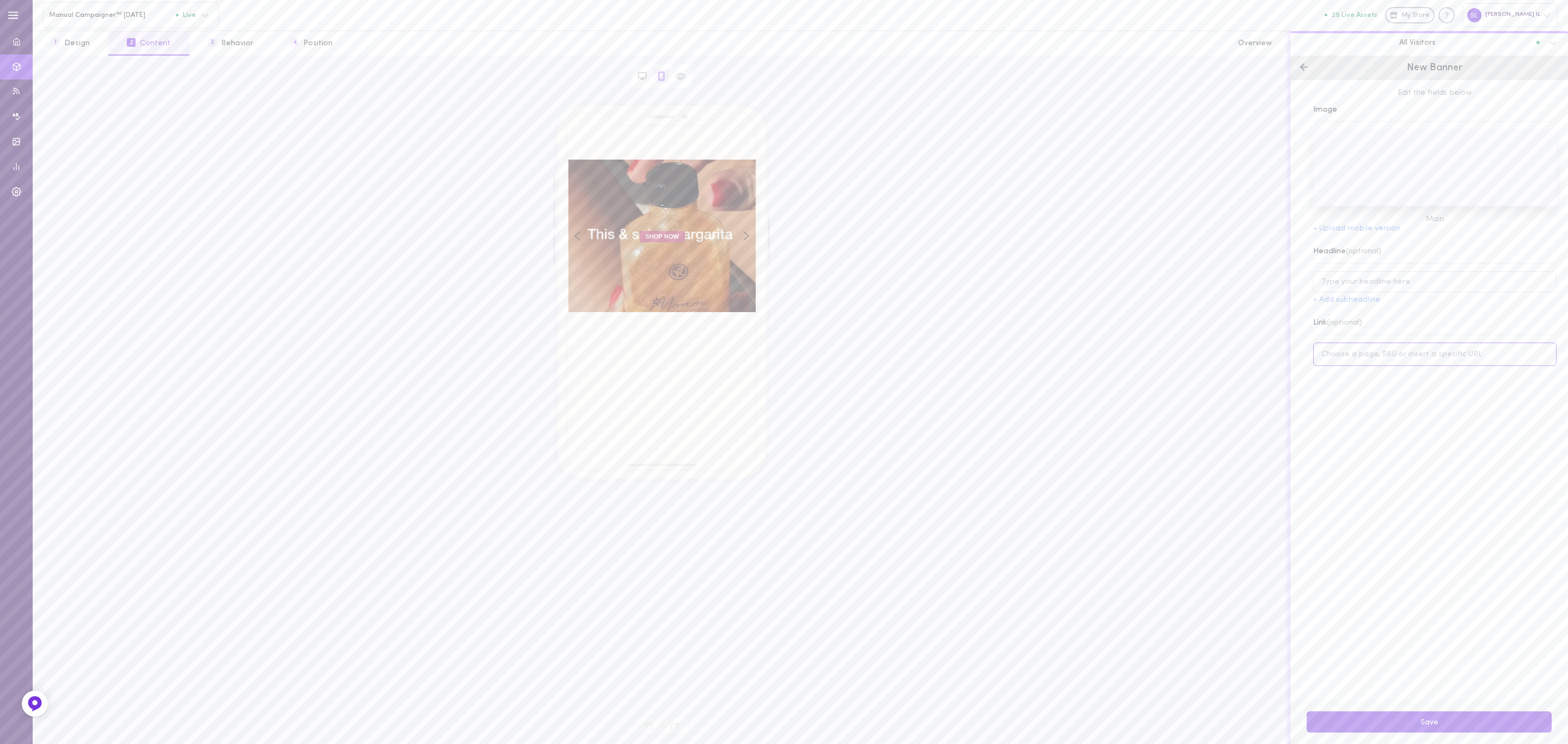
click at [1381, 366] on input at bounding box center [1435, 354] width 243 height 23
paste input "[URL][DOMAIN_NAME]"
type input "[URL][DOMAIN_NAME]"
click at [1526, 723] on button "Save" at bounding box center [1429, 721] width 245 height 21
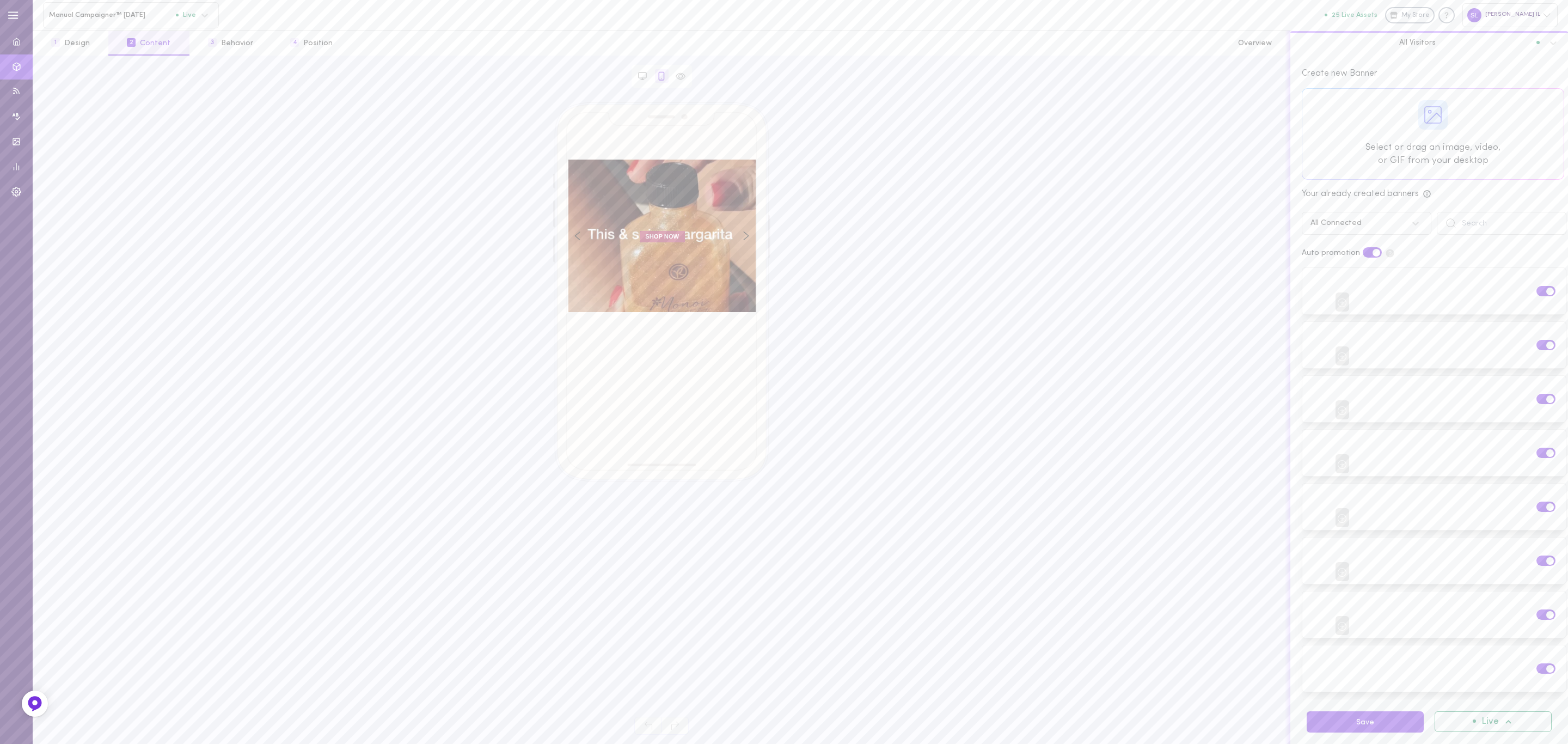
click at [1425, 43] on span "All Visitors" at bounding box center [1418, 43] width 37 height 10
click at [1122, 188] on div "Type in your headline SHOP NOW SHOP NOW Type in your headline SHOP NOW SHOP NOW…" at bounding box center [662, 402] width 1239 height 600
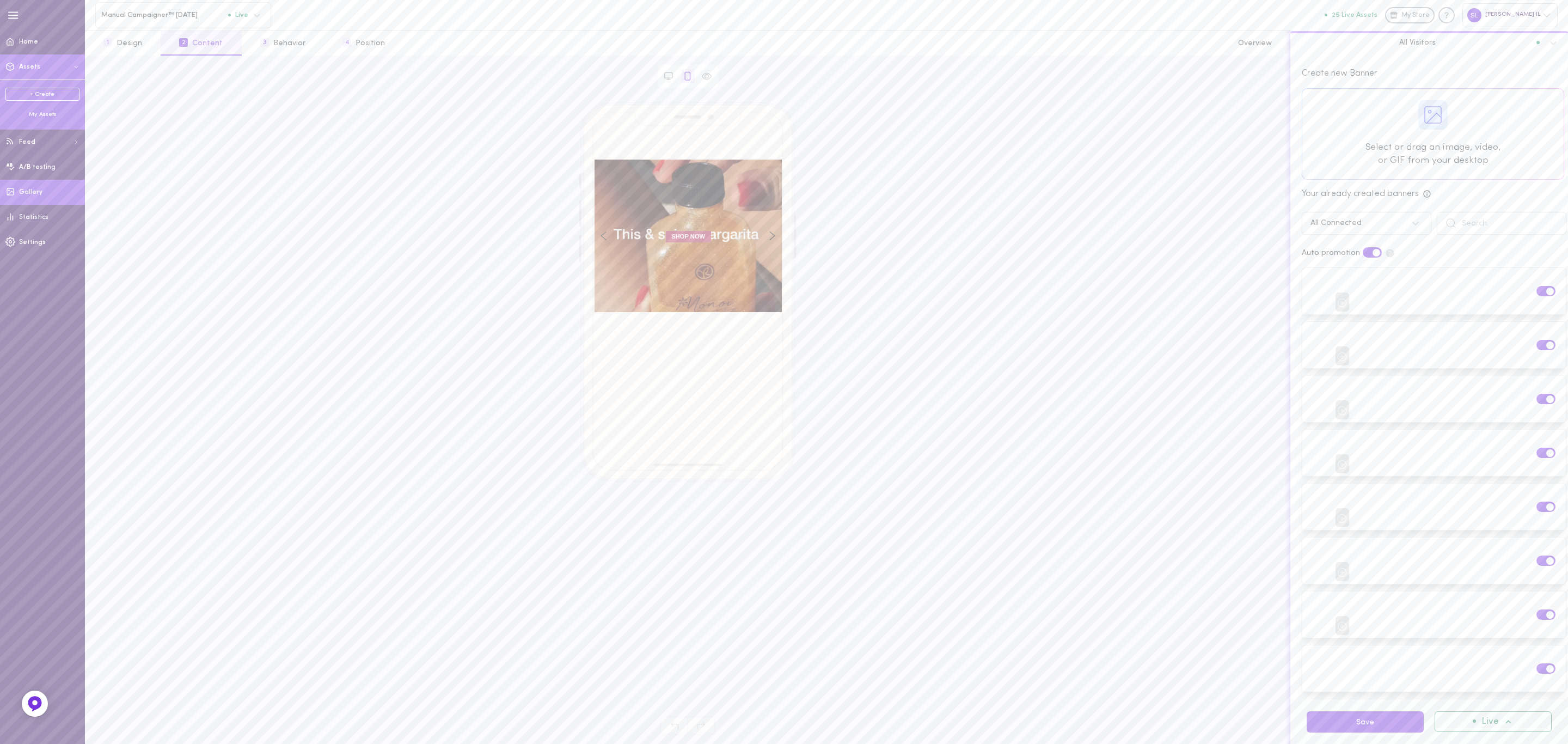
click at [26, 190] on span "Gallery" at bounding box center [30, 192] width 23 height 7
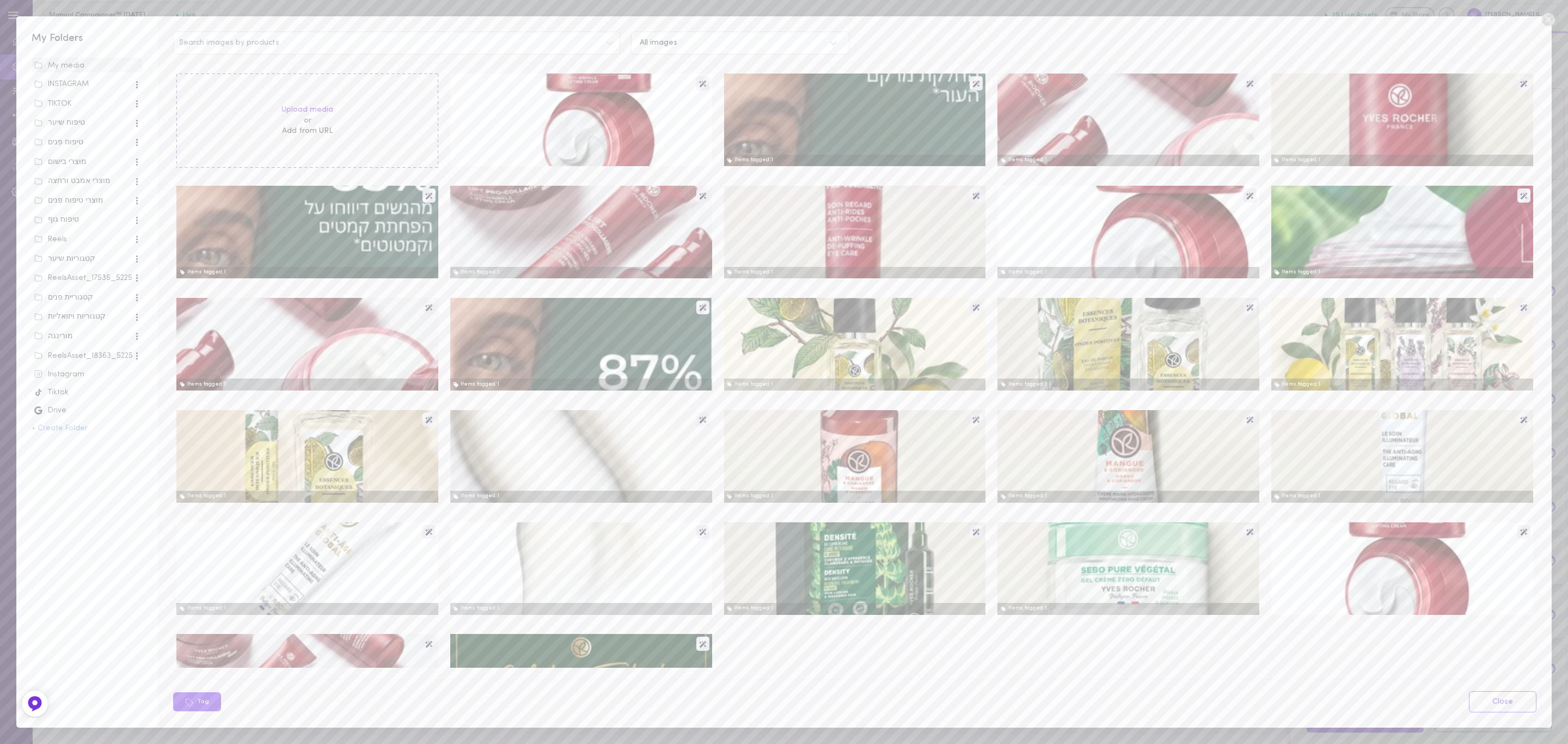
click at [52, 217] on div "טיפוח גוף" at bounding box center [83, 220] width 99 height 11
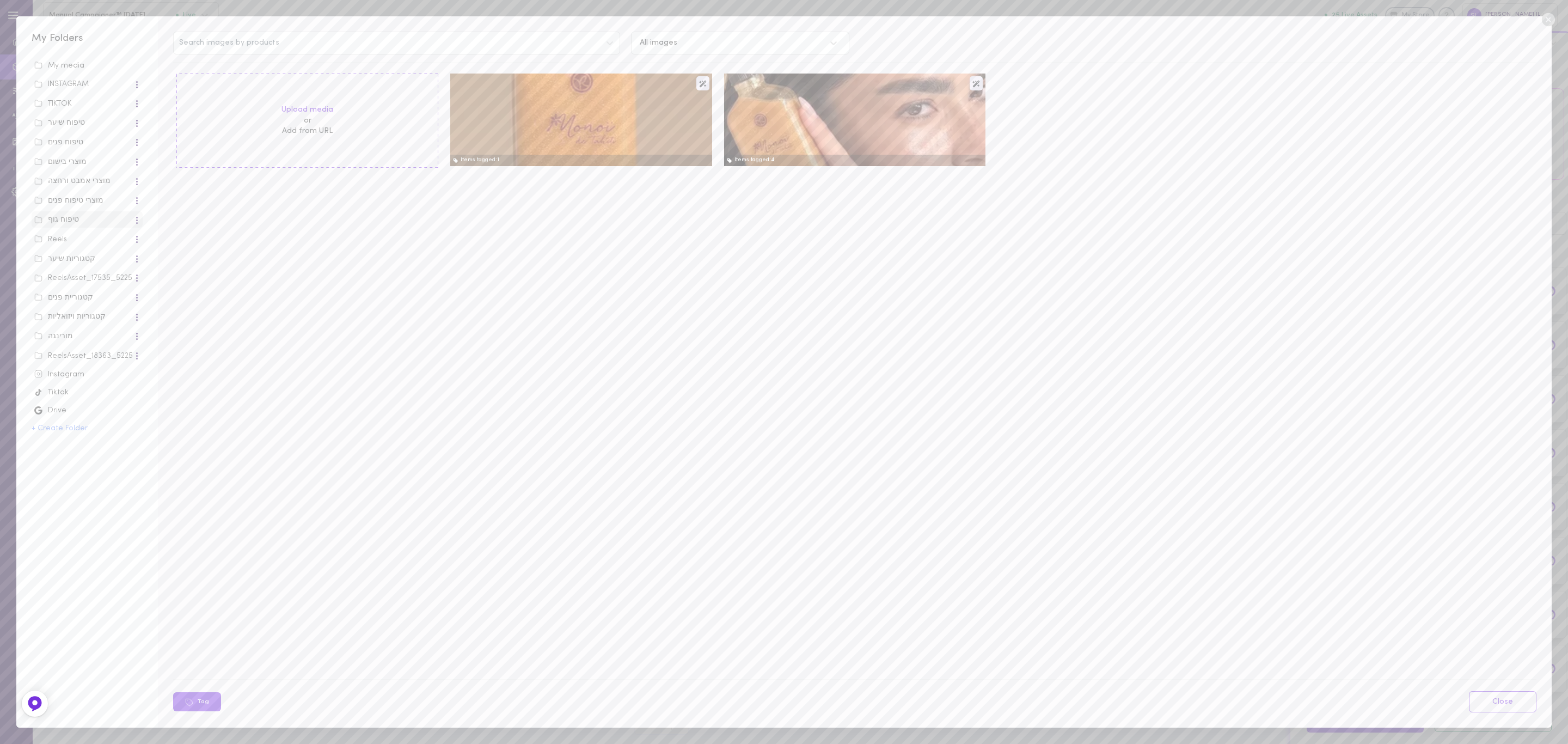
click at [82, 138] on div "טיפוח פנים" at bounding box center [83, 142] width 99 height 11
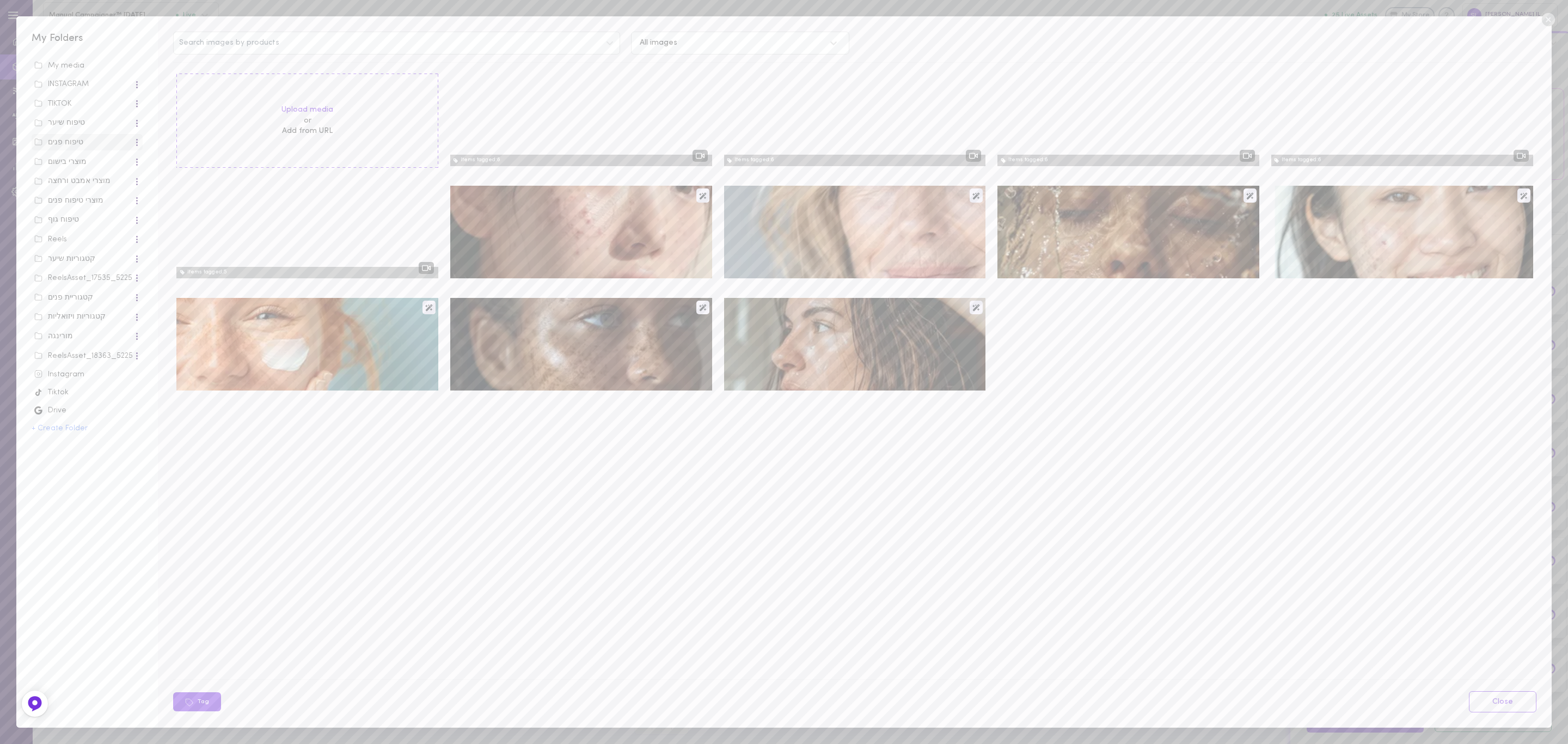
click at [332, 108] on label "Upload media" at bounding box center [307, 110] width 52 height 11
click at [0, 0] on input "Upload media" at bounding box center [0, 0] width 0 height 0
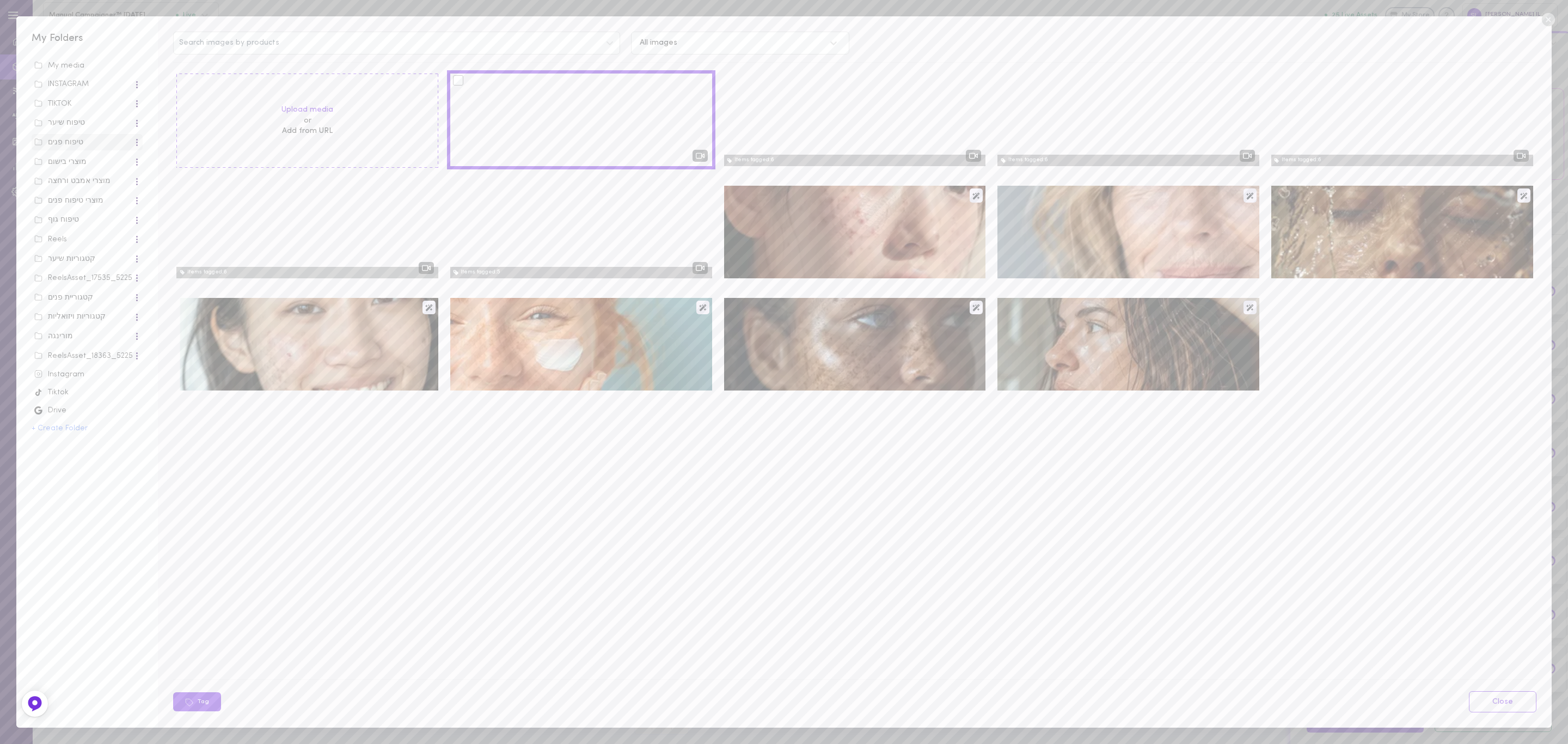
click at [461, 80] on div at bounding box center [458, 80] width 10 height 10
click at [0, 0] on input "checkbox" at bounding box center [0, 0] width 0 height 0
click at [266, 709] on button "Tag" at bounding box center [265, 701] width 48 height 19
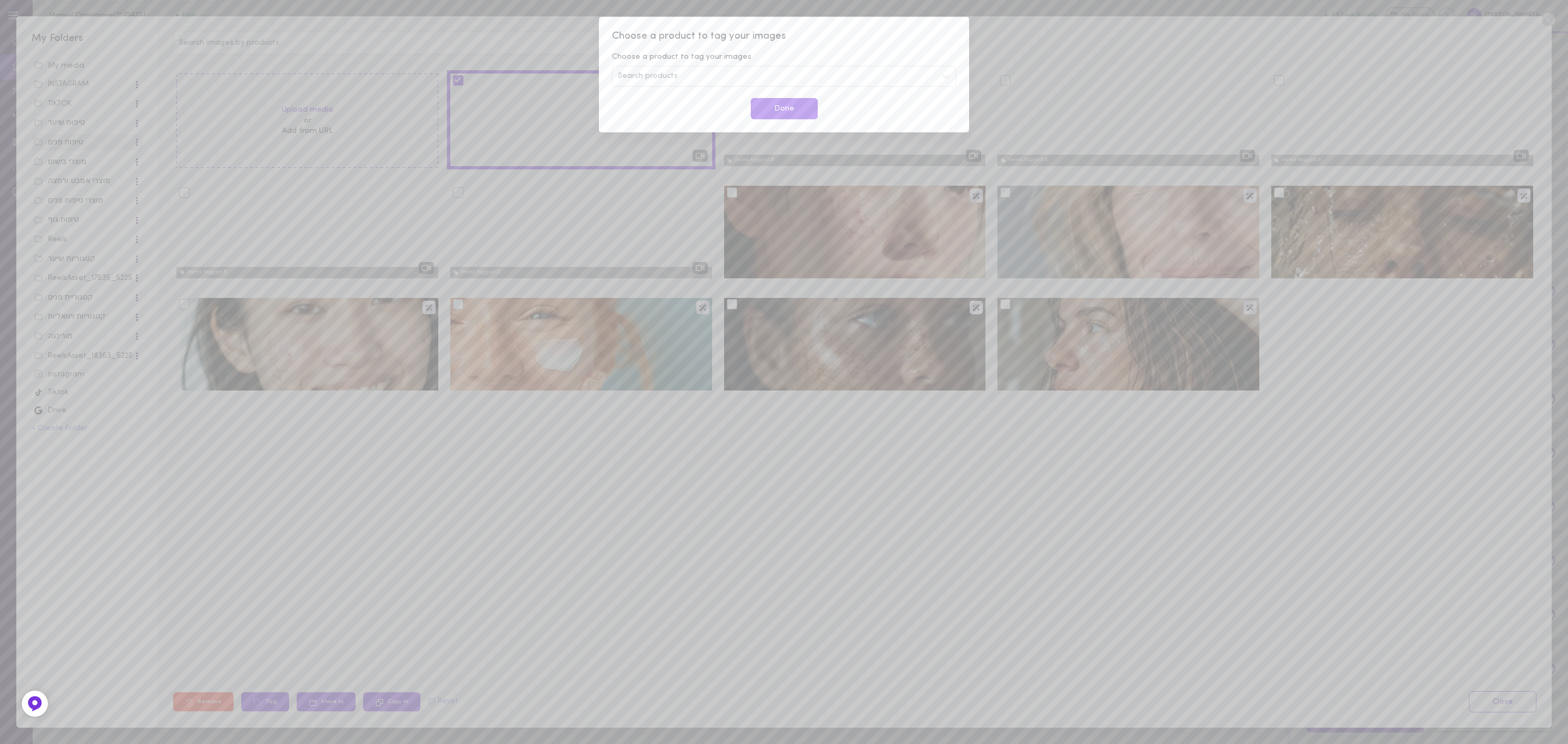
click at [758, 75] on div "Search products" at bounding box center [783, 76] width 344 height 21
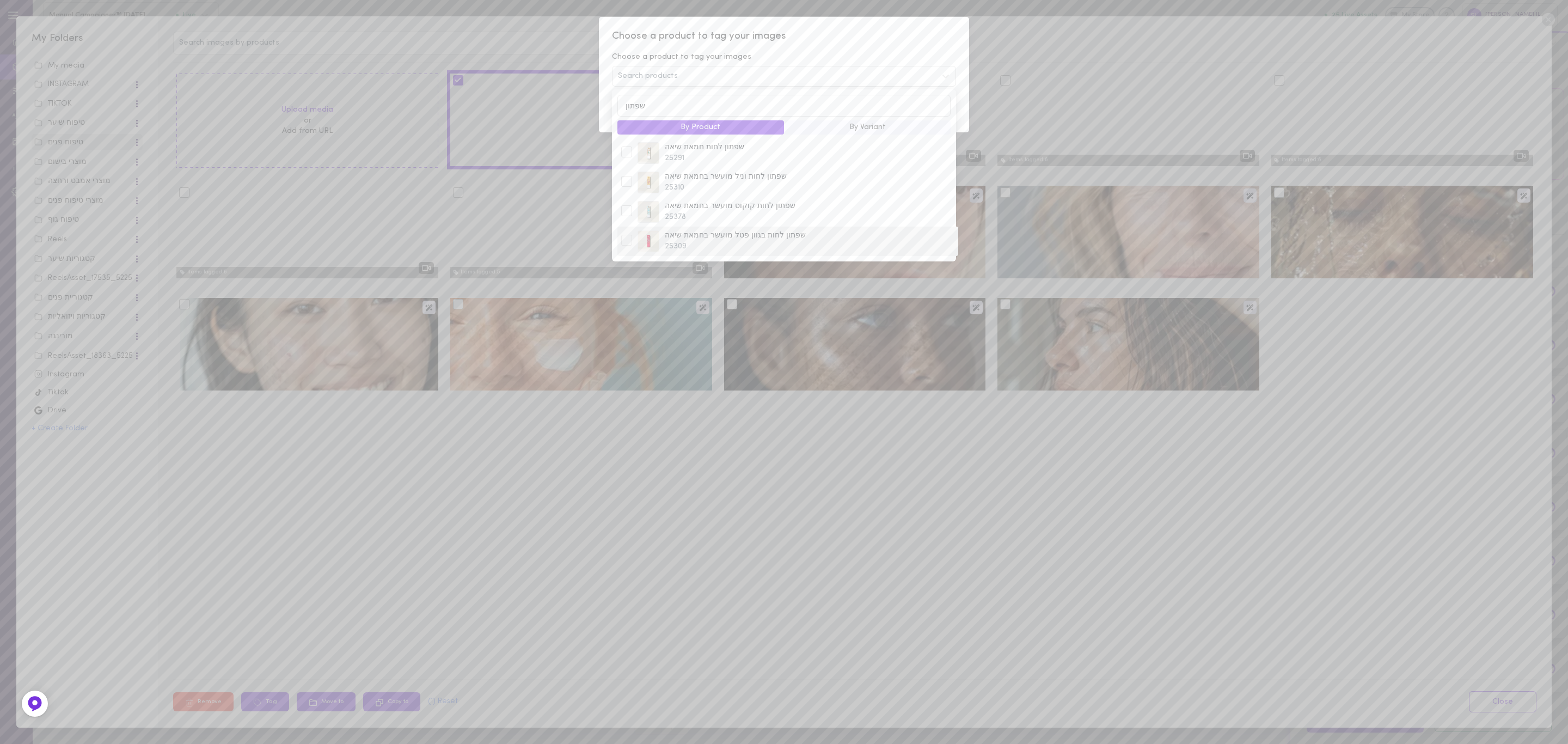
type input "שפתון"
click at [676, 236] on span "שפתון לחות בגוון פטל מועשר בחמאת שיאה" at bounding box center [810, 236] width 290 height 11
click at [807, 41] on span "Choose a product to tag your images" at bounding box center [783, 36] width 344 height 14
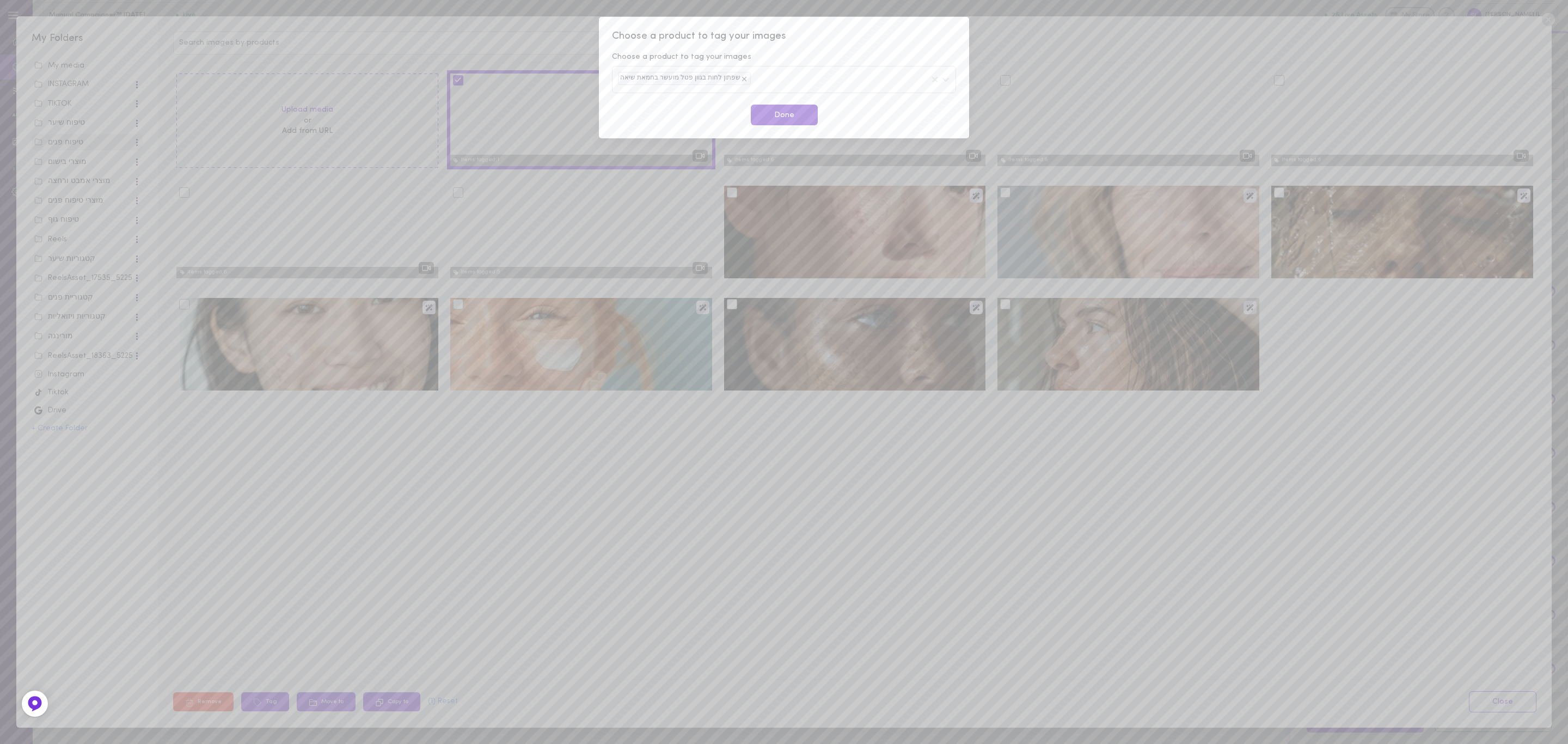
click at [791, 116] on button "Done" at bounding box center [784, 115] width 67 height 21
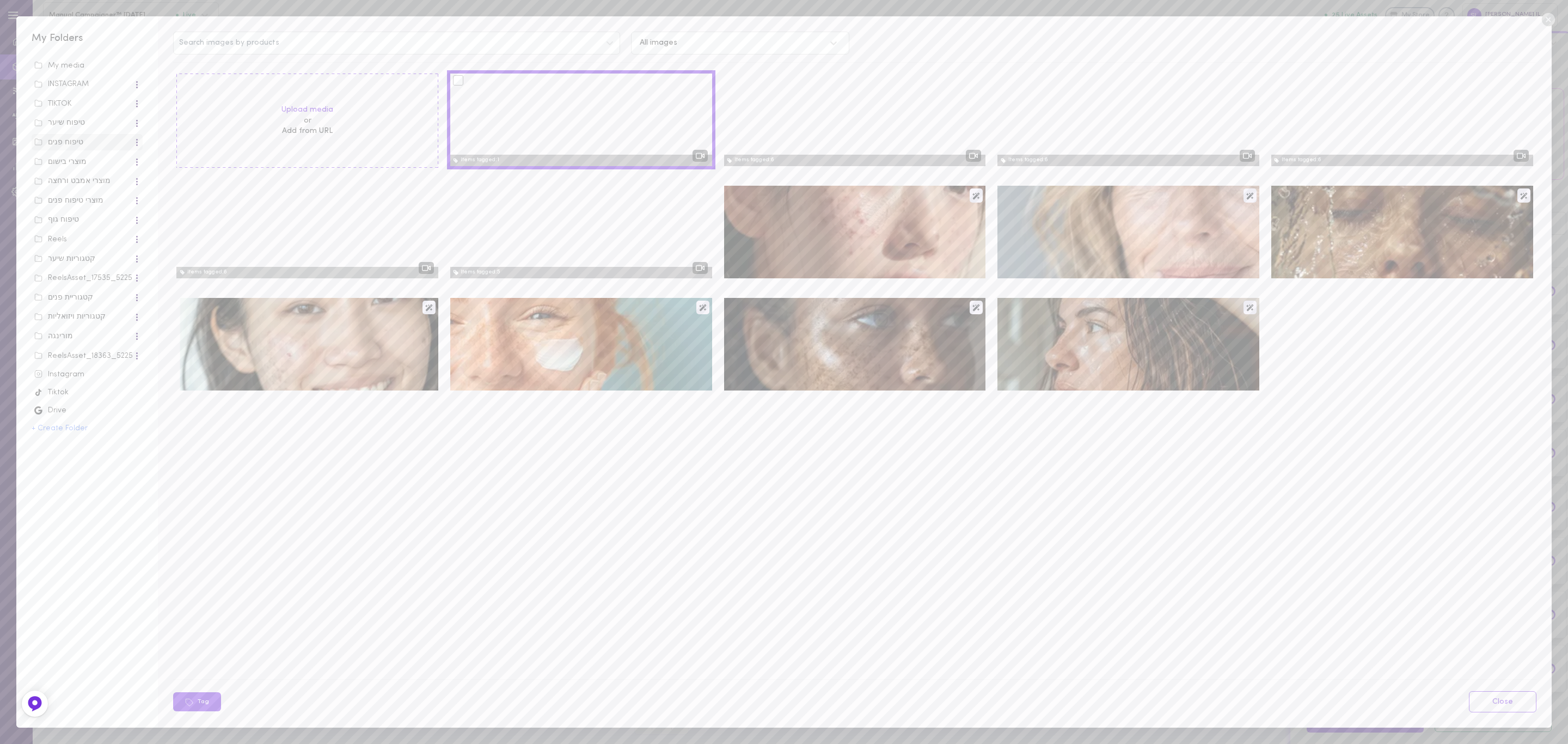
click at [584, 106] on div at bounding box center [581, 120] width 262 height 93
click at [297, 110] on label "Upload media" at bounding box center [307, 110] width 52 height 11
click at [0, 0] on input "Upload media" at bounding box center [0, 0] width 0 height 0
click at [1550, 21] on icon at bounding box center [1547, 19] width 13 height 13
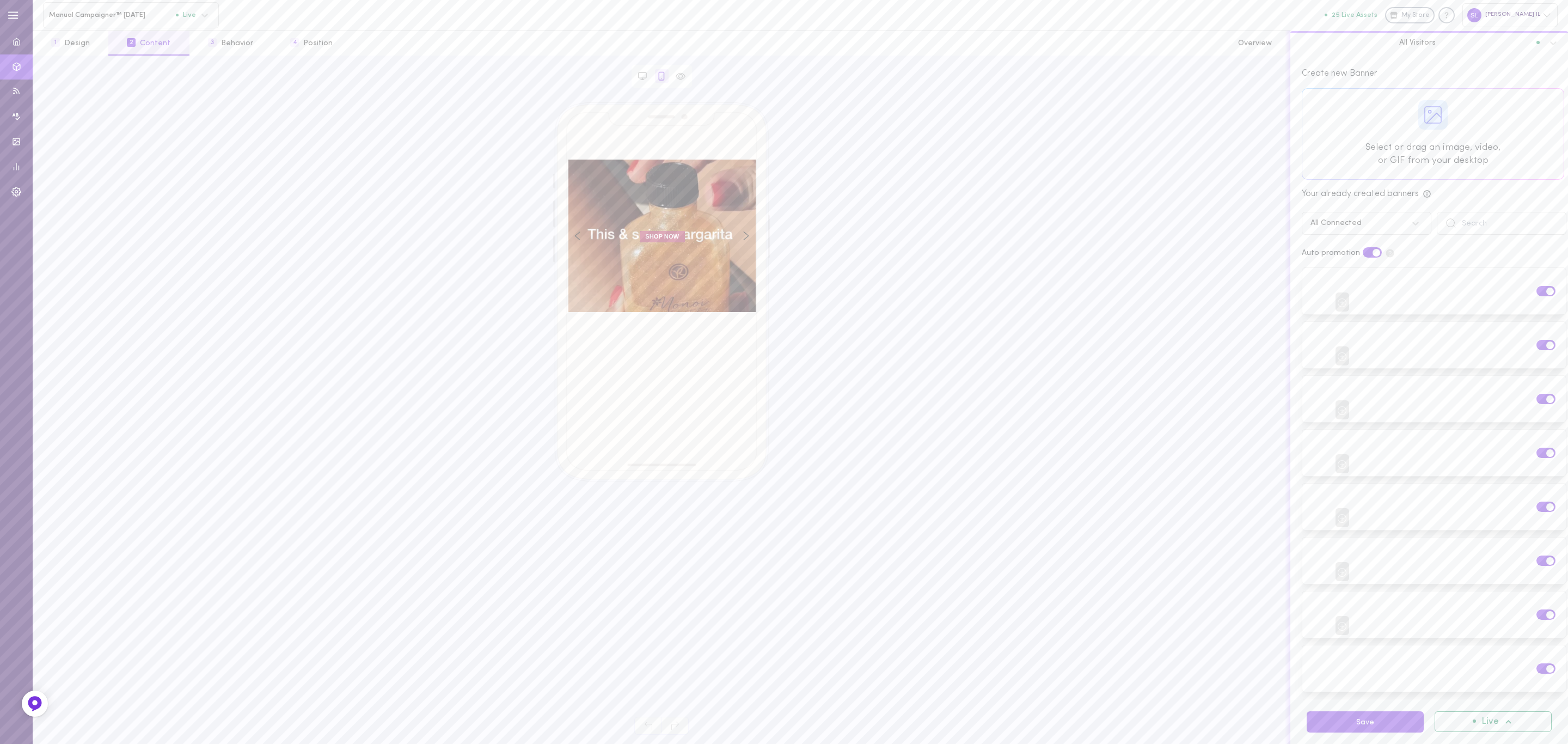
click at [1415, 121] on div at bounding box center [1433, 134] width 261 height 90
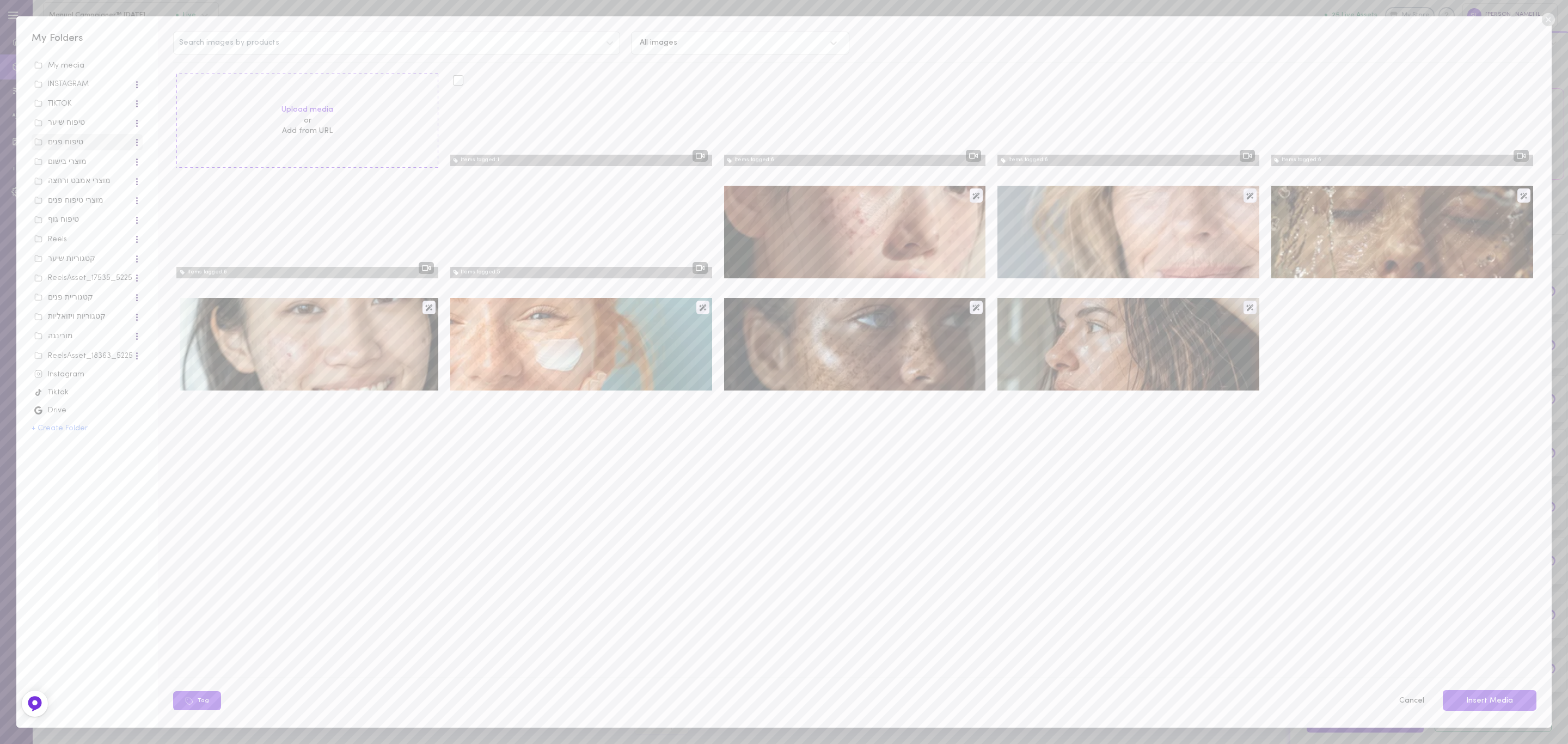
click at [556, 114] on div at bounding box center [581, 120] width 262 height 93
click at [1508, 697] on button "Insert Media" at bounding box center [1489, 700] width 94 height 21
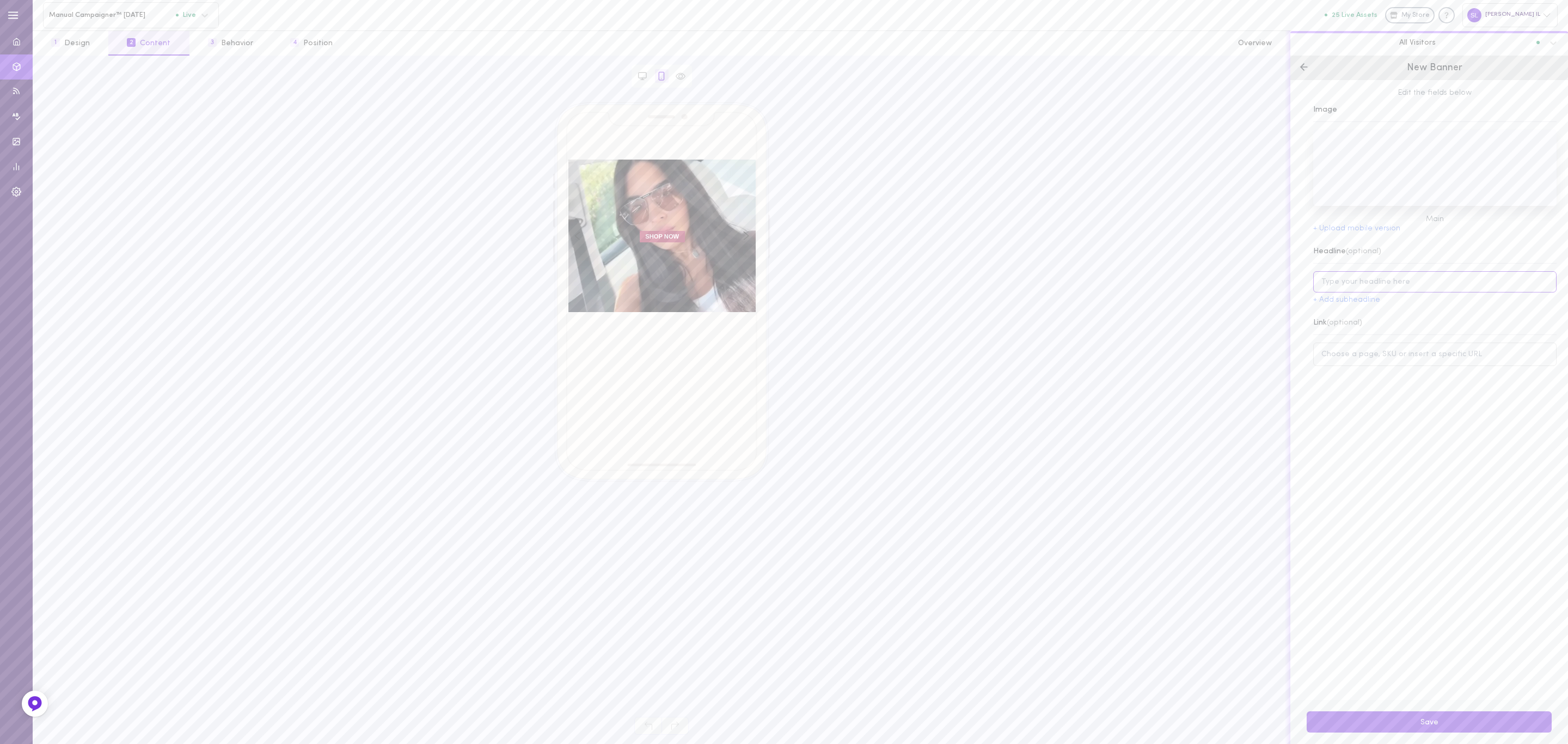
click at [1385, 288] on input at bounding box center [1435, 281] width 243 height 21
paste input "[URL][DOMAIN_NAME]"
type input "[URL][DOMAIN_NAME]"
click at [1387, 359] on input at bounding box center [1435, 354] width 243 height 23
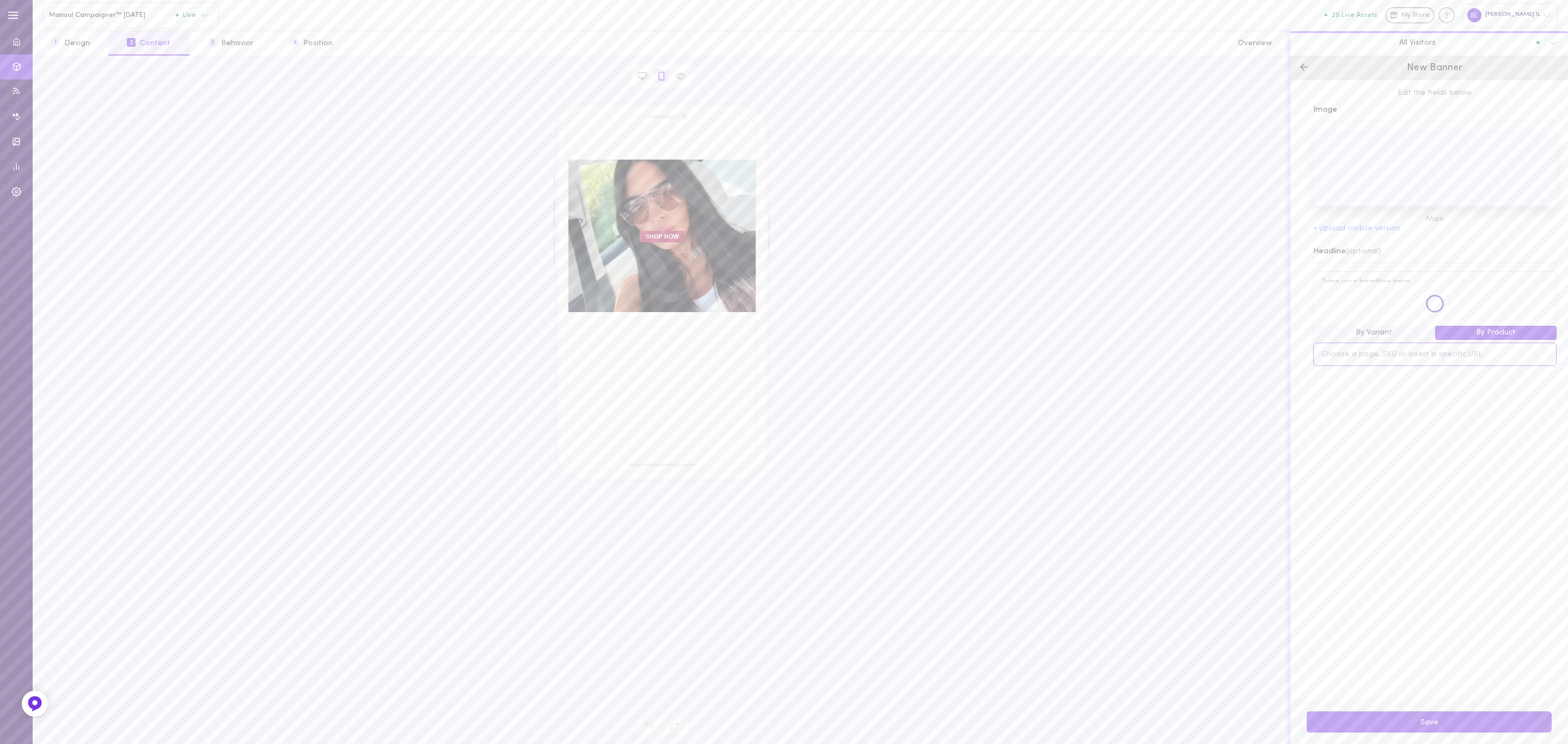
paste input "[URL][DOMAIN_NAME]"
type input "[URL][DOMAIN_NAME]"
click at [1384, 362] on input "[URL][DOMAIN_NAME]" at bounding box center [1435, 354] width 243 height 23
click at [1421, 348] on input "[URL][DOMAIN_NAME]" at bounding box center [1435, 354] width 243 height 23
click at [1421, 355] on input "[URL][DOMAIN_NAME]" at bounding box center [1435, 354] width 243 height 23
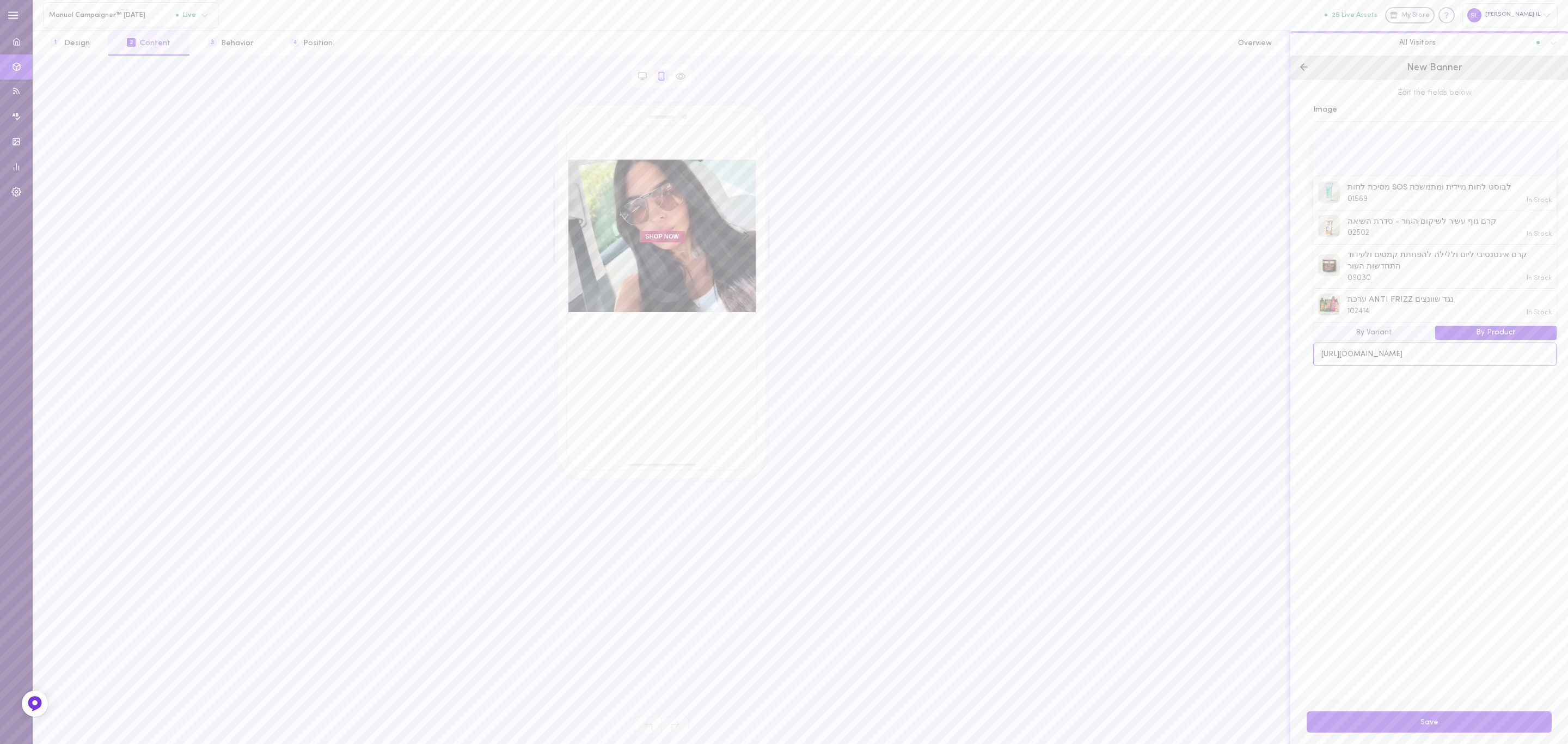
click at [1421, 355] on input "[URL][DOMAIN_NAME]" at bounding box center [1435, 354] width 243 height 23
click at [1444, 452] on div "Edit the fields below Image Main + Upload mobile version Headline (optional) + …" at bounding box center [1429, 390] width 278 height 620
click at [1477, 720] on button "Save" at bounding box center [1429, 721] width 245 height 21
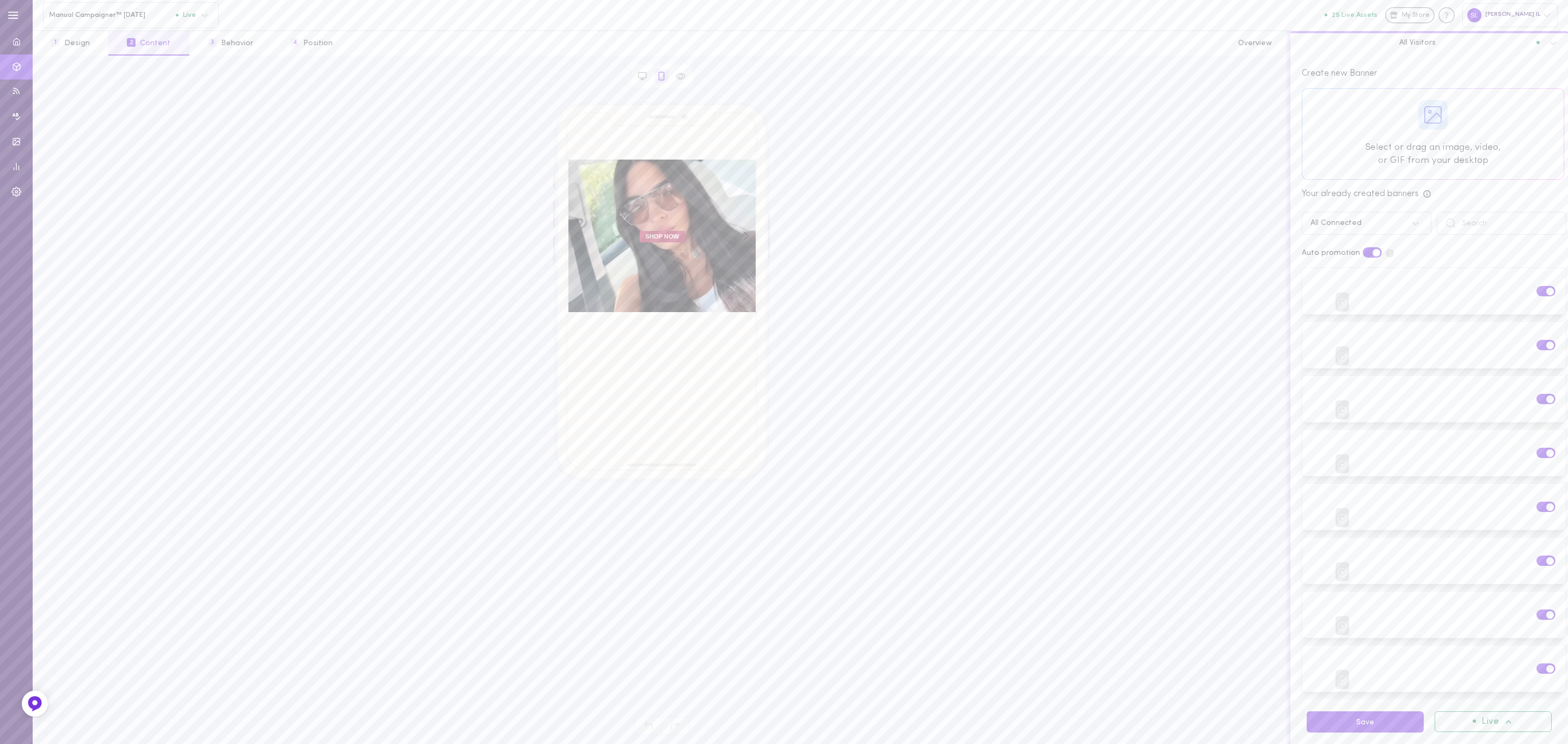
click at [1431, 41] on span "All Visitors" at bounding box center [1418, 43] width 37 height 10
click at [1377, 642] on div "קטגוריית טיפוח פנים" at bounding box center [1429, 645] width 265 height 8
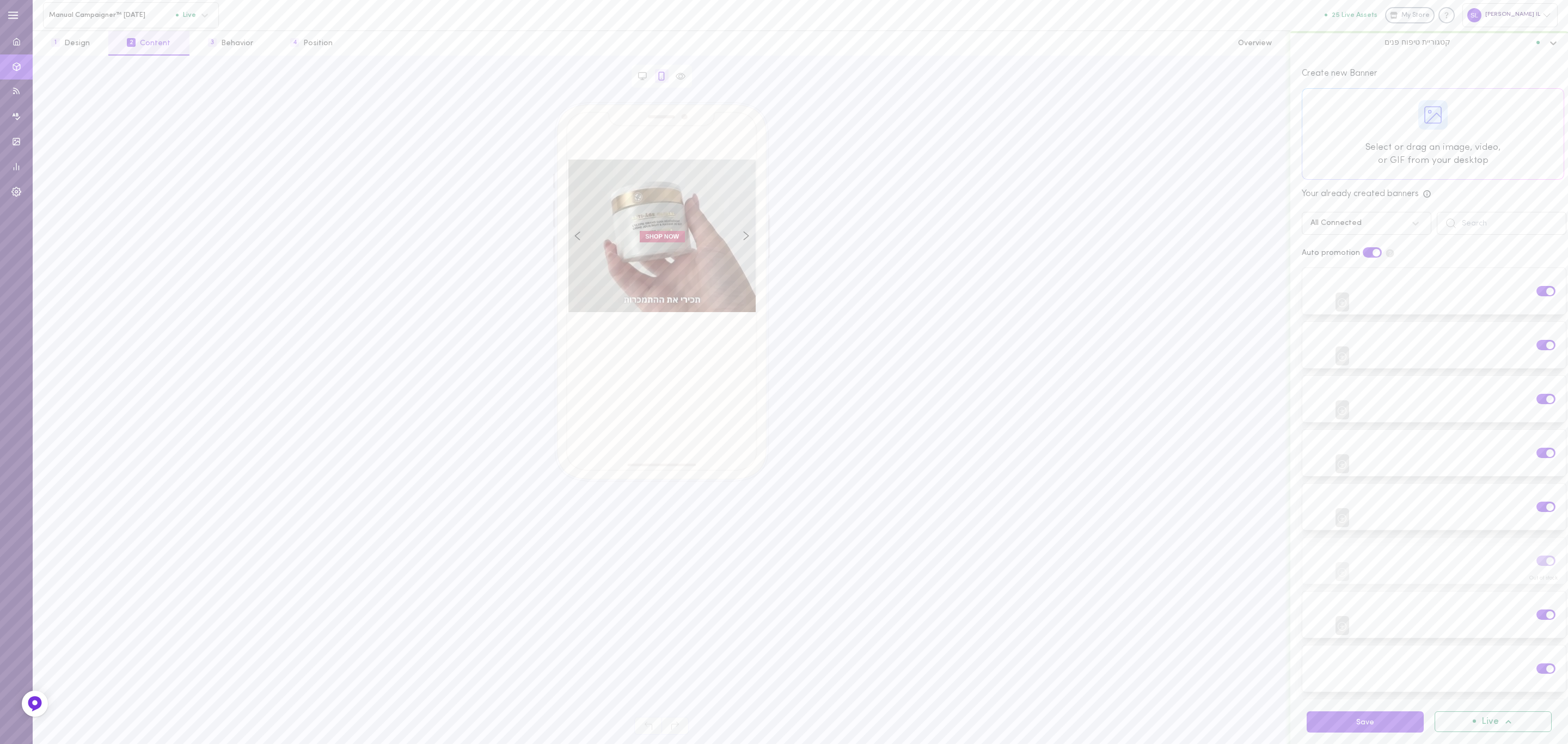
scroll to position [261, 0]
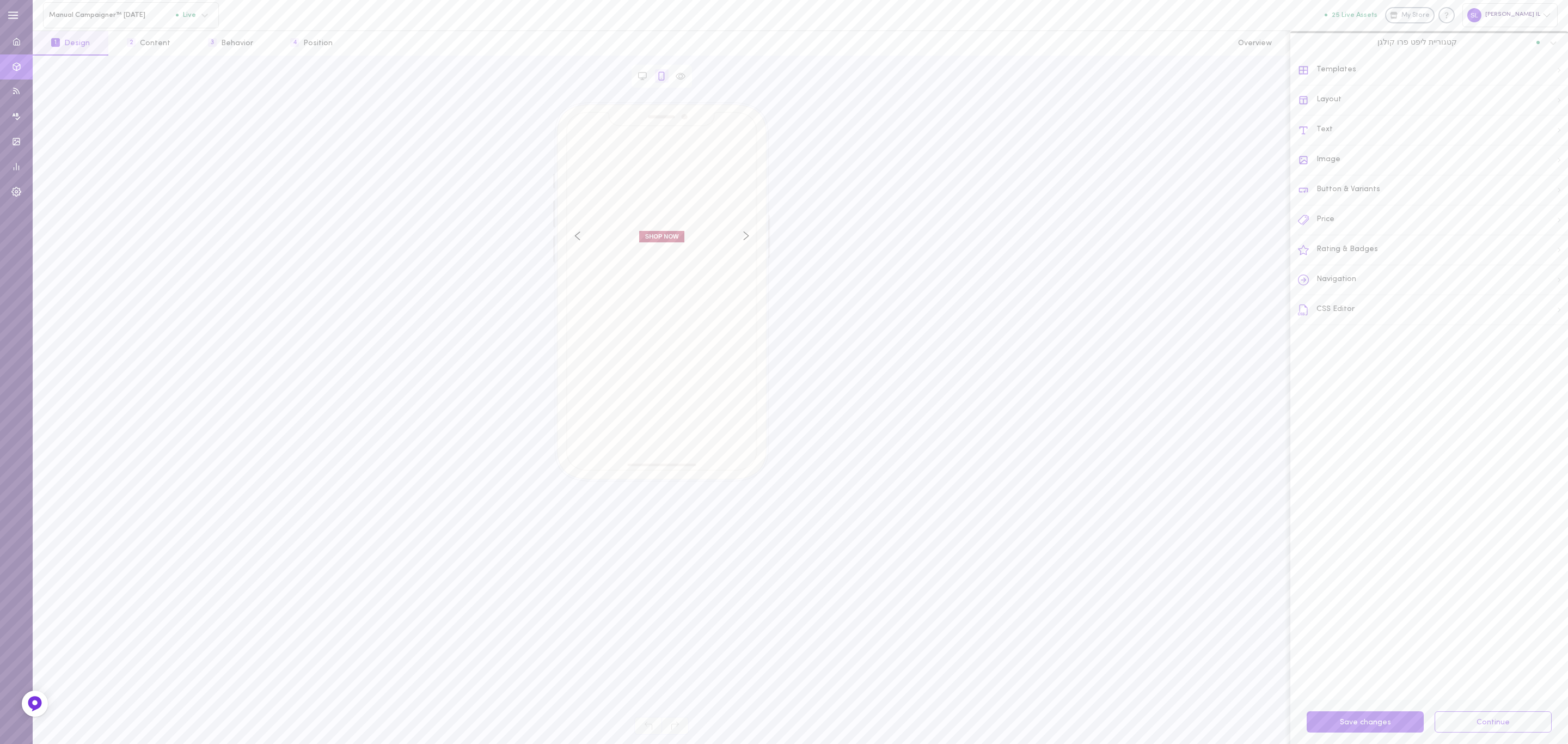
click at [1447, 41] on span "קטגוריית ליפט פרו קולגן" at bounding box center [1417, 43] width 80 height 10
click at [156, 46] on button "2 Content" at bounding box center [149, 43] width 80 height 24
click at [1426, 43] on span "קטגוריית ליפט פרו קולגן" at bounding box center [1417, 43] width 80 height 10
click at [1391, 191] on div "קטגוריית טיפוח פנים" at bounding box center [1429, 188] width 265 height 8
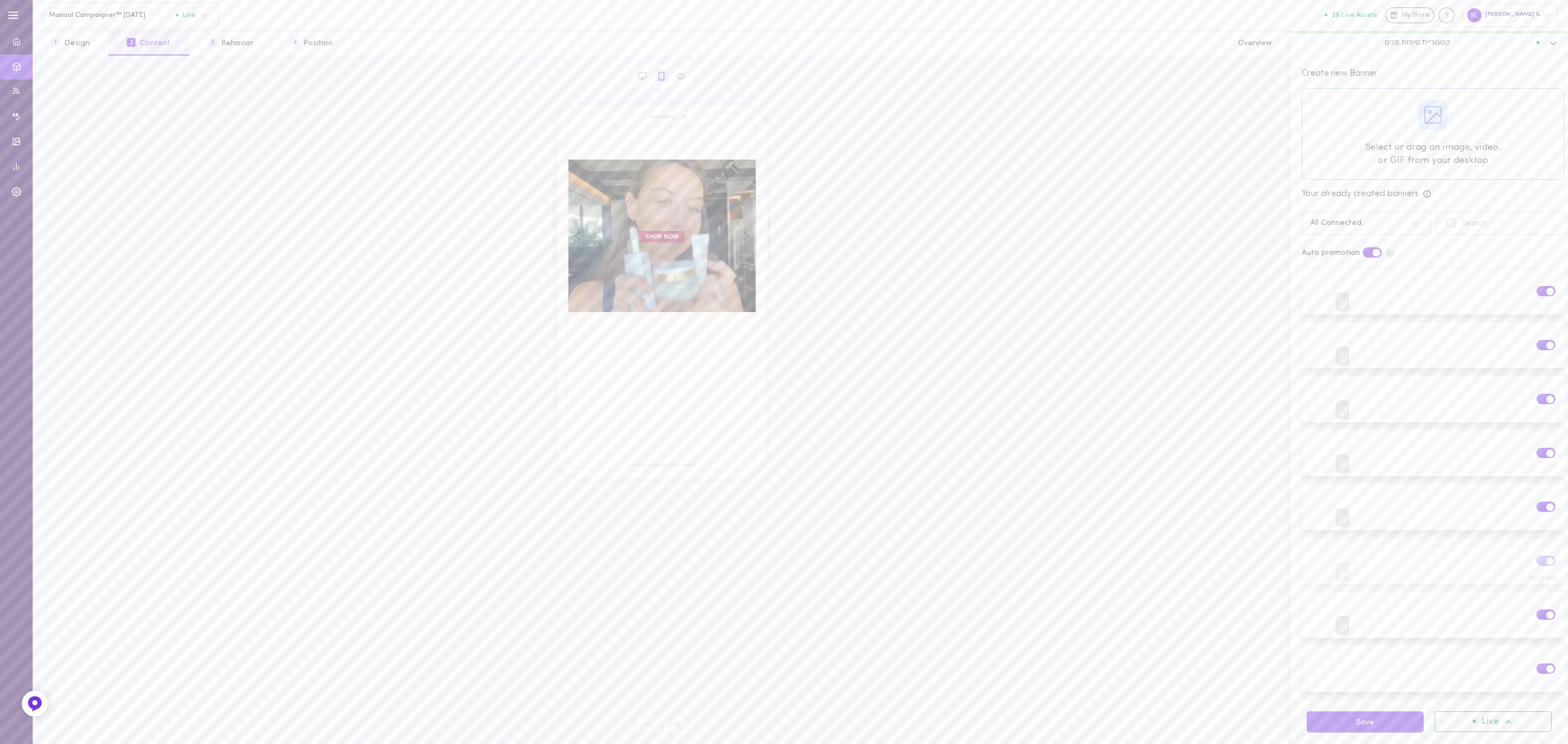
click at [1426, 44] on span "קטגוריית טיפוח פנים" at bounding box center [1418, 43] width 66 height 10
click at [1406, 157] on div "סדרת המונוי" at bounding box center [1429, 153] width 265 height 8
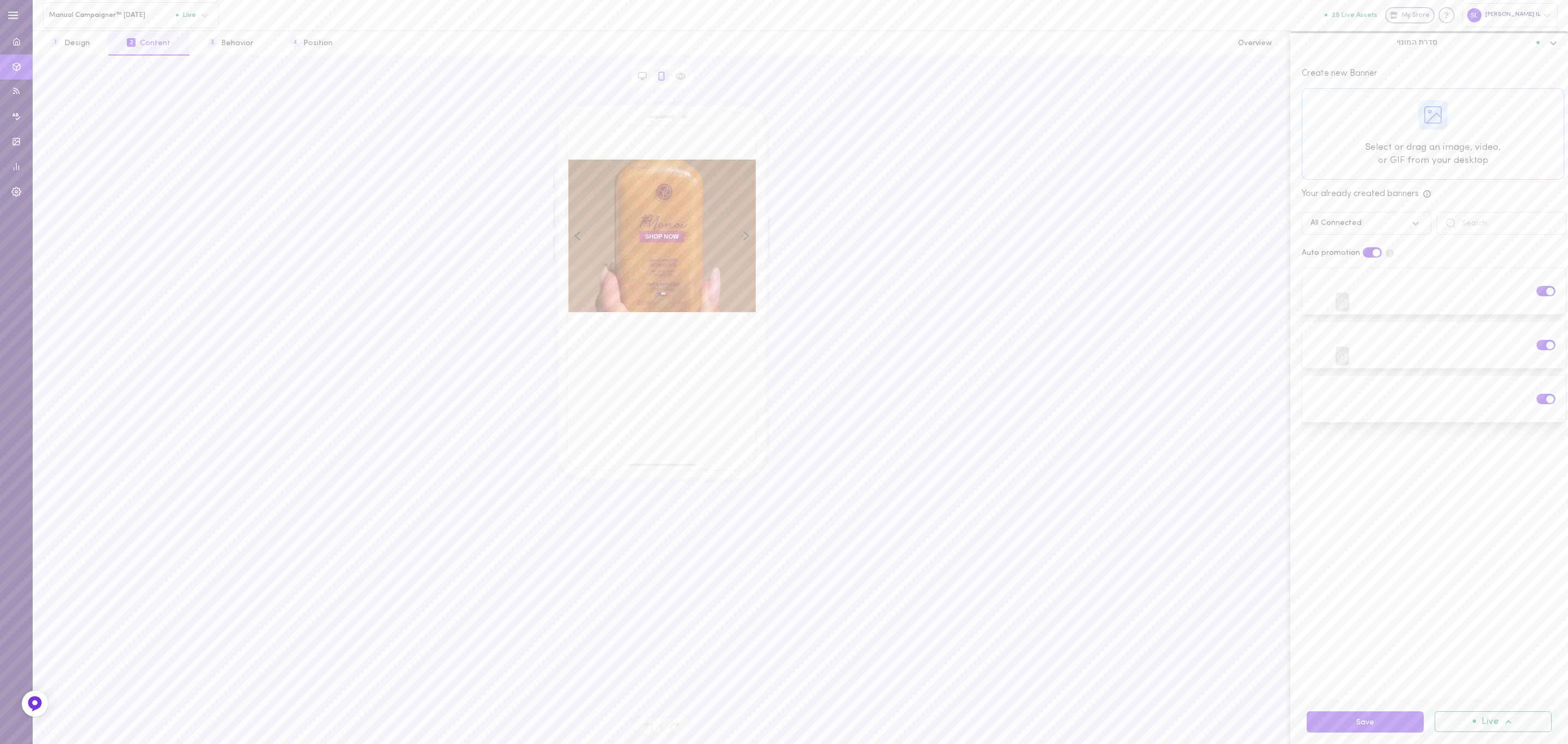
click at [1410, 226] on icon at bounding box center [1416, 223] width 11 height 11
click at [1388, 250] on div "All Campaigns" at bounding box center [1367, 251] width 130 height 21
click at [1539, 480] on label at bounding box center [1545, 485] width 19 height 10
click at [0, 0] on input "checkbox" at bounding box center [0, 0] width 0 height 0
click at [1537, 536] on label at bounding box center [1545, 539] width 19 height 10
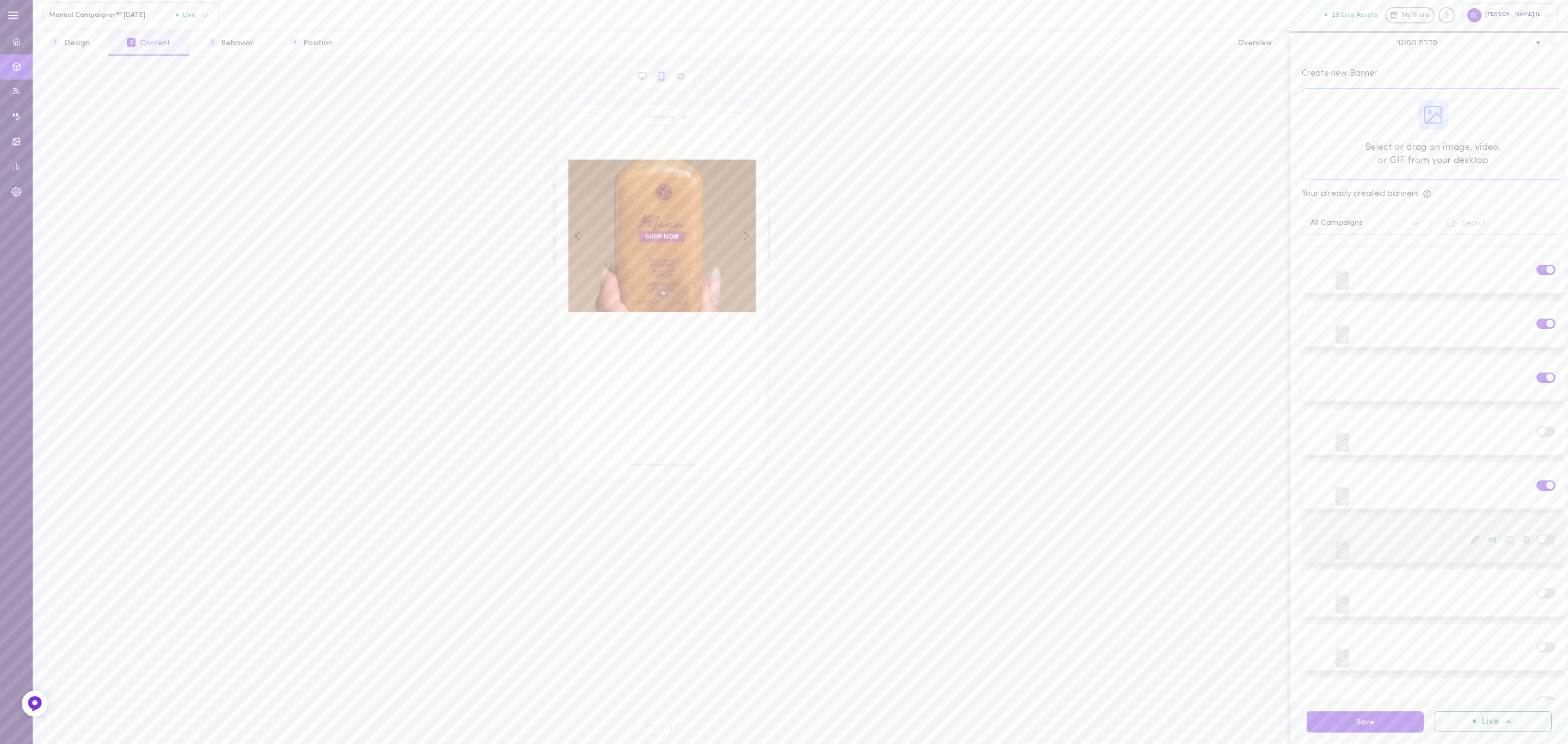
click at [0, 0] on input "checkbox" at bounding box center [0, 0] width 0 height 0
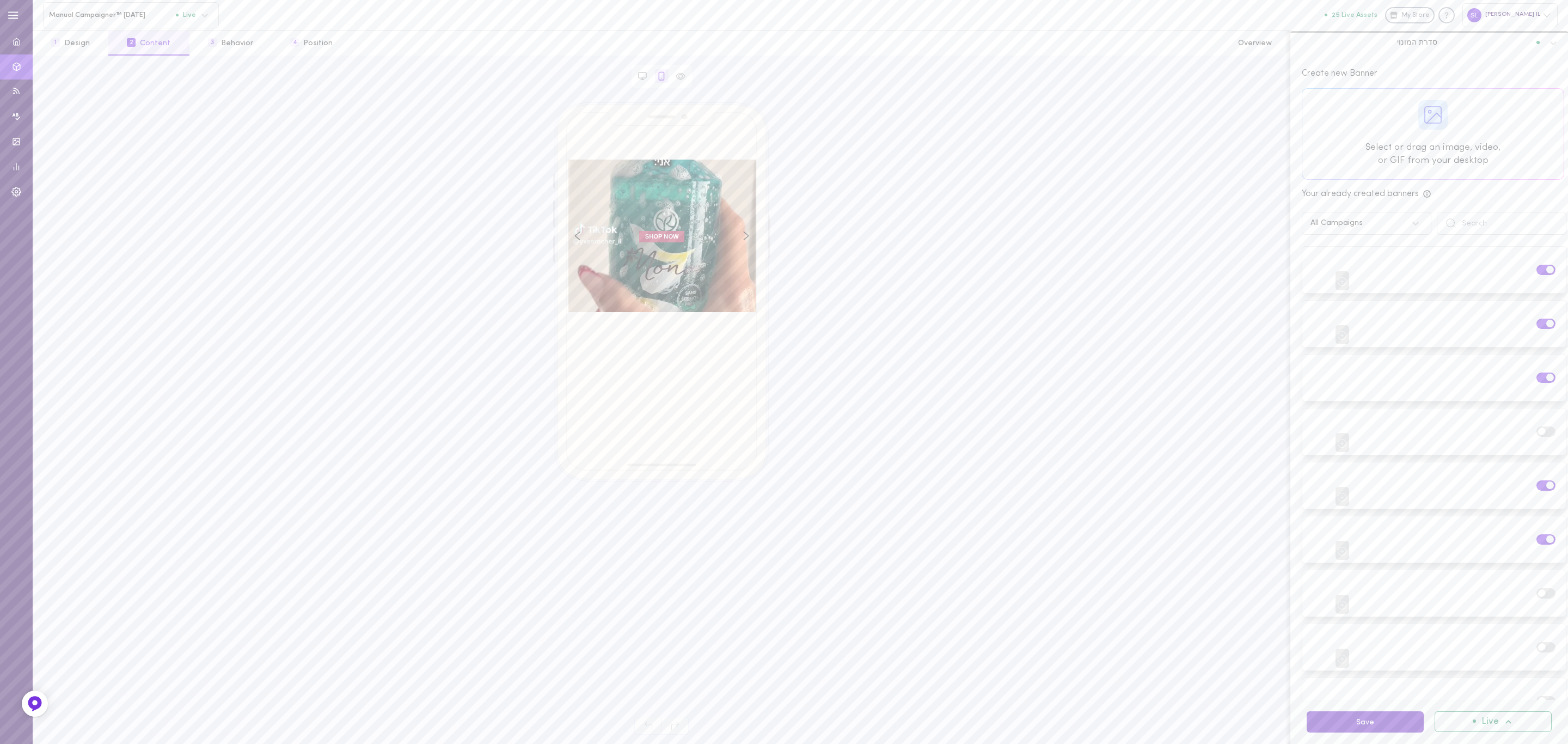
click at [1376, 719] on button "Save" at bounding box center [1365, 721] width 117 height 21
click at [1412, 41] on span "סדרת המונוי" at bounding box center [1417, 43] width 40 height 10
click at [1444, 178] on div "שפתונים" at bounding box center [1429, 179] width 278 height 21
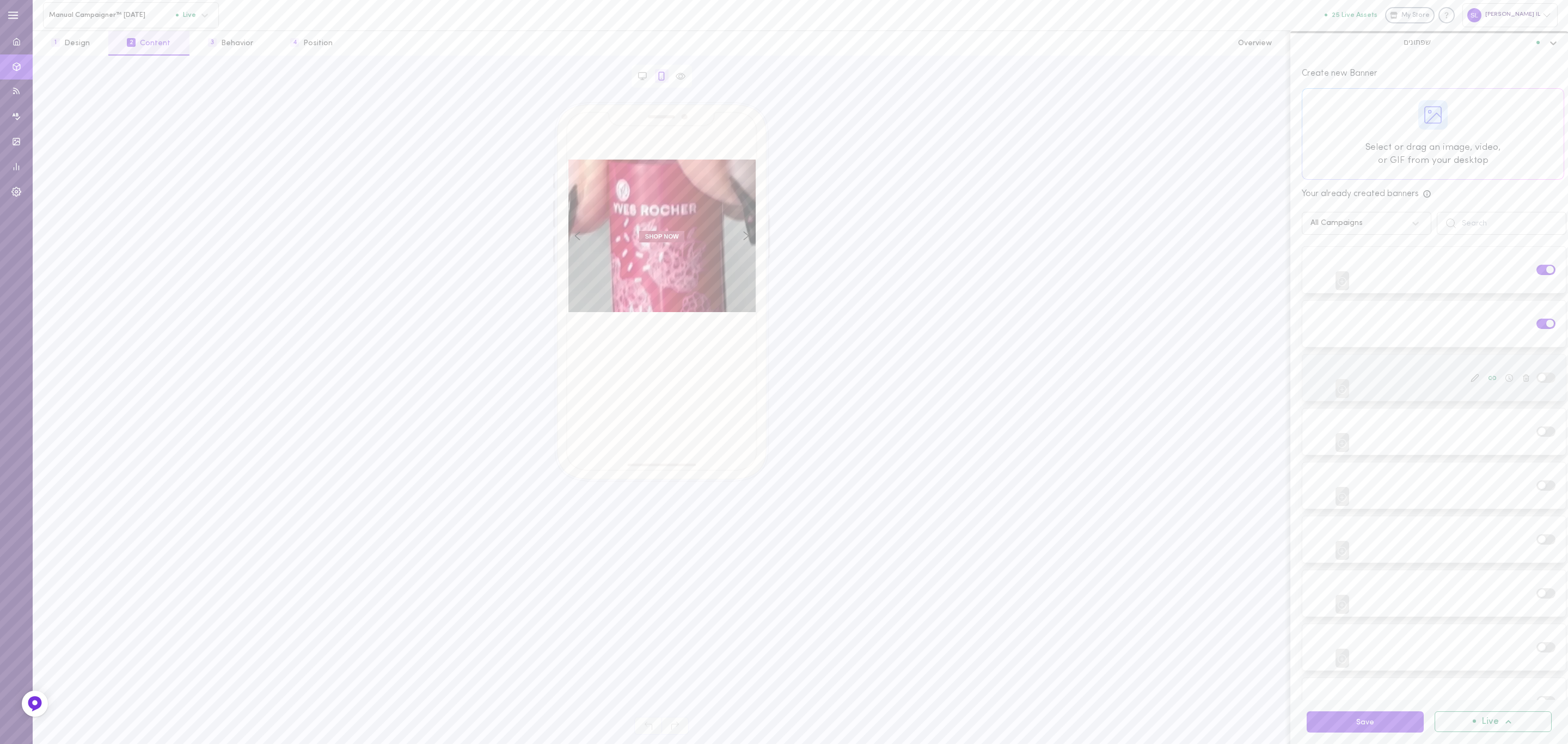
click at [1538, 378] on span at bounding box center [1542, 377] width 8 height 8
click at [0, 0] on input "checkbox" at bounding box center [0, 0] width 0 height 0
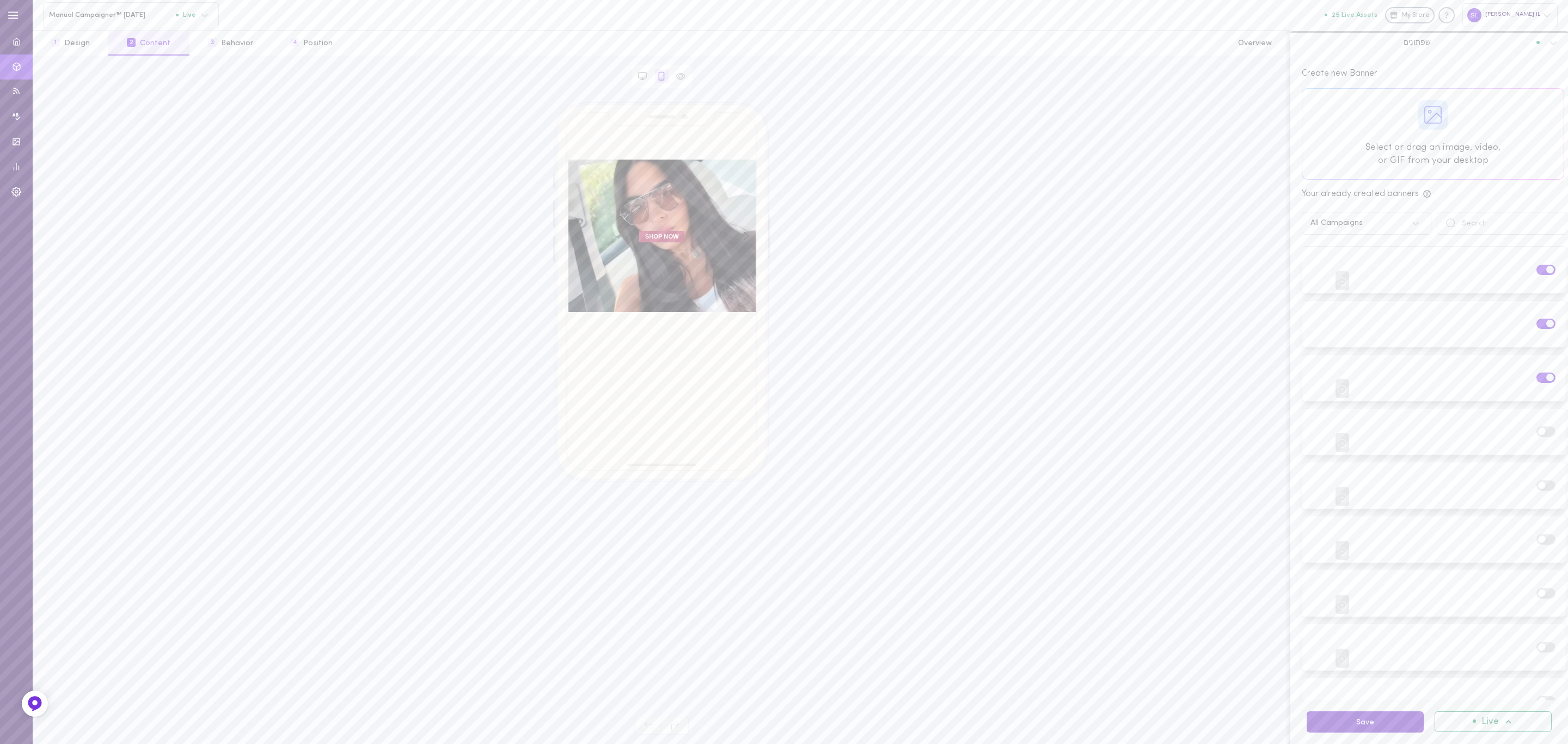
click at [1405, 722] on button "Save" at bounding box center [1365, 721] width 117 height 21
click at [1415, 41] on span "שפתונים" at bounding box center [1417, 43] width 27 height 10
click at [1396, 67] on div "עמוד הבחירות של [PERSON_NAME]" at bounding box center [1429, 62] width 278 height 21
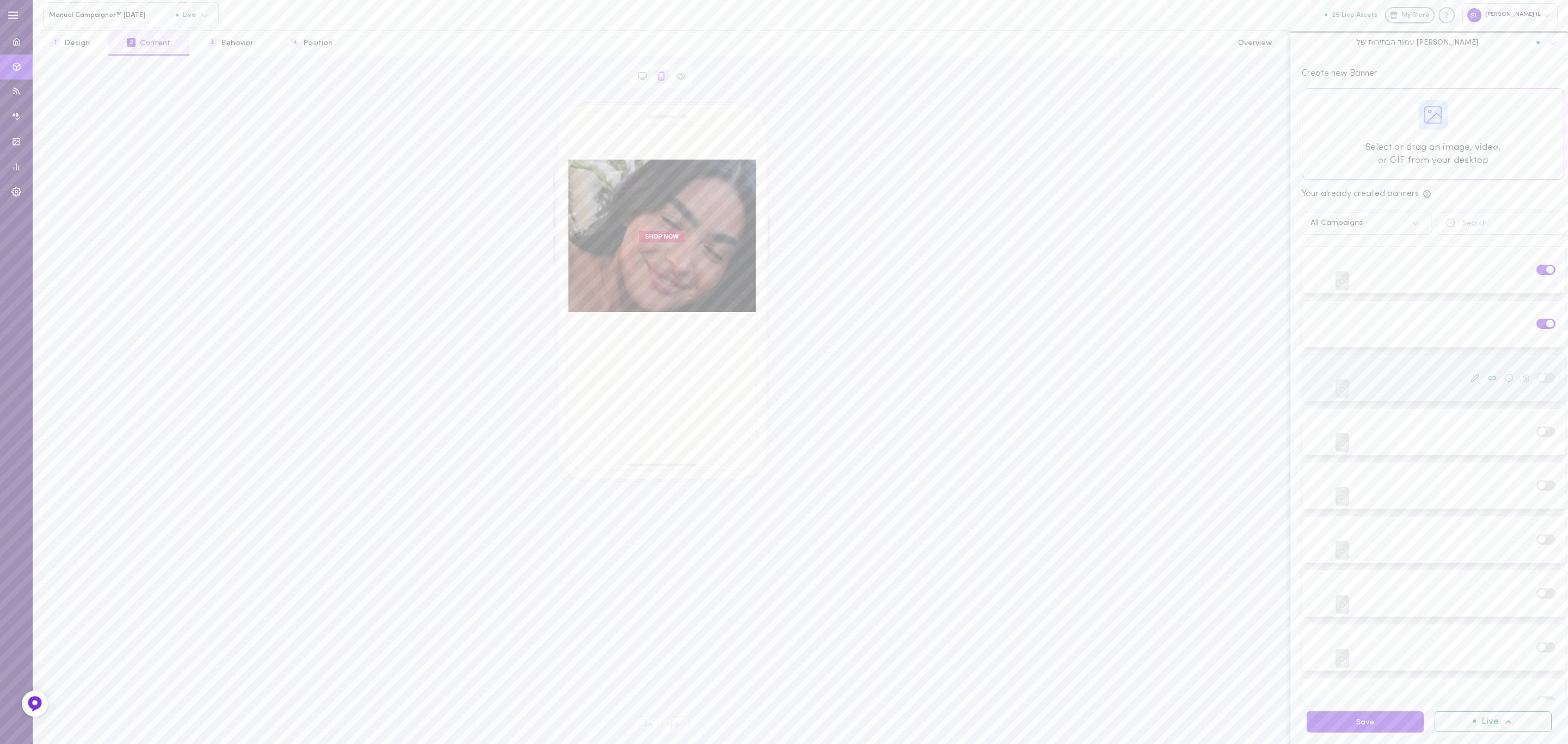
click at [1536, 377] on label at bounding box center [1545, 377] width 19 height 10
click at [0, 0] on input "checkbox" at bounding box center [0, 0] width 0 height 0
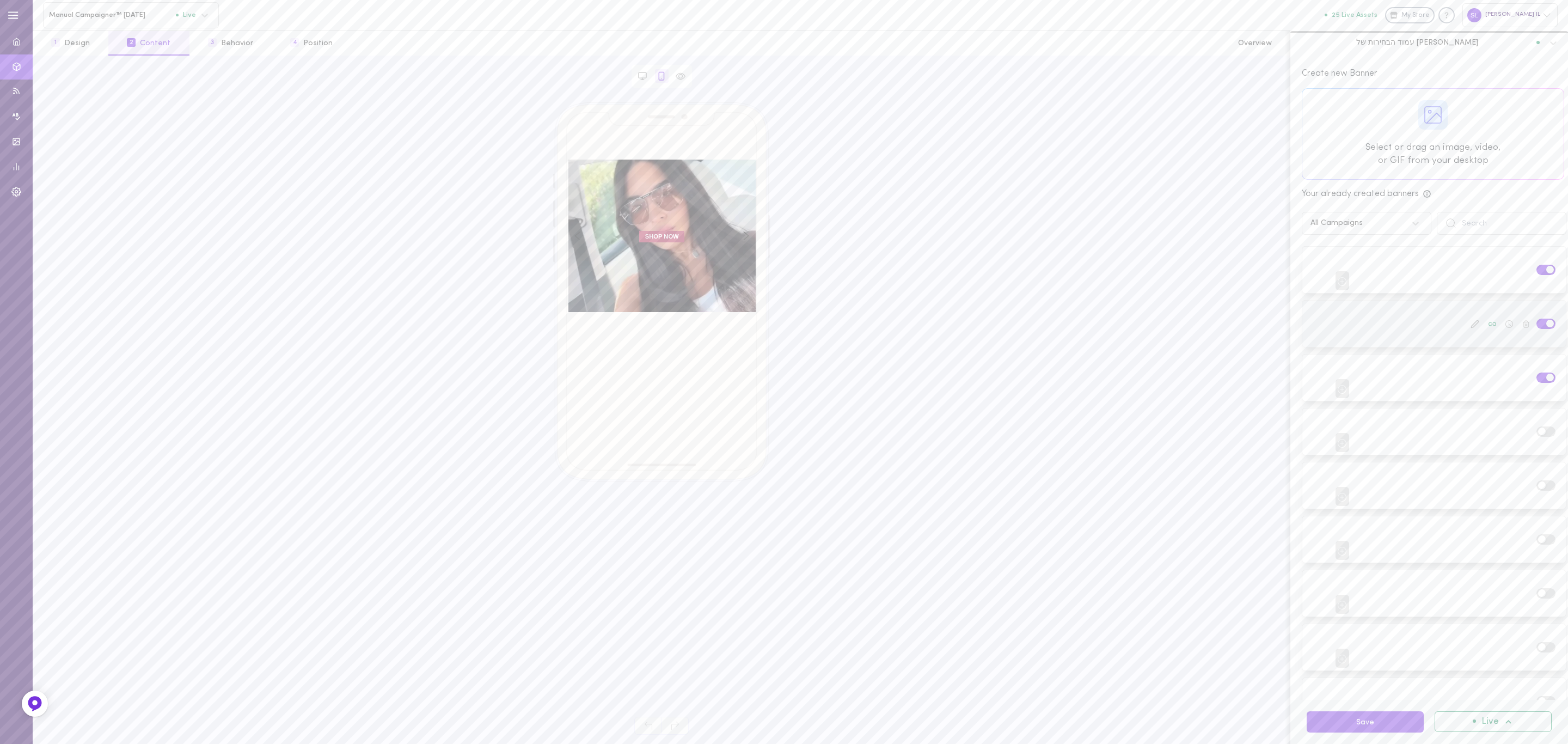
click at [1536, 323] on label at bounding box center [1545, 323] width 19 height 10
click at [0, 0] on input "checkbox" at bounding box center [0, 0] width 0 height 0
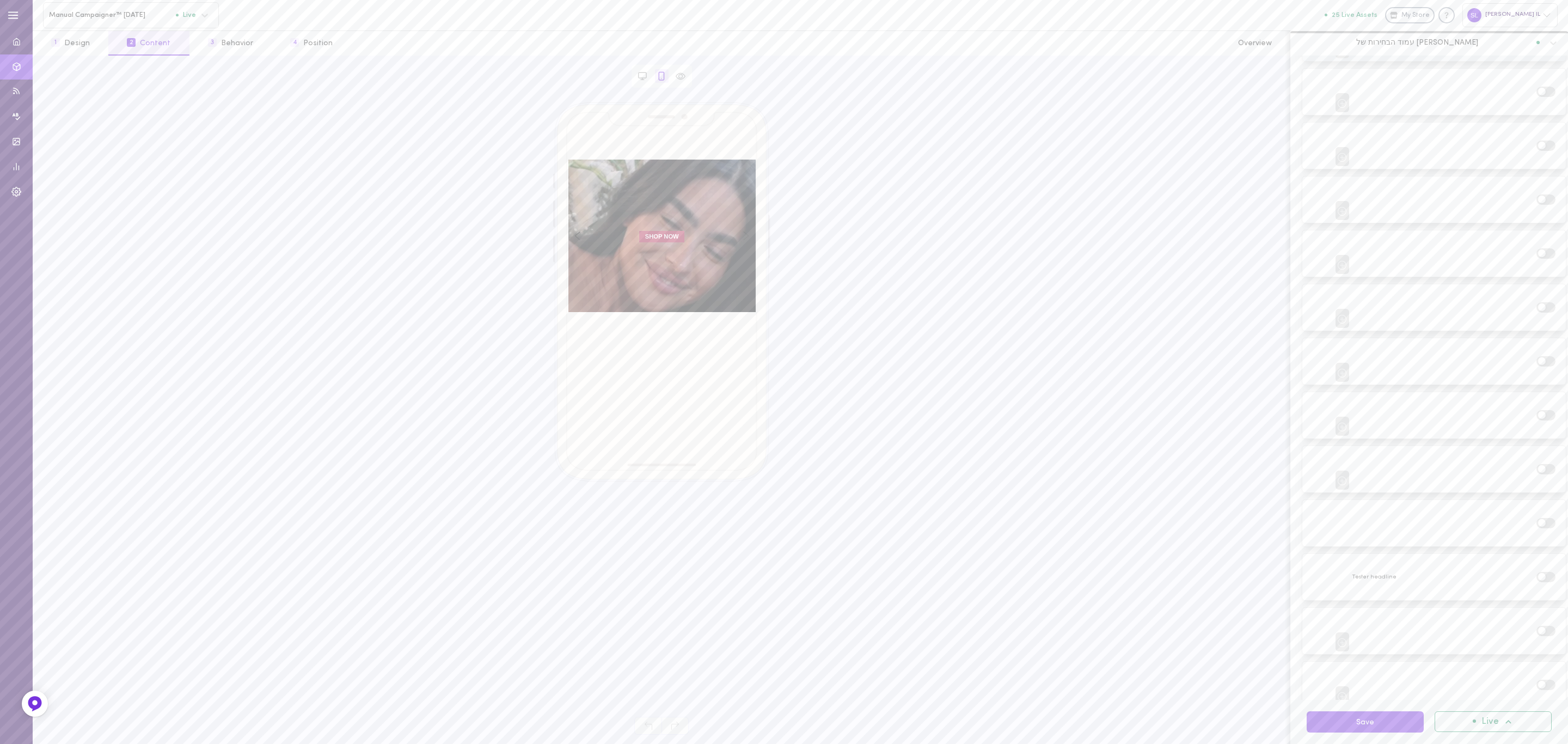
scroll to position [1879, 0]
click at [1537, 542] on label at bounding box center [1545, 547] width 19 height 10
click at [0, 0] on input "checkbox" at bounding box center [0, 0] width 0 height 0
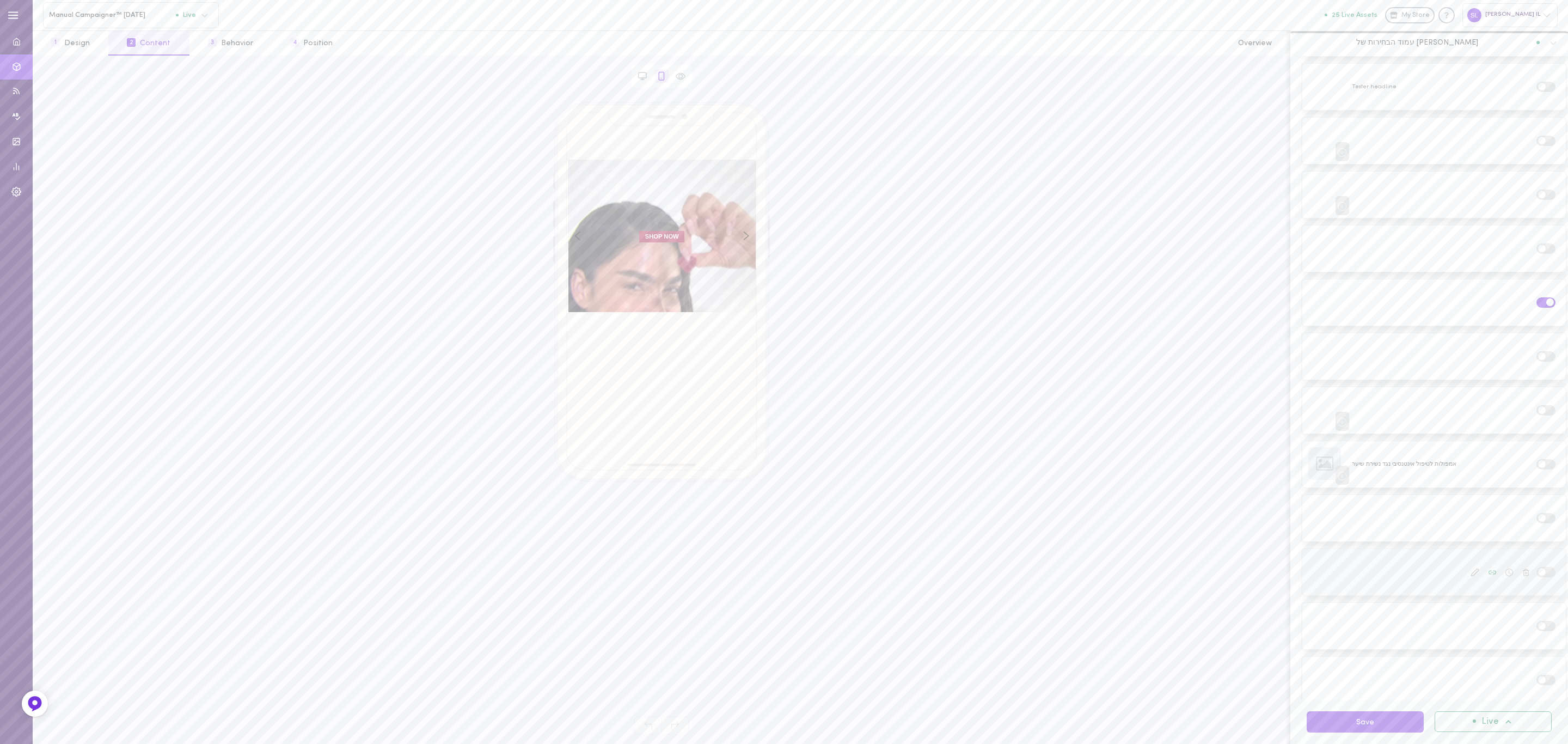
scroll to position [2369, 0]
click at [1536, 483] on label at bounding box center [1545, 488] width 19 height 10
click at [0, 0] on input "checkbox" at bounding box center [0, 0] width 0 height 0
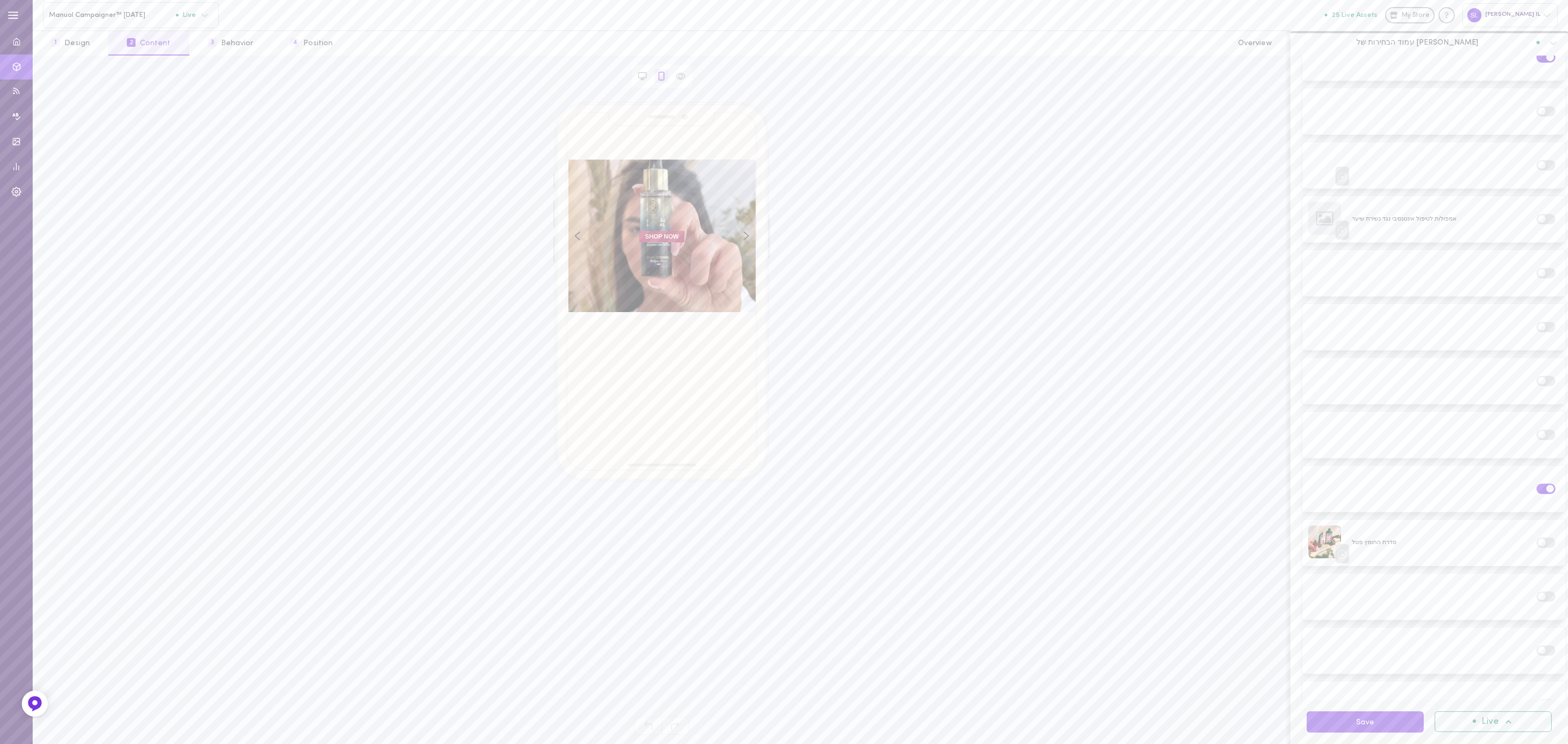
scroll to position [2532, 0]
click at [1538, 645] on span at bounding box center [1542, 648] width 8 height 8
click at [0, 0] on input "checkbox" at bounding box center [0, 0] width 0 height 0
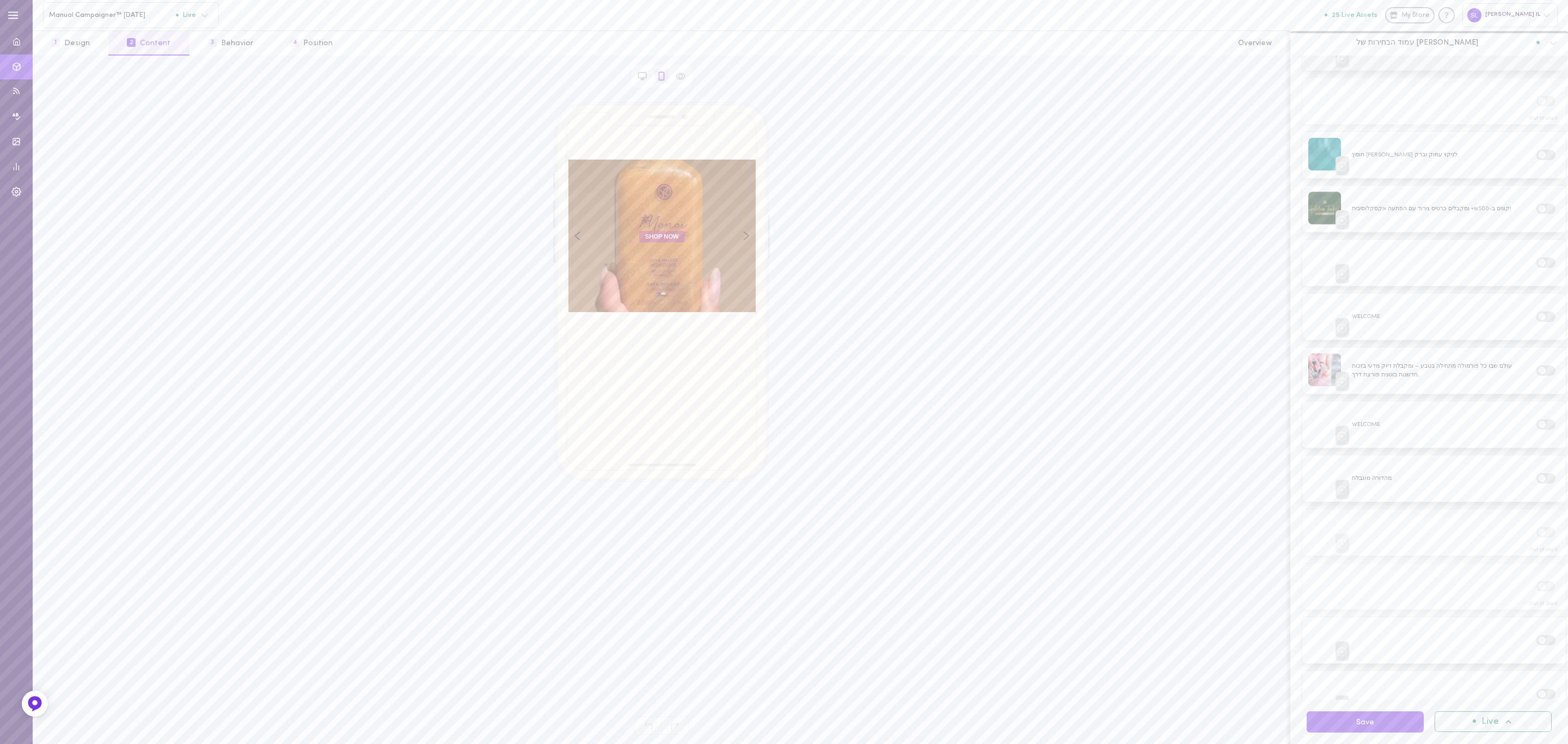
scroll to position [0, 0]
click at [1405, 722] on button "Save" at bounding box center [1365, 721] width 117 height 21
